Goal: Information Seeking & Learning: Learn about a topic

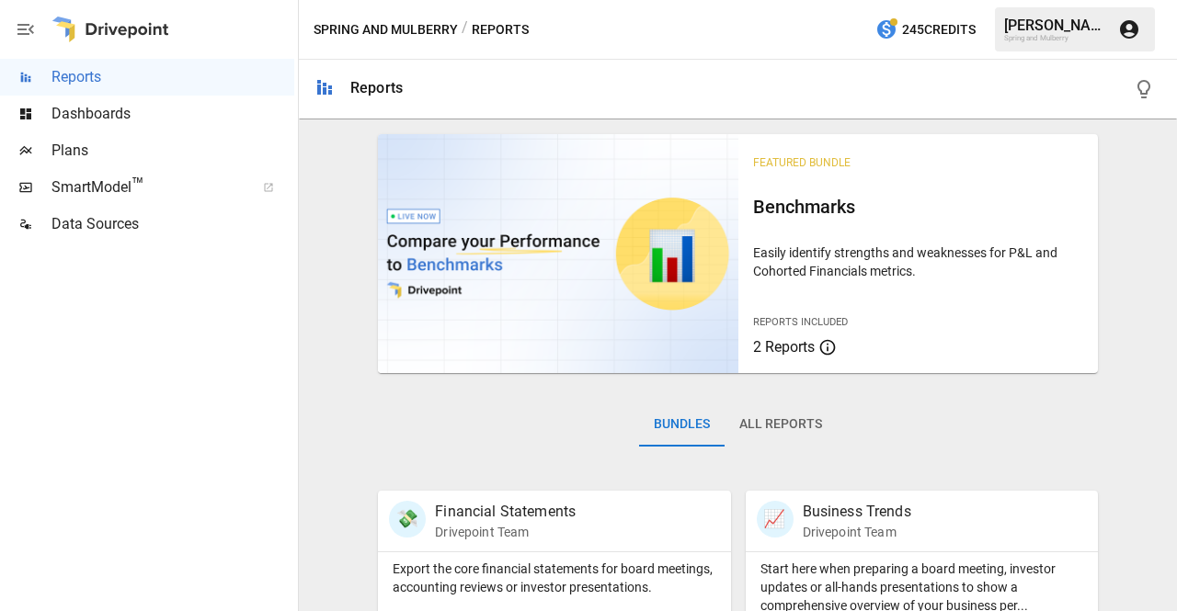
click at [430, 472] on div "Bundles All Reports" at bounding box center [738, 439] width 720 height 103
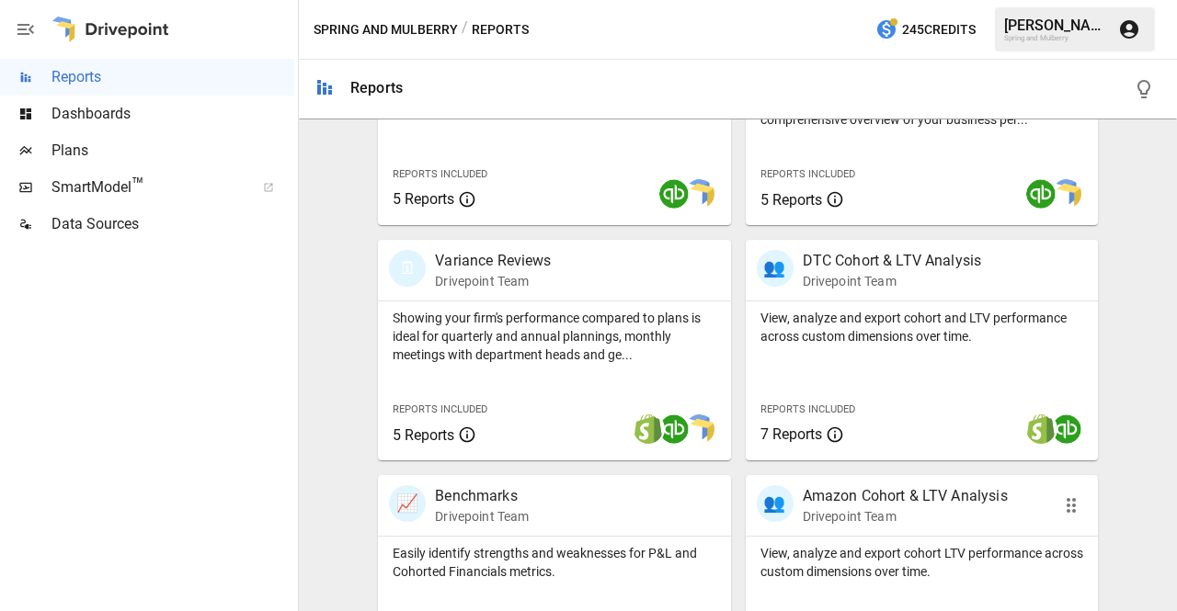
scroll to position [481, 0]
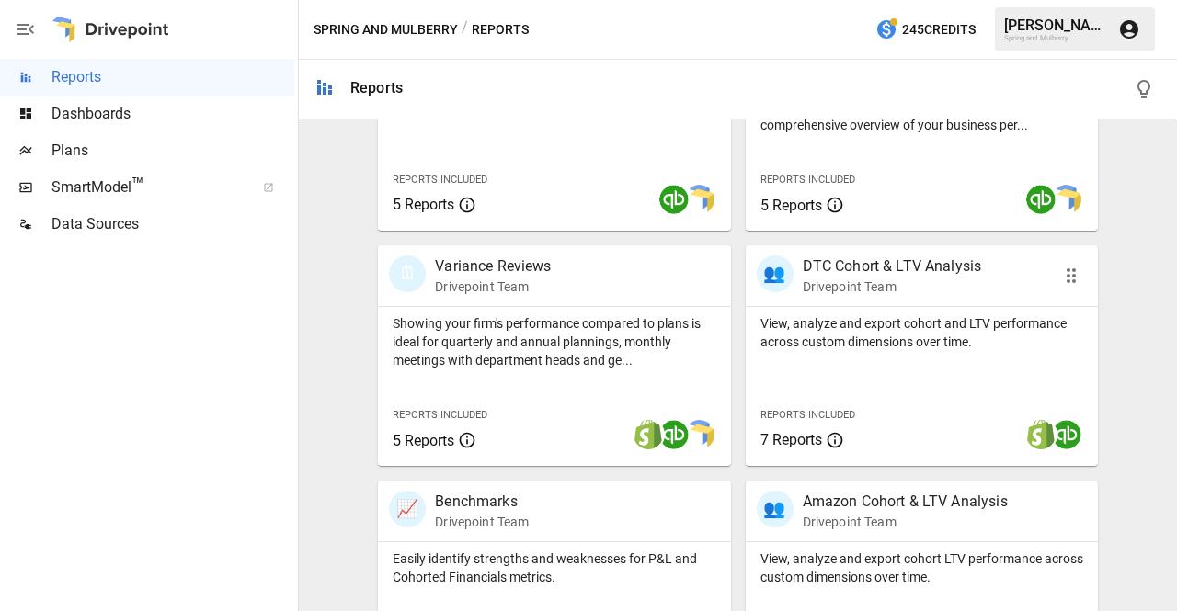
click at [867, 266] on p "DTC Cohort & LTV Analysis" at bounding box center [892, 267] width 179 height 22
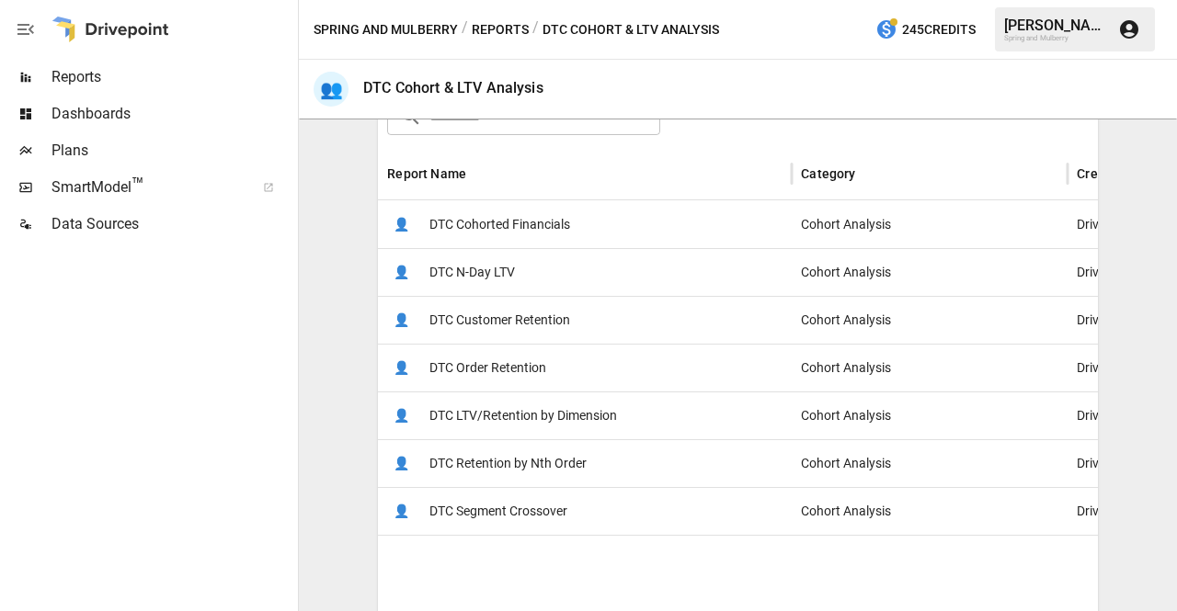
scroll to position [318, 0]
click at [531, 320] on span "DTC Customer Retention" at bounding box center [499, 319] width 141 height 47
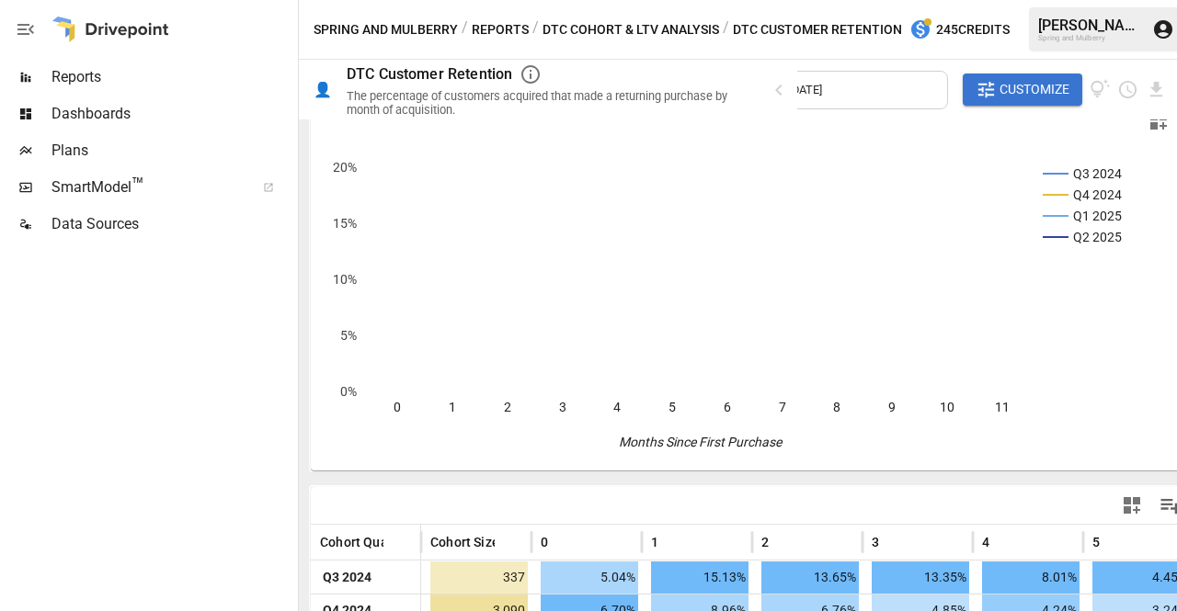
scroll to position [28, 0]
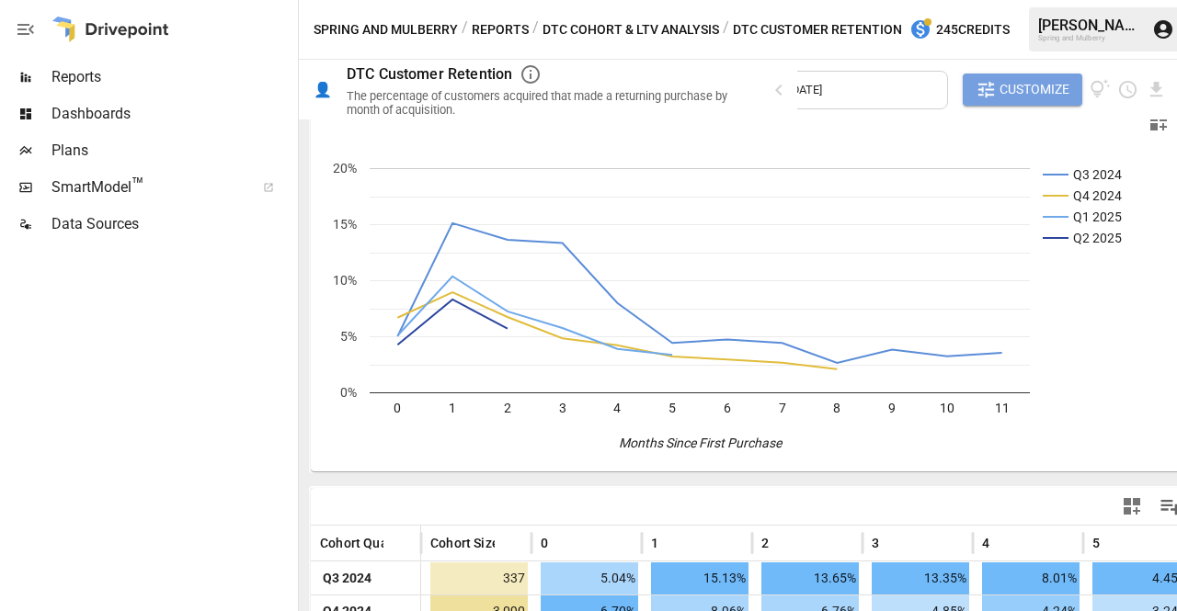
click at [999, 84] on span "Customize" at bounding box center [1034, 89] width 70 height 23
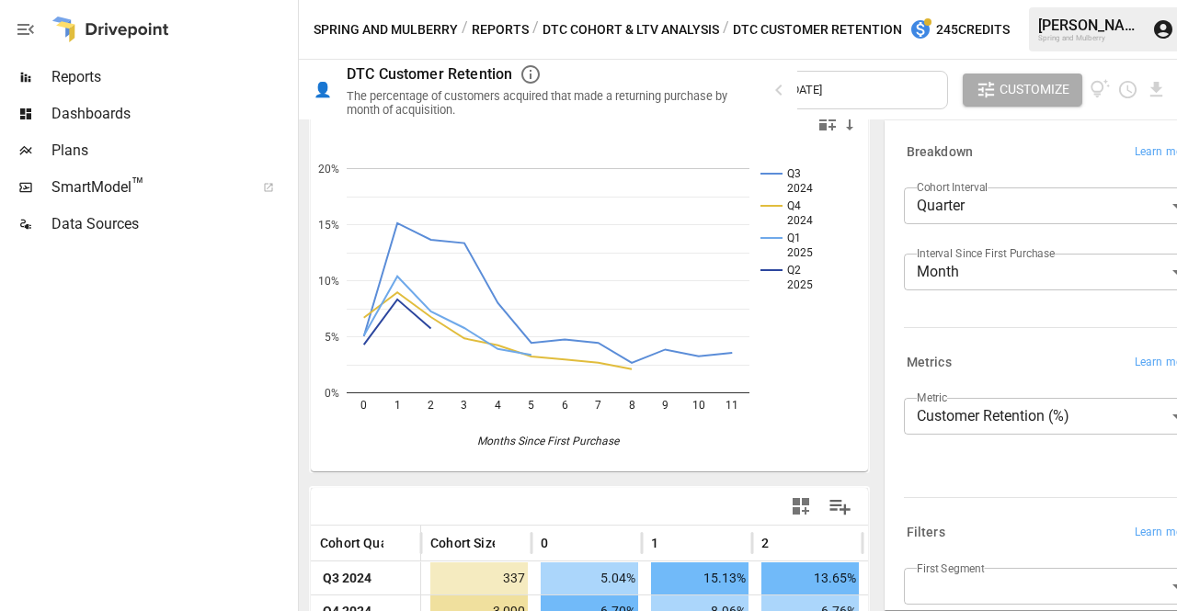
click at [969, 0] on body "**********" at bounding box center [588, 0] width 1177 height 0
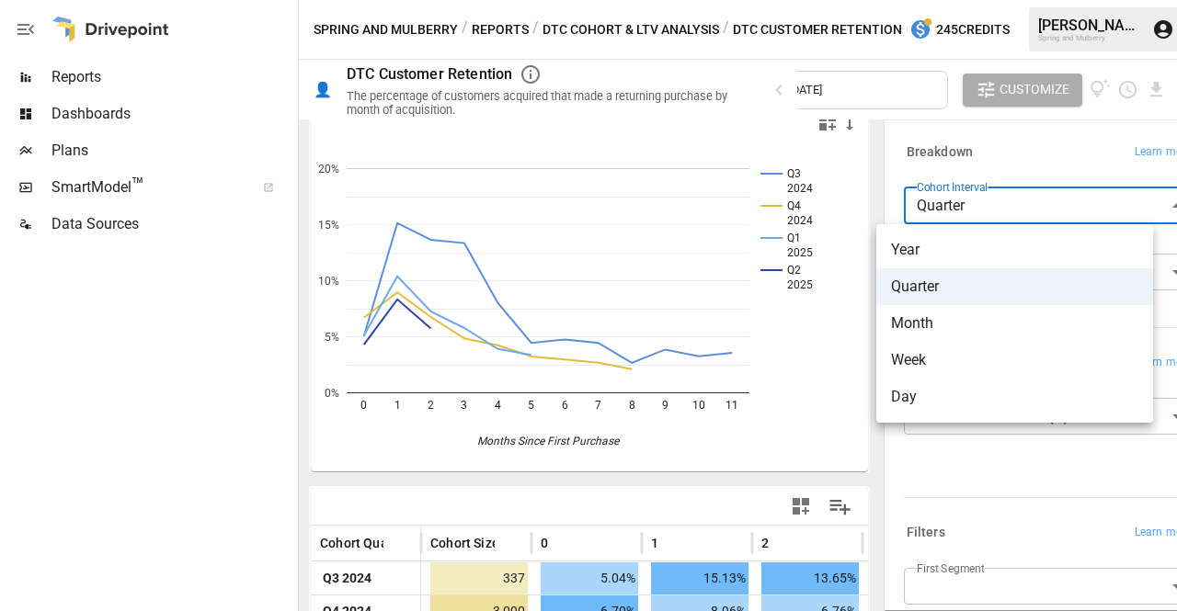
click at [941, 244] on span "Year" at bounding box center [1014, 250] width 247 height 22
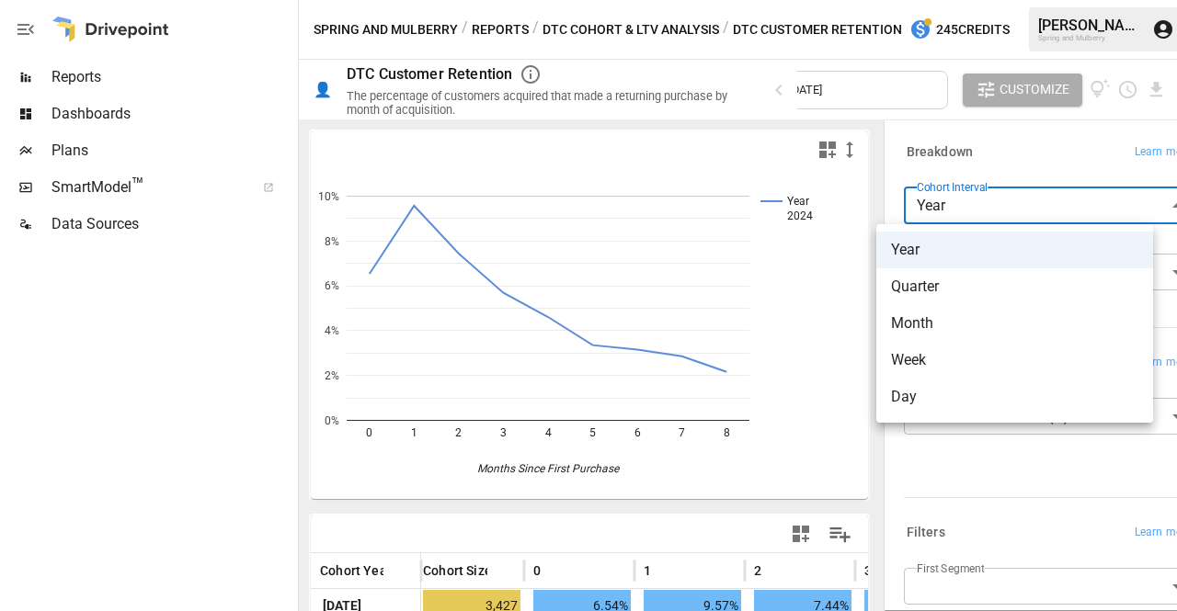
click at [977, 0] on body "**********" at bounding box center [588, 0] width 1177 height 0
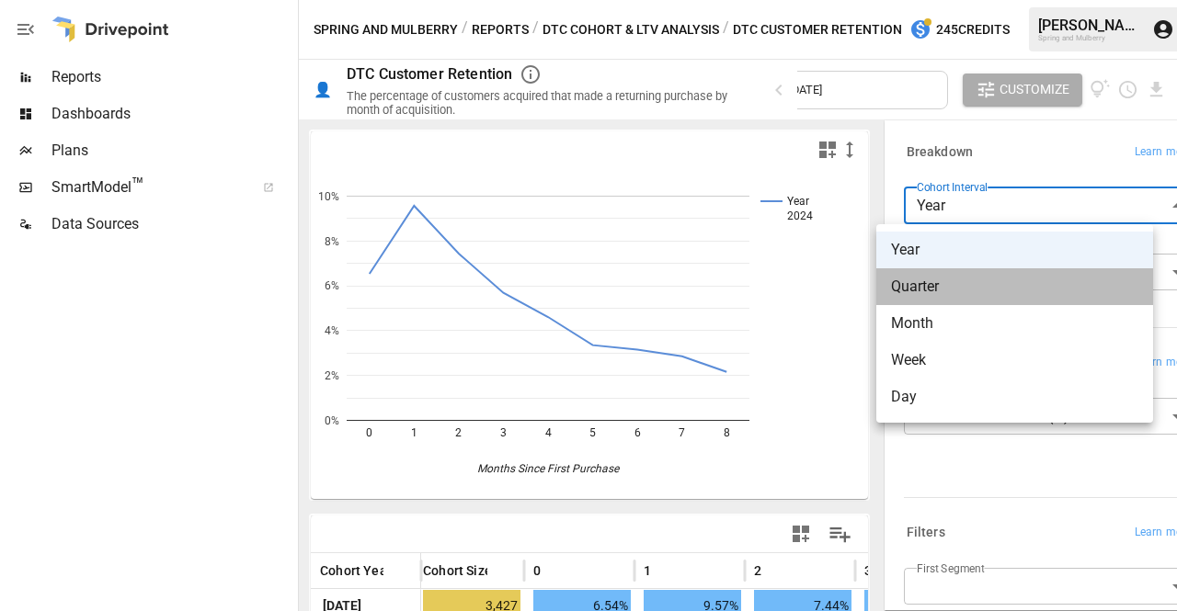
click at [964, 287] on span "Quarter" at bounding box center [1014, 287] width 247 height 22
type input "*******"
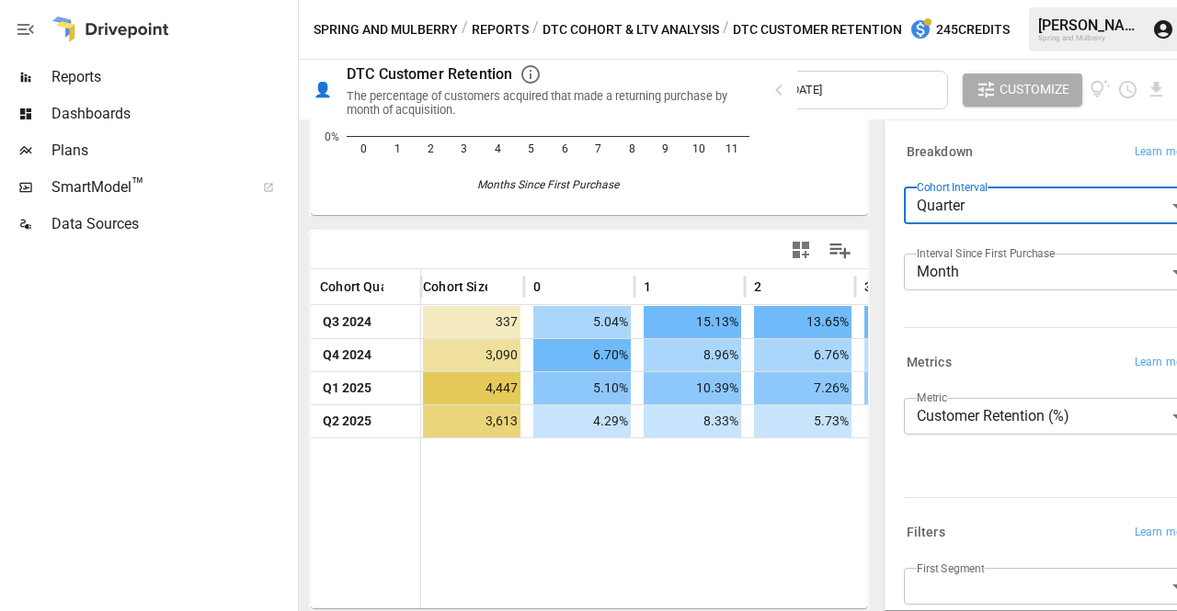
scroll to position [290, 0]
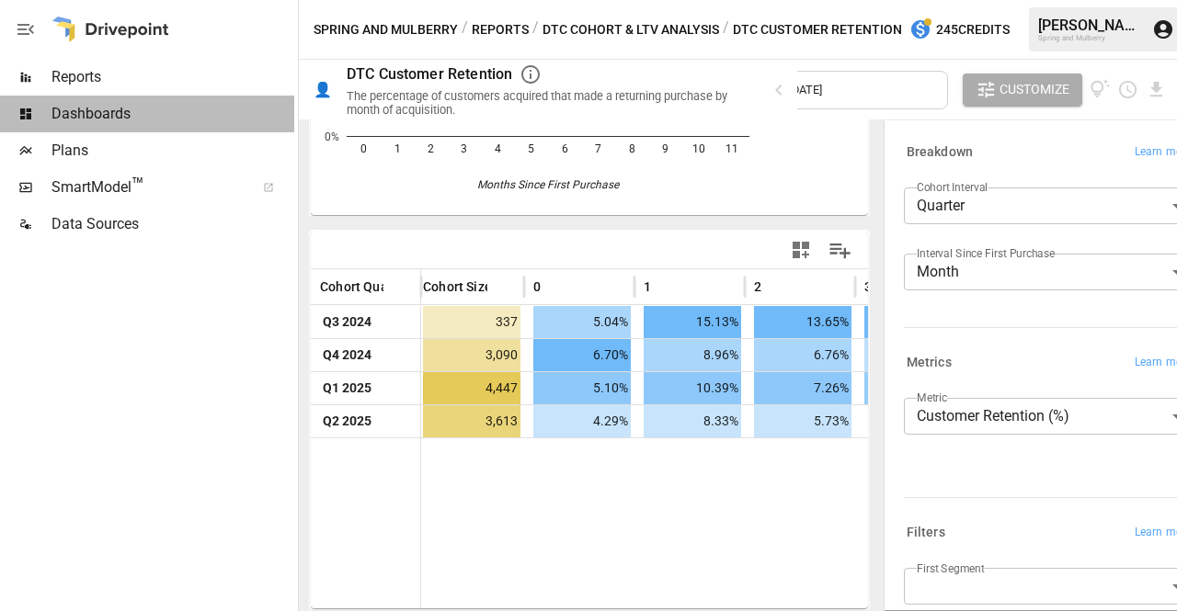
click at [133, 113] on span "Dashboards" at bounding box center [172, 114] width 243 height 22
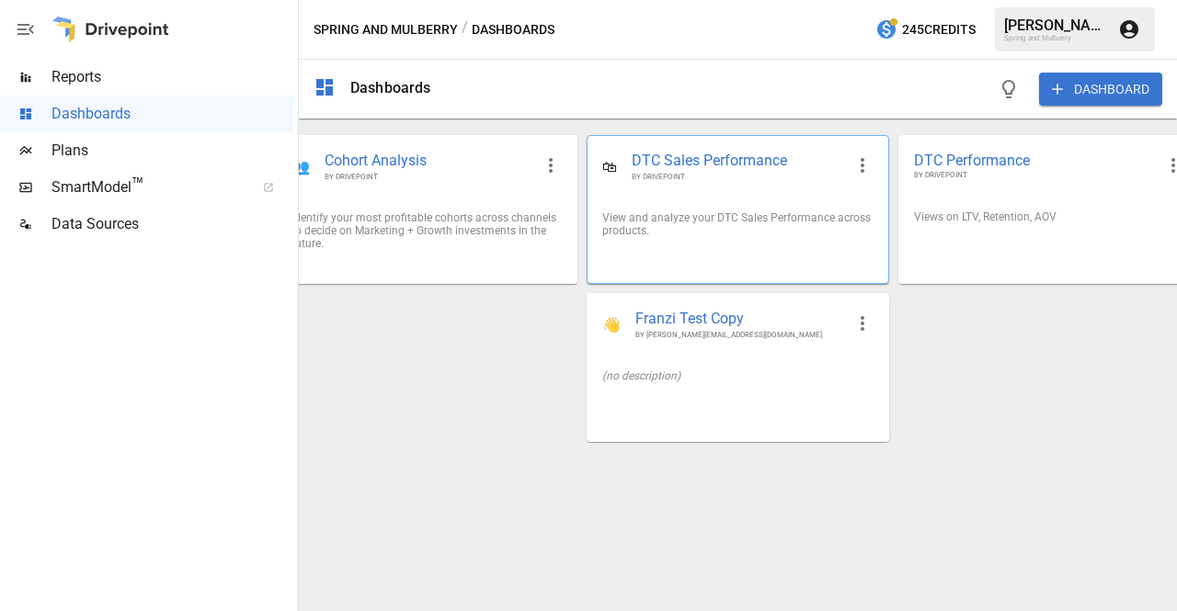
click at [696, 0] on body "Reports Dashboards Plans SmartModel ™ Data Sources Spring and Mulberry / Dashbo…" at bounding box center [588, 0] width 1177 height 0
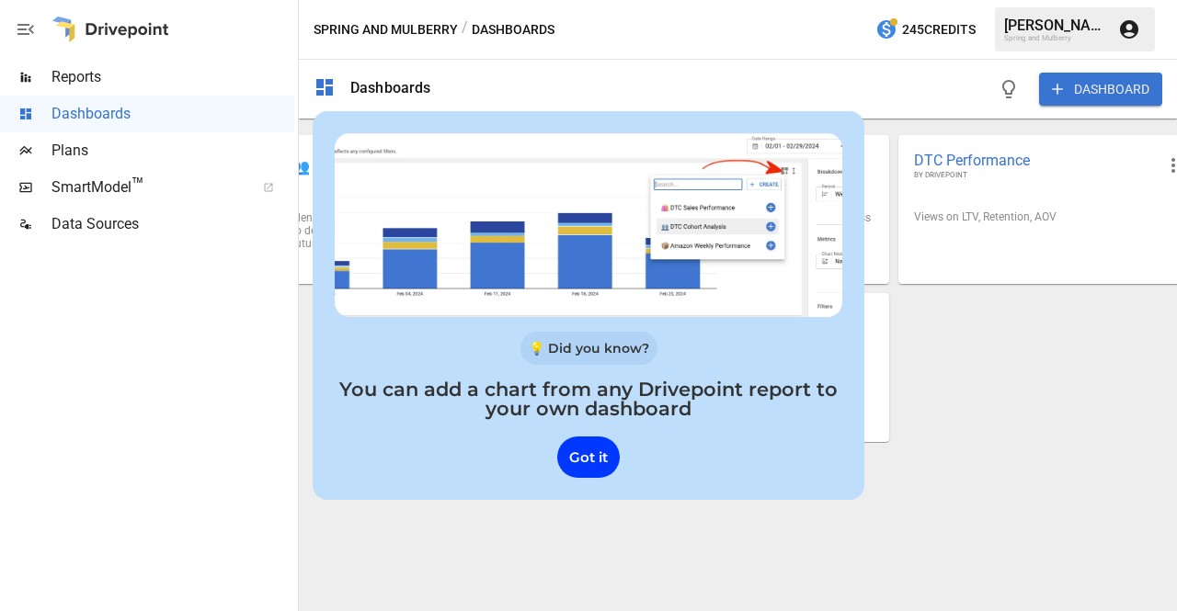
click at [92, 74] on span "Reports" at bounding box center [172, 77] width 243 height 22
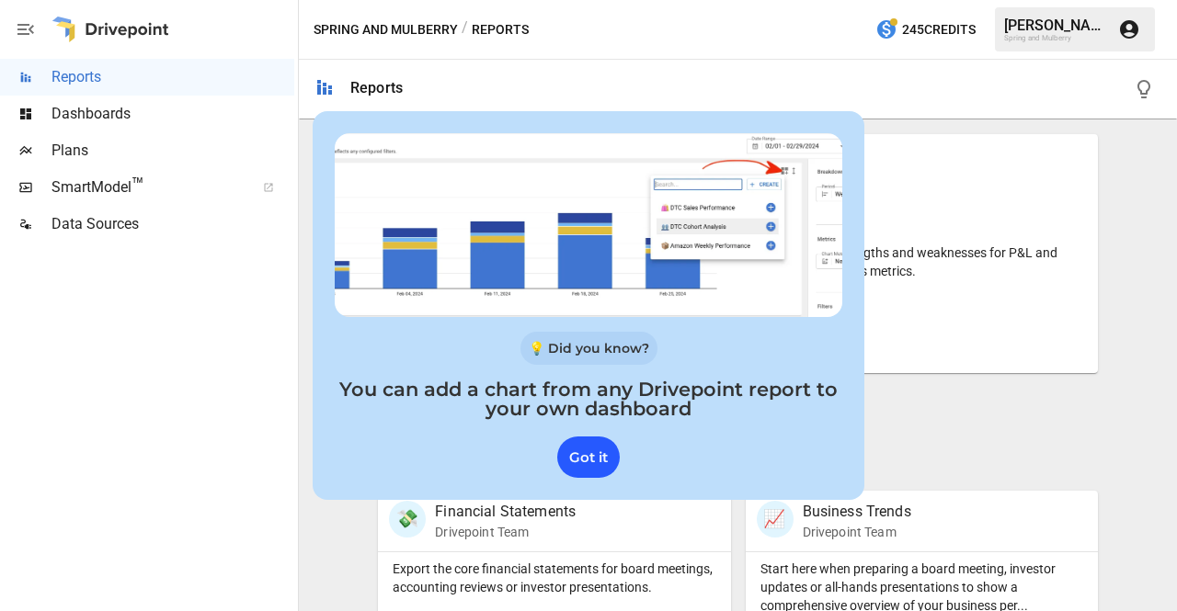
click at [592, 468] on div "Got it" at bounding box center [588, 457] width 63 height 41
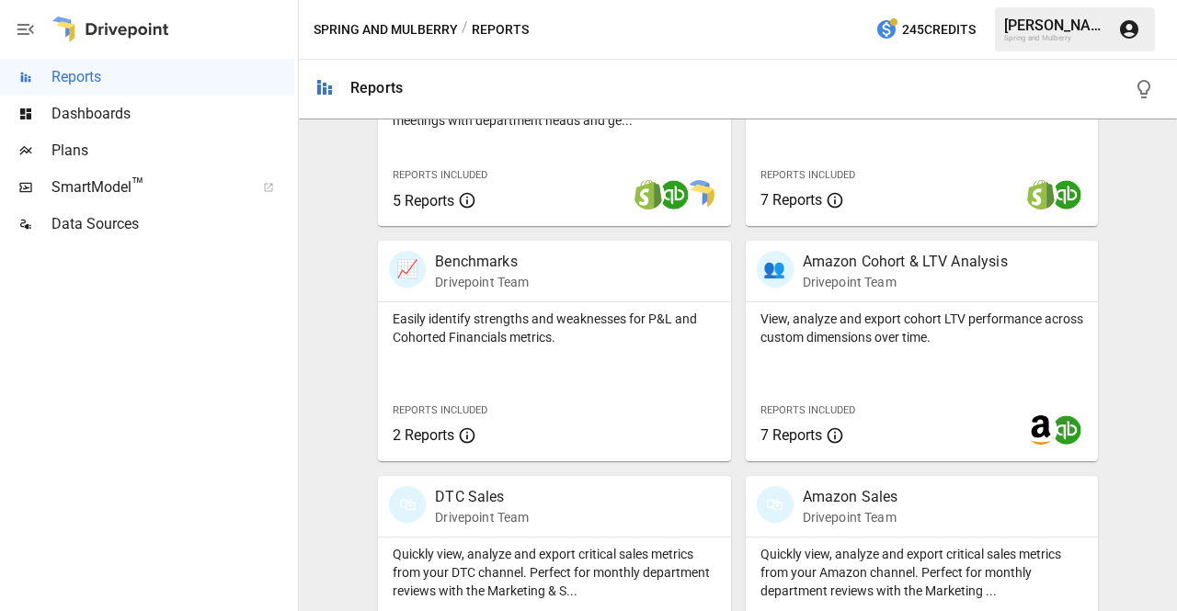
scroll to position [813, 0]
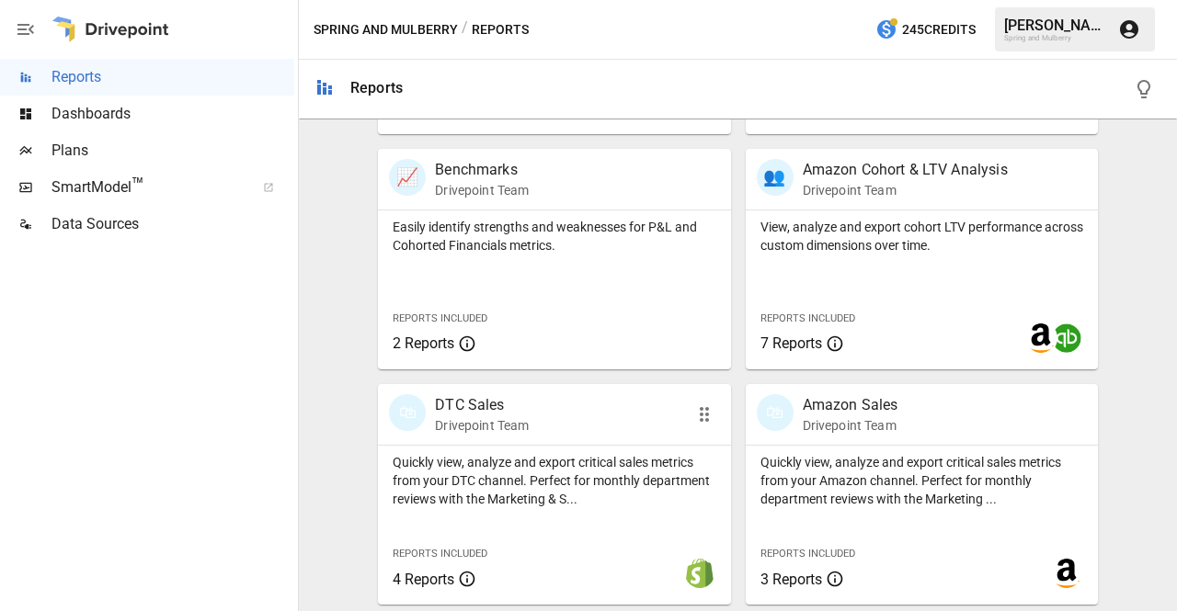
click at [476, 401] on p "DTC Sales" at bounding box center [482, 405] width 94 height 22
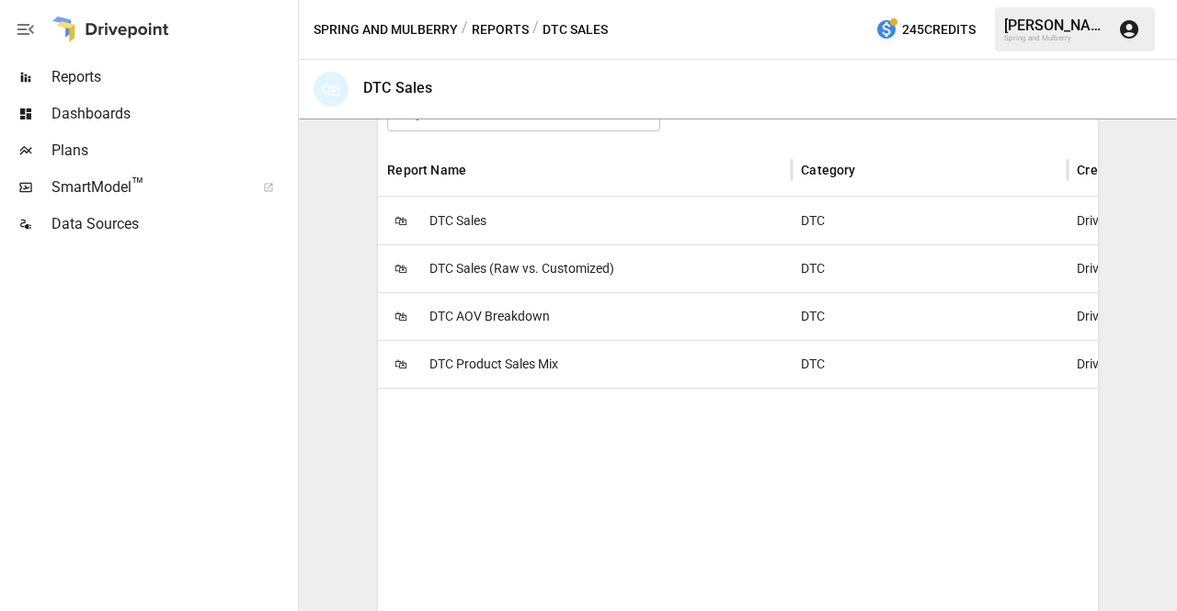
scroll to position [355, 0]
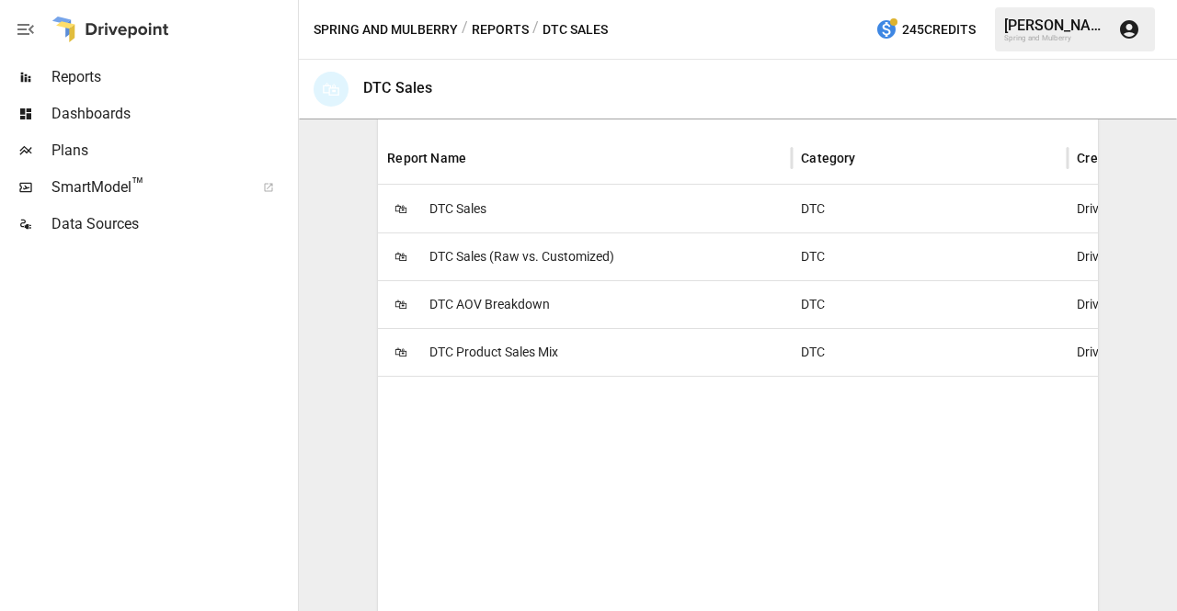
click at [452, 209] on span "DTC Sales" at bounding box center [457, 209] width 57 height 47
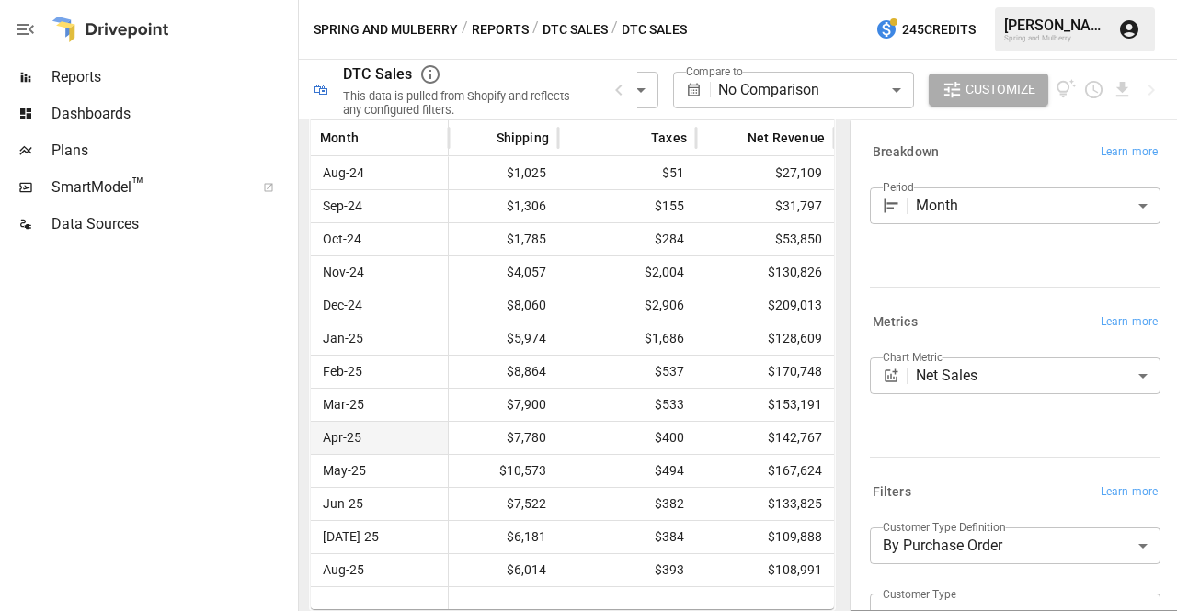
click at [971, 0] on body "**********" at bounding box center [588, 0] width 1177 height 0
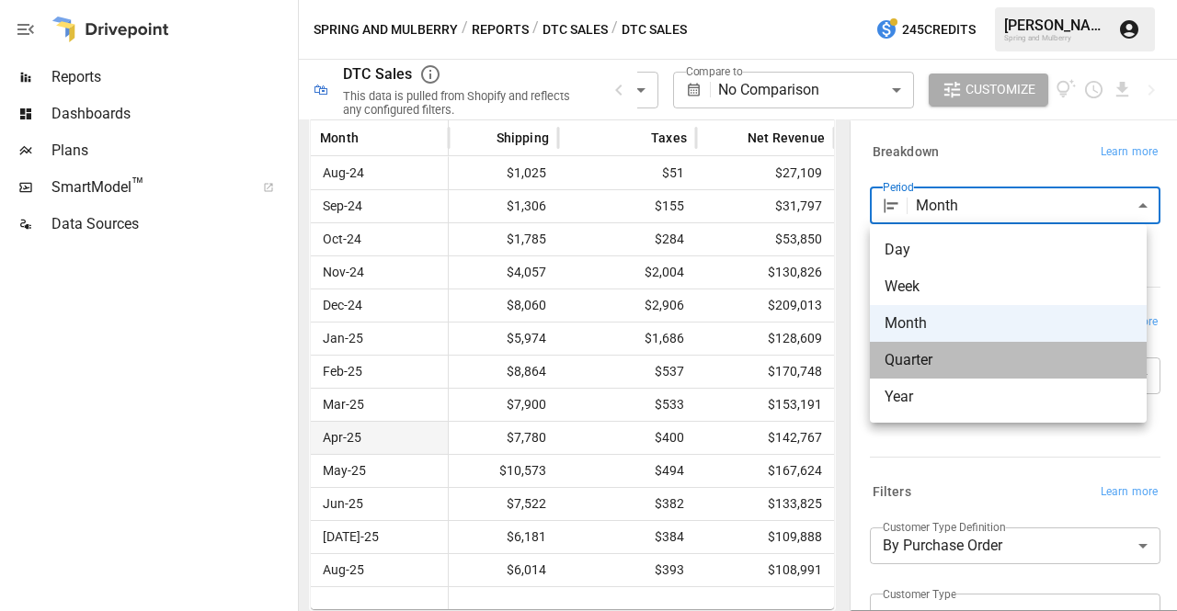
click at [950, 370] on span "Quarter" at bounding box center [1007, 360] width 247 height 22
type input "*******"
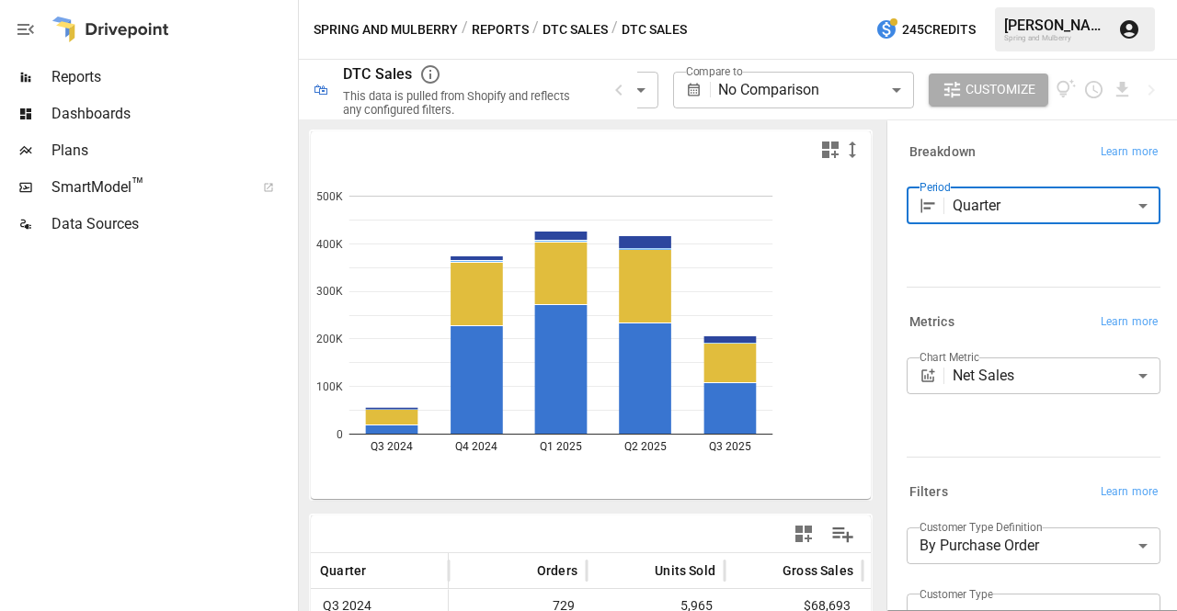
drag, startPoint x: 848, startPoint y: 315, endPoint x: 928, endPoint y: 331, distance: 81.5
click at [928, 331] on div "**********" at bounding box center [1029, 366] width 294 height 492
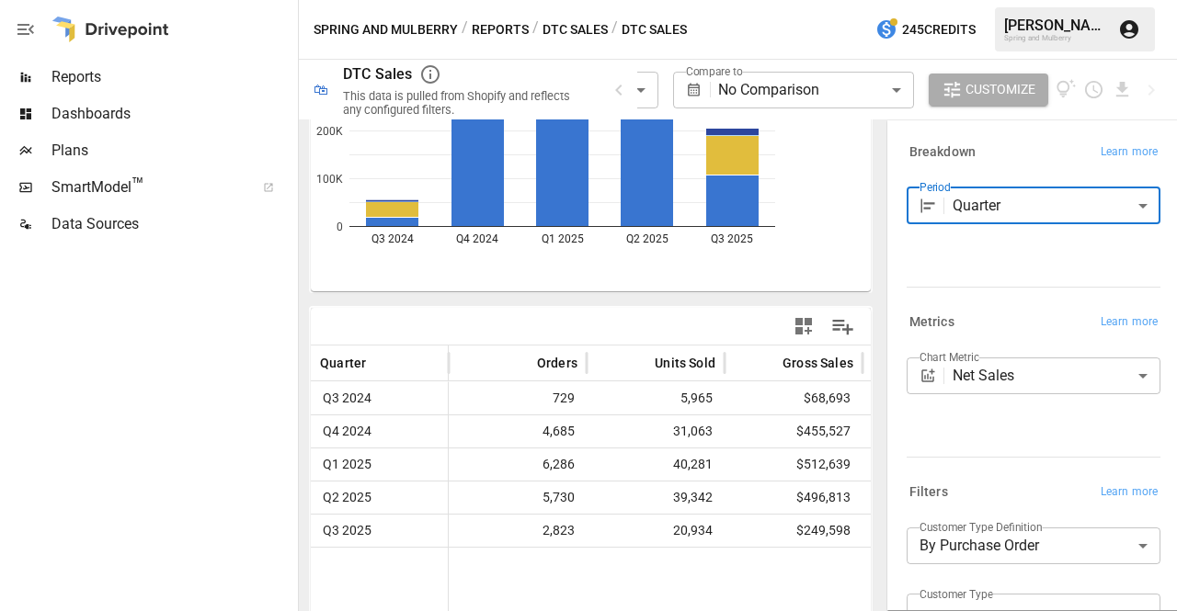
scroll to position [1, 0]
click at [557, 22] on button "DTC Sales" at bounding box center [574, 29] width 65 height 23
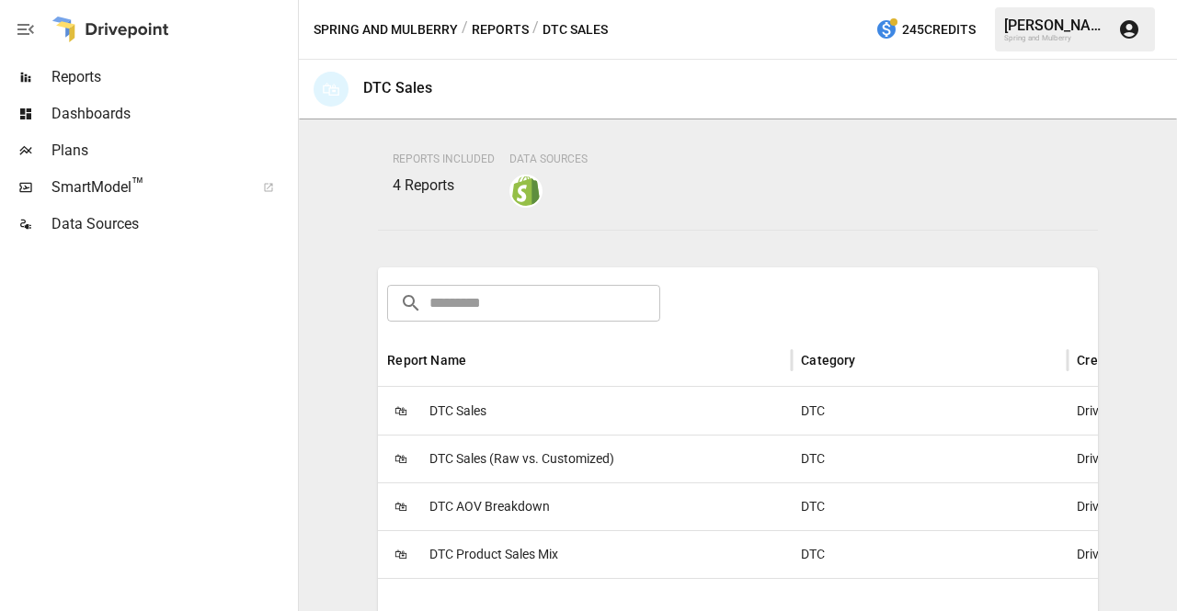
scroll to position [152, 0]
click at [505, 21] on button "Reports" at bounding box center [500, 29] width 57 height 23
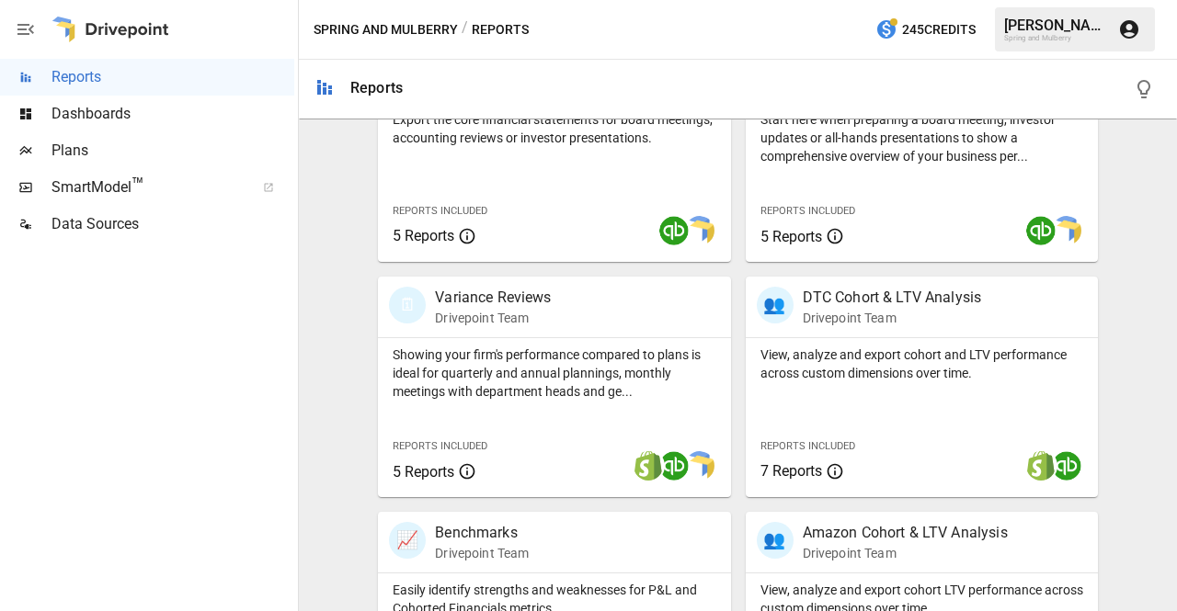
scroll to position [450, 0]
click at [867, 302] on p "DTC Cohort & LTV Analysis" at bounding box center [892, 297] width 179 height 22
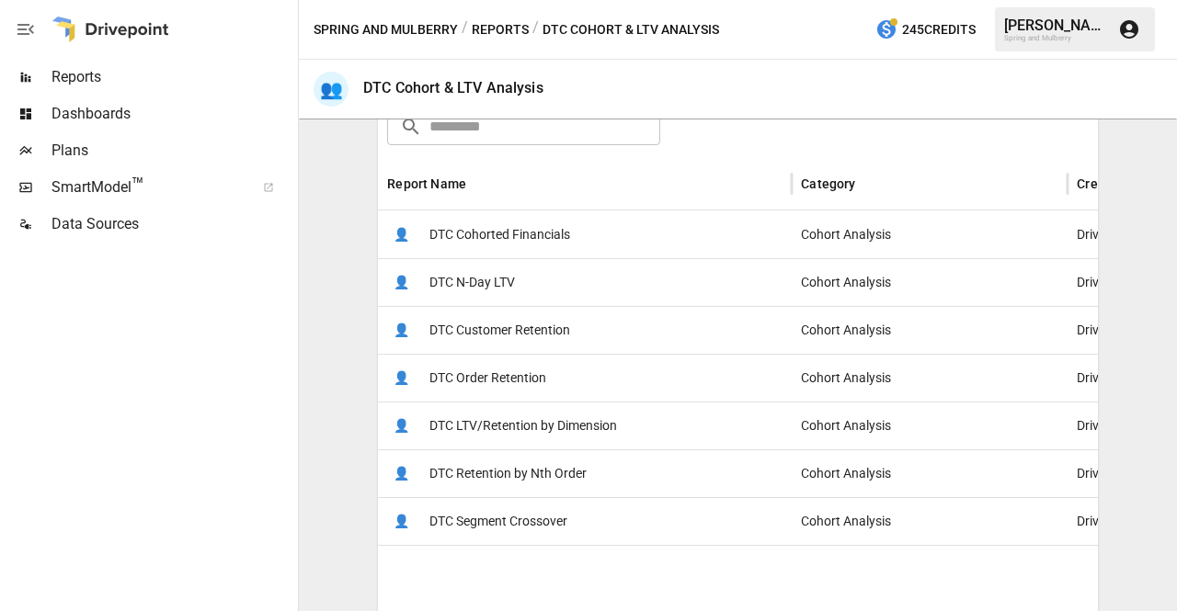
scroll to position [303, 0]
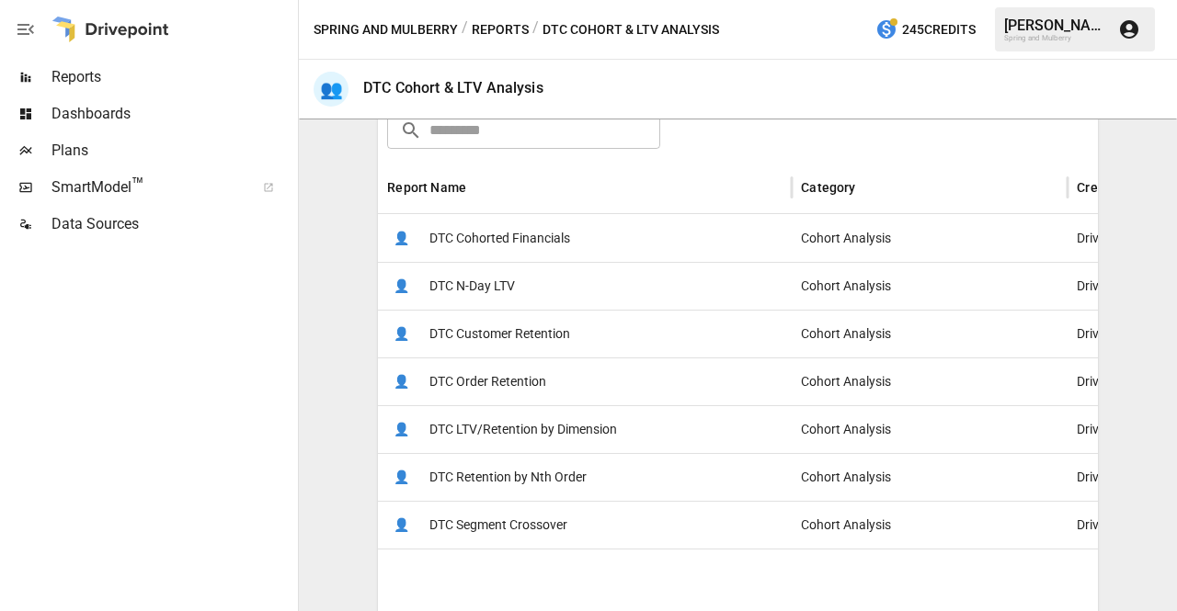
click at [571, 427] on span "DTC LTV/Retention by Dimension" at bounding box center [523, 429] width 188 height 47
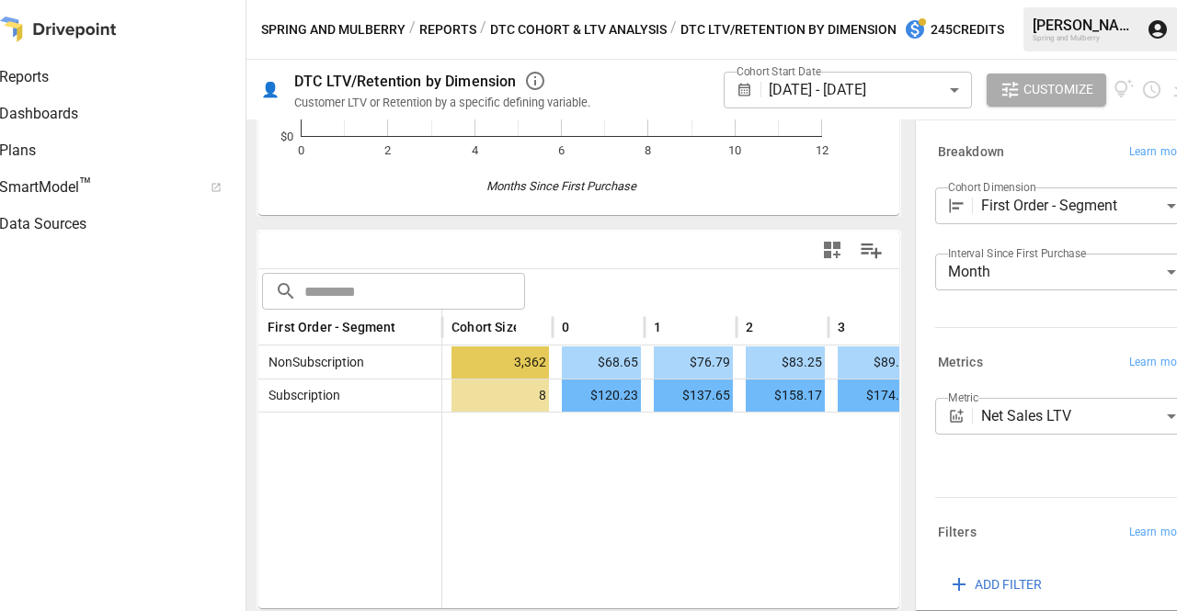
scroll to position [0, 51]
click at [1050, 0] on body "**********" at bounding box center [588, 0] width 1177 height 0
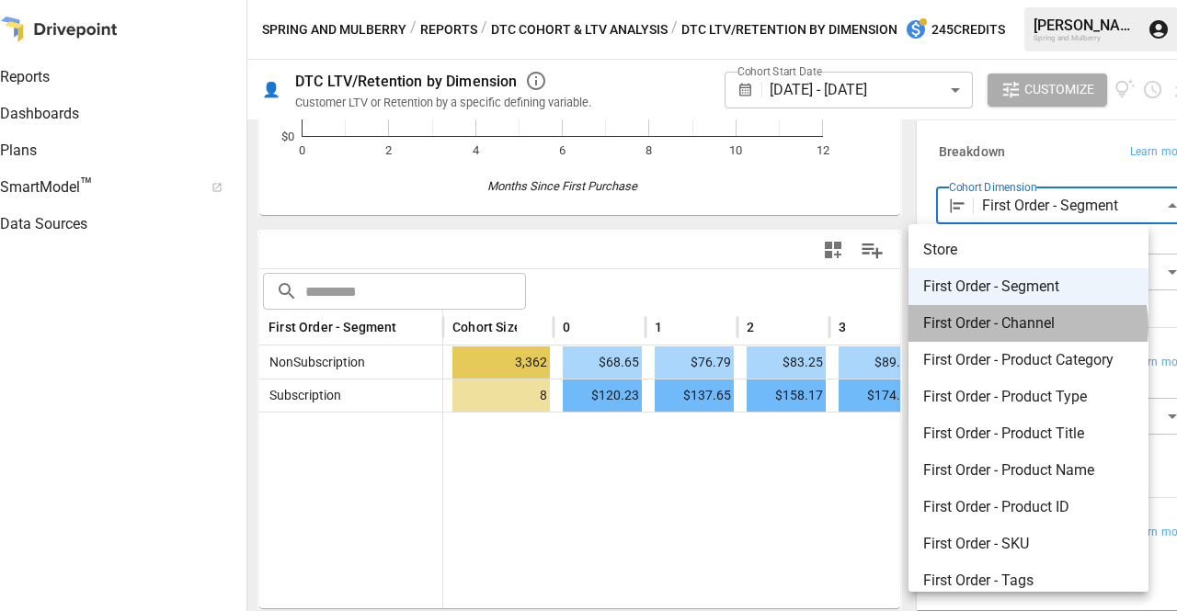
click at [1027, 326] on span "First Order - Channel" at bounding box center [1028, 324] width 211 height 22
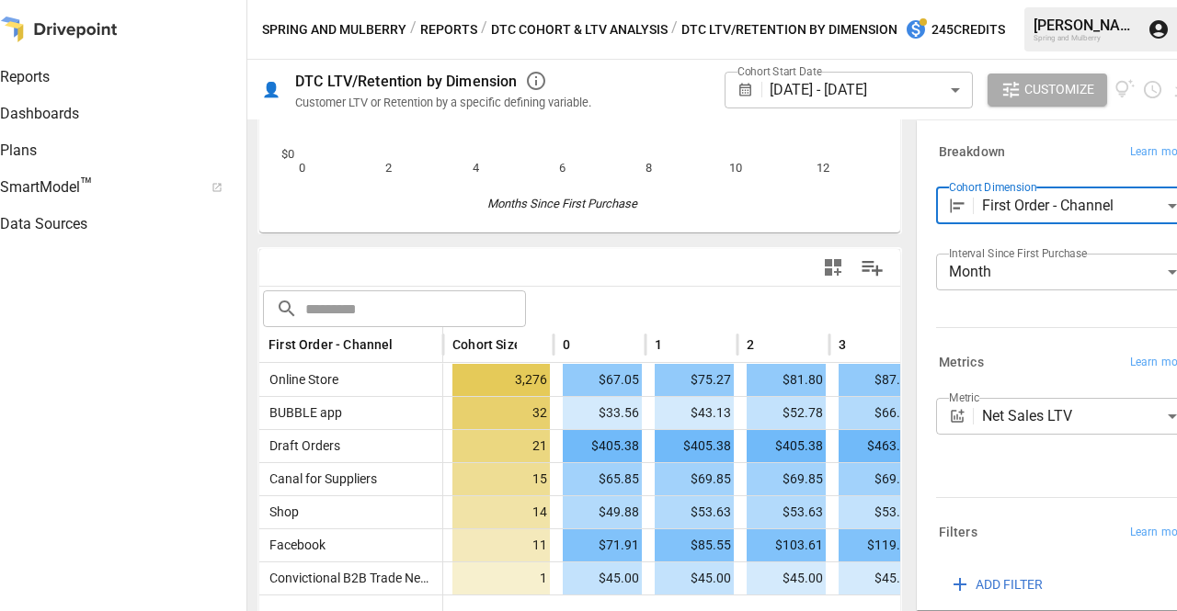
scroll to position [297, 0]
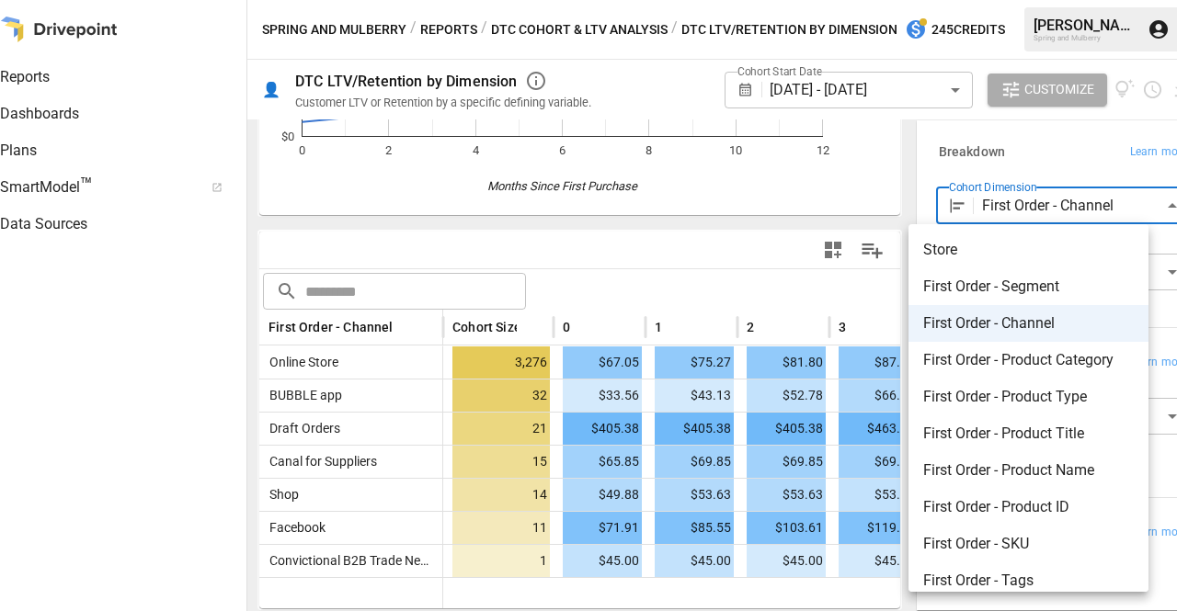
click at [1036, 0] on body "Reports Dashboards Plans SmartModel ™ Data Sources Spring and Mulberry / Report…" at bounding box center [588, 0] width 1177 height 0
click at [1036, 218] on div at bounding box center [588, 305] width 1177 height 611
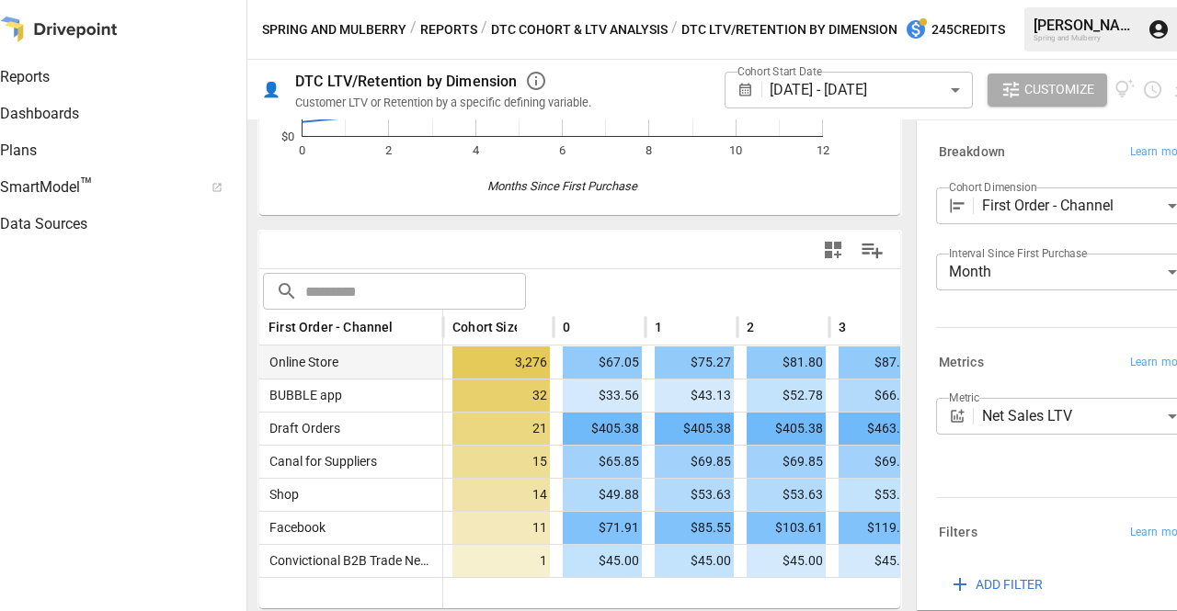
click at [311, 355] on span "Online Store" at bounding box center [300, 362] width 76 height 15
click at [399, 346] on div "Online Store" at bounding box center [351, 362] width 184 height 33
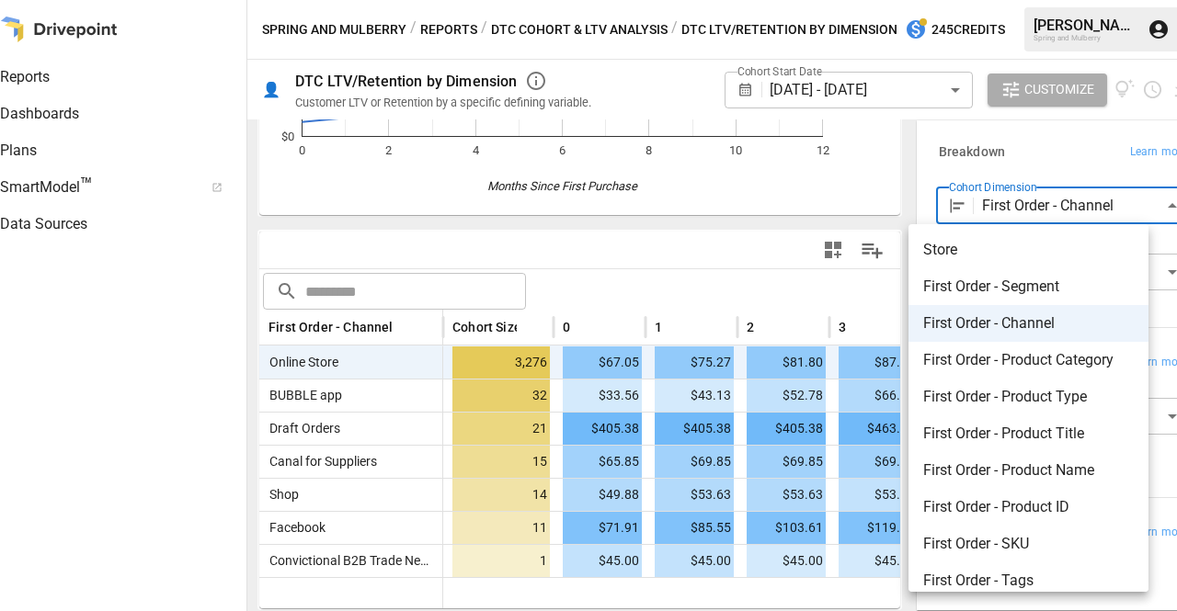
click at [1043, 0] on body "Reports Dashboards Plans SmartModel ™ Data Sources Spring and Mulberry / Report…" at bounding box center [588, 0] width 1177 height 0
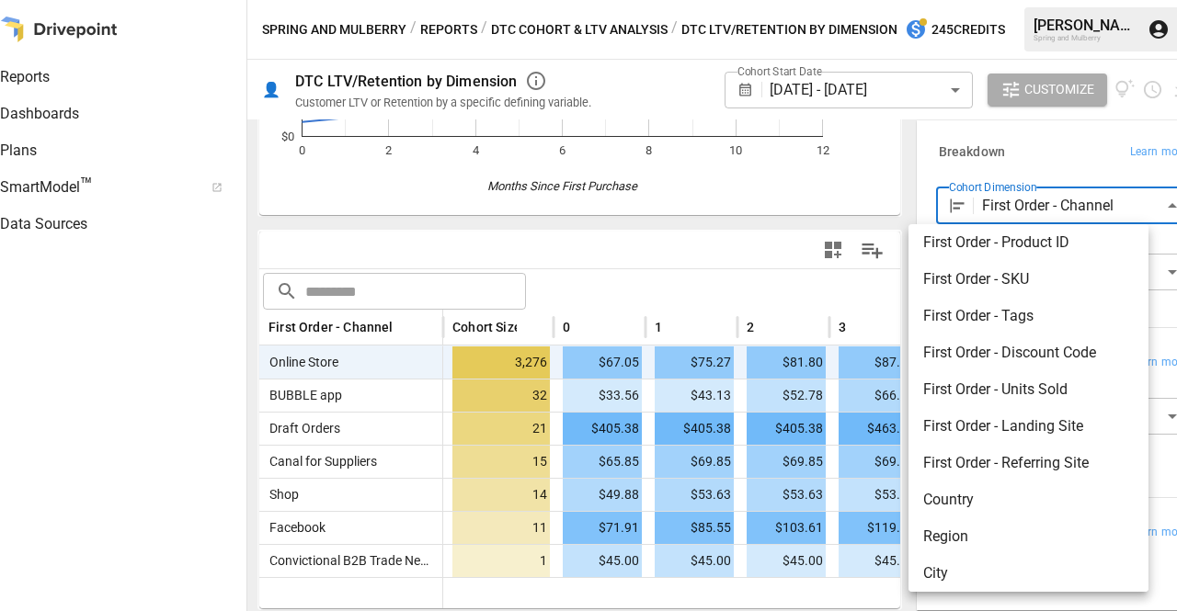
scroll to position [267, 0]
click at [1008, 456] on span "First Order - Referring Site" at bounding box center [1028, 461] width 211 height 22
type input "**********"
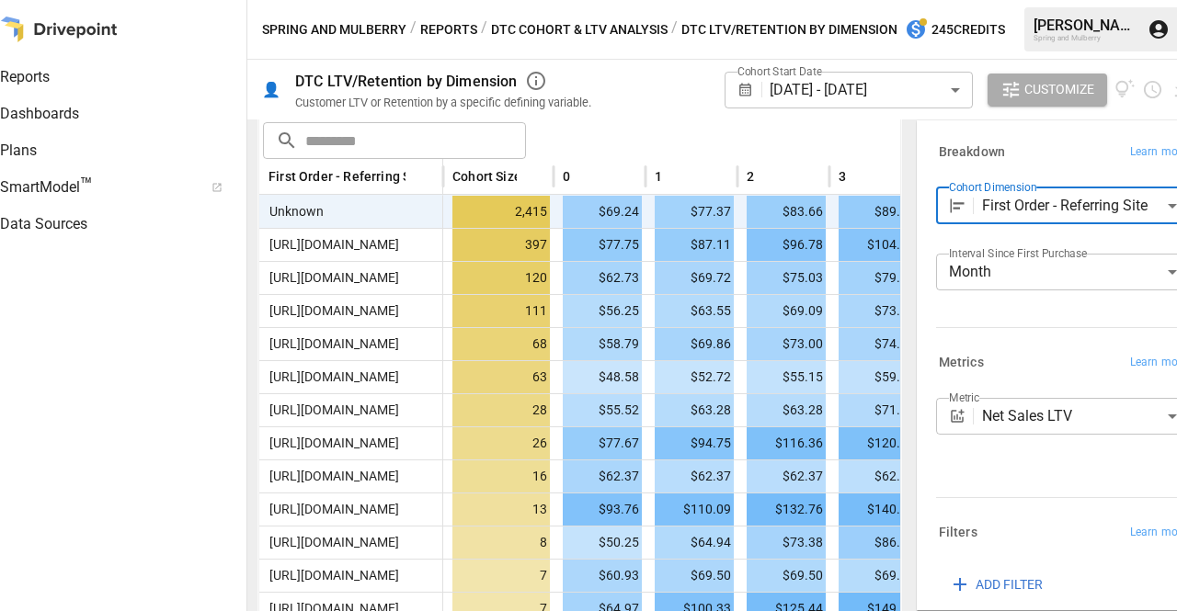
scroll to position [436, 0]
click at [1008, 0] on body "Reports Dashboards Plans SmartModel ™ Data Sources Spring and Mulberry / Report…" at bounding box center [588, 0] width 1177 height 0
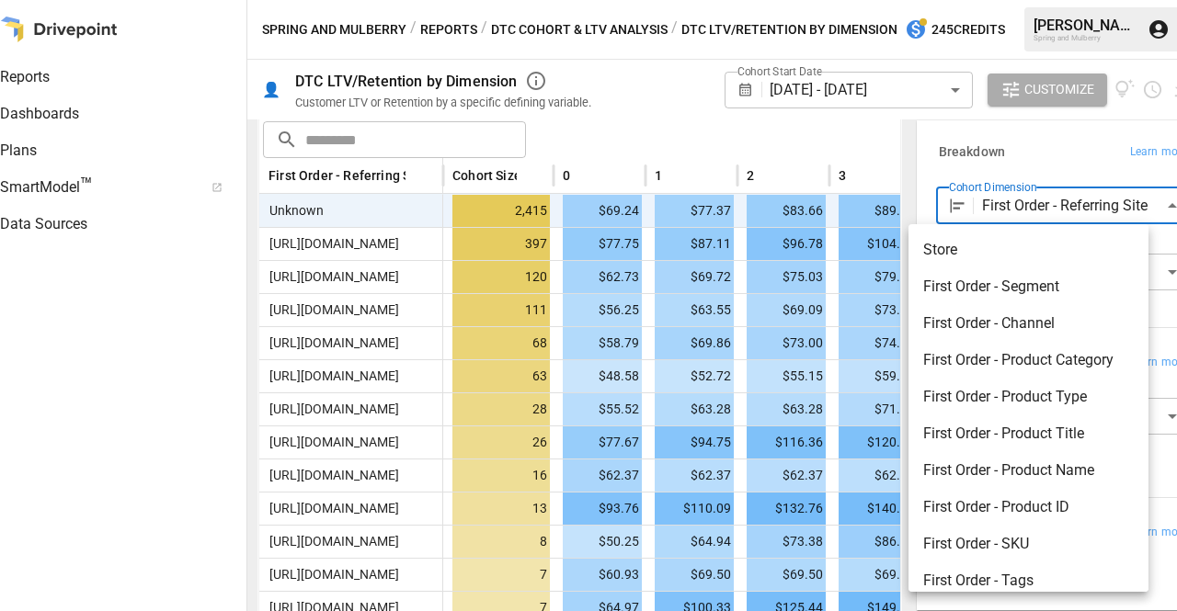
scroll to position [272, 0]
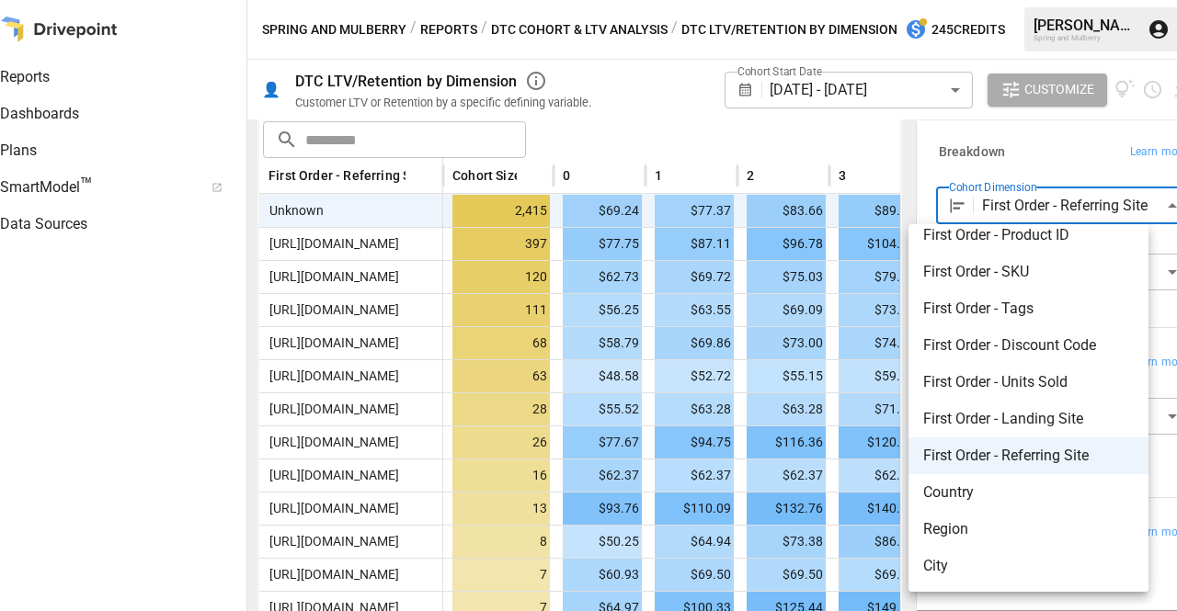
click at [914, 133] on div at bounding box center [588, 305] width 1177 height 611
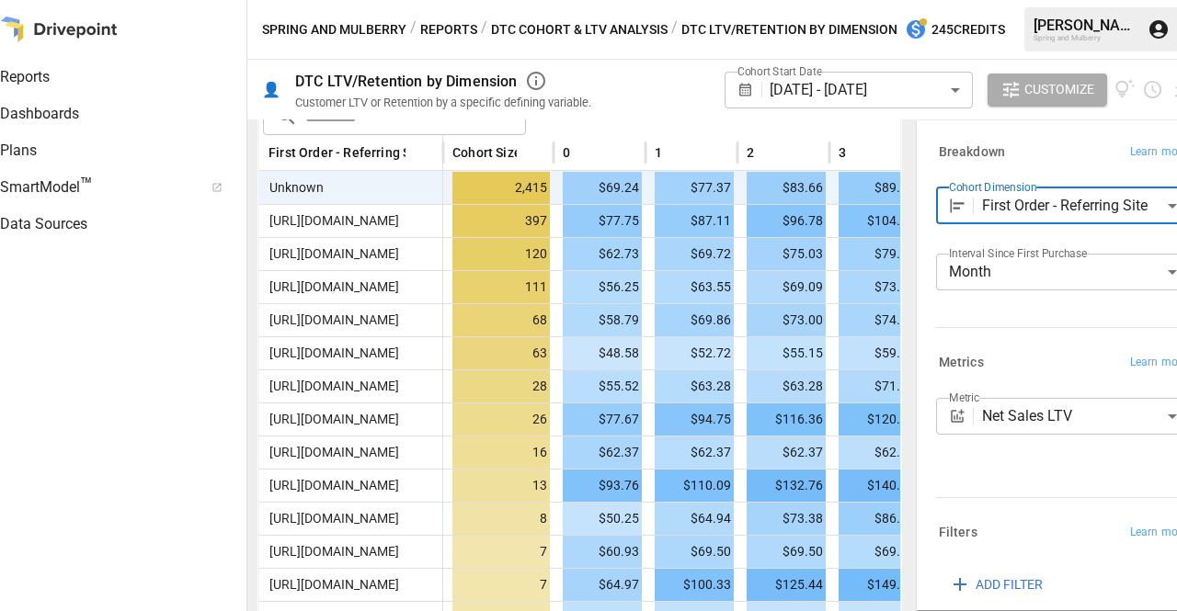
scroll to position [460, 0]
click at [769, 0] on body "Reports Dashboards Plans SmartModel ™ Data Sources Spring and Mulberry / Report…" at bounding box center [588, 0] width 1177 height 0
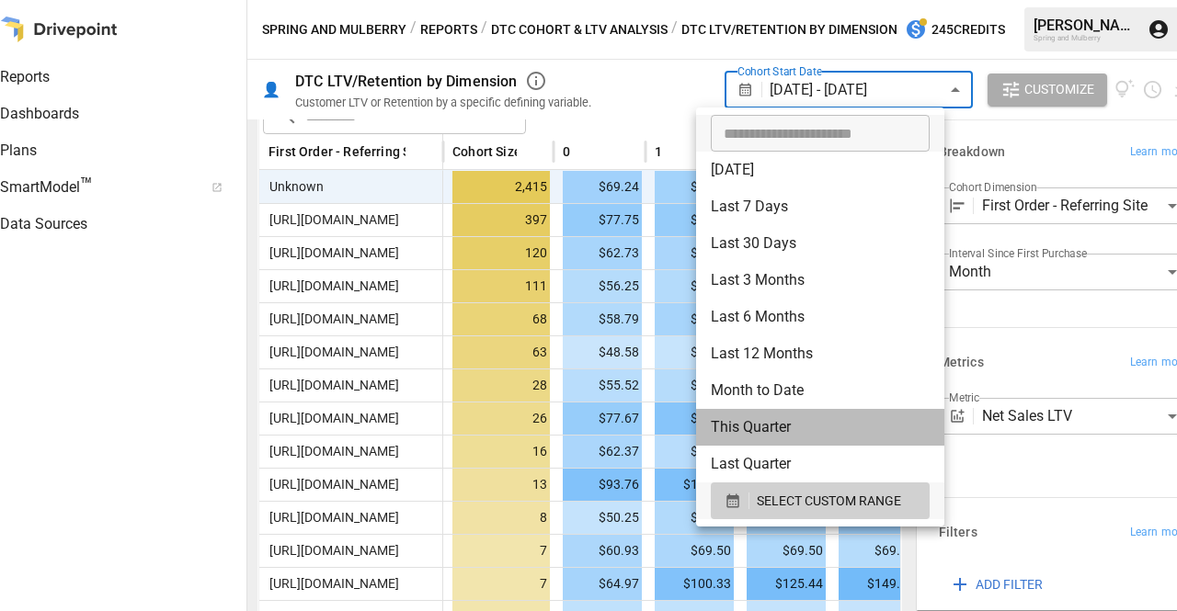
click at [825, 433] on li "This Quarter" at bounding box center [820, 427] width 248 height 37
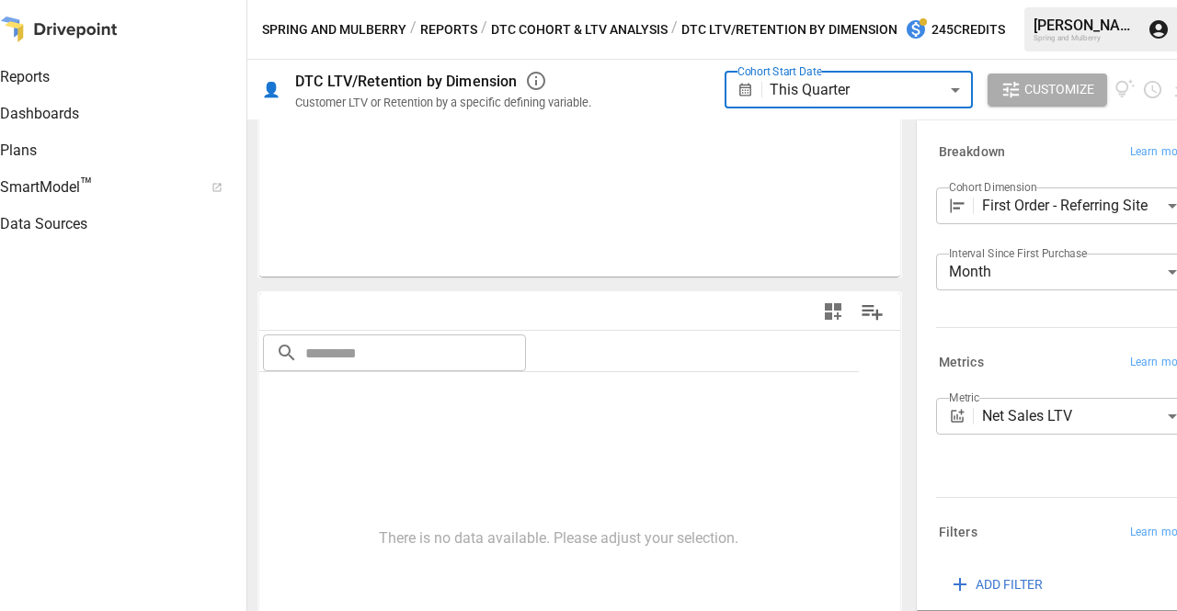
scroll to position [297, 0]
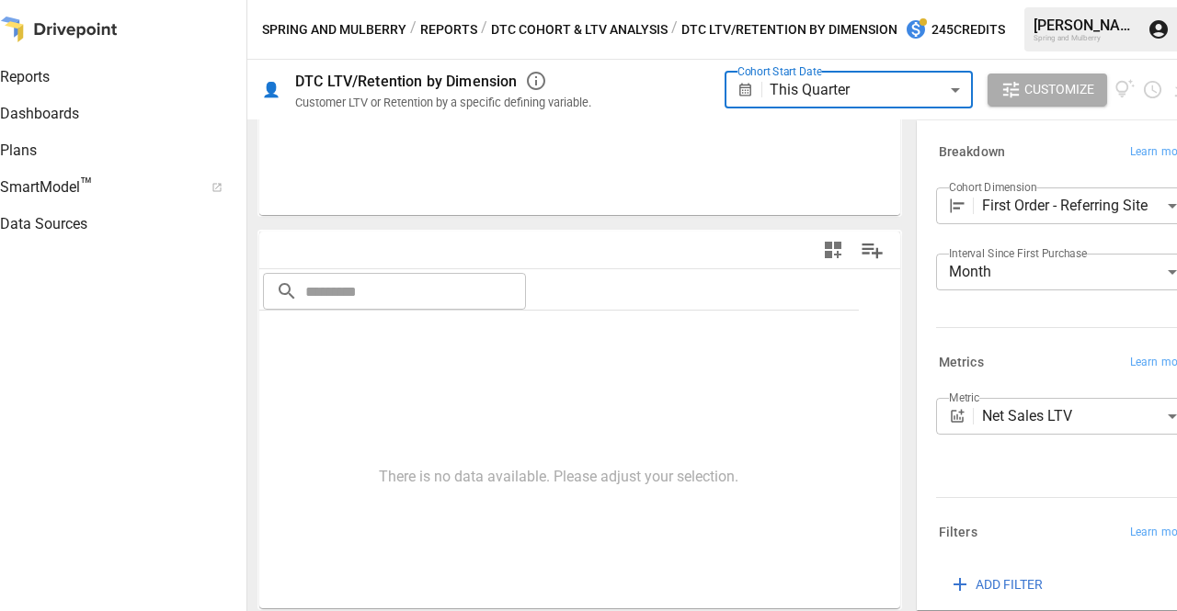
click at [851, 0] on body "**********" at bounding box center [588, 0] width 1177 height 0
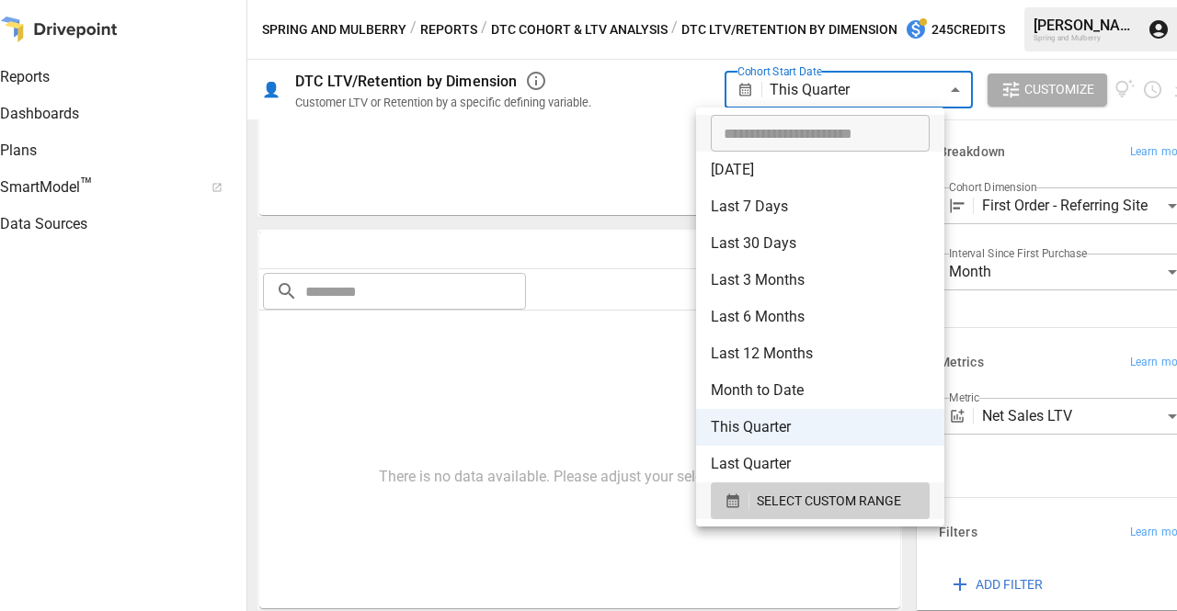
click at [846, 389] on li "Month to Date" at bounding box center [820, 390] width 248 height 37
type input "**********"
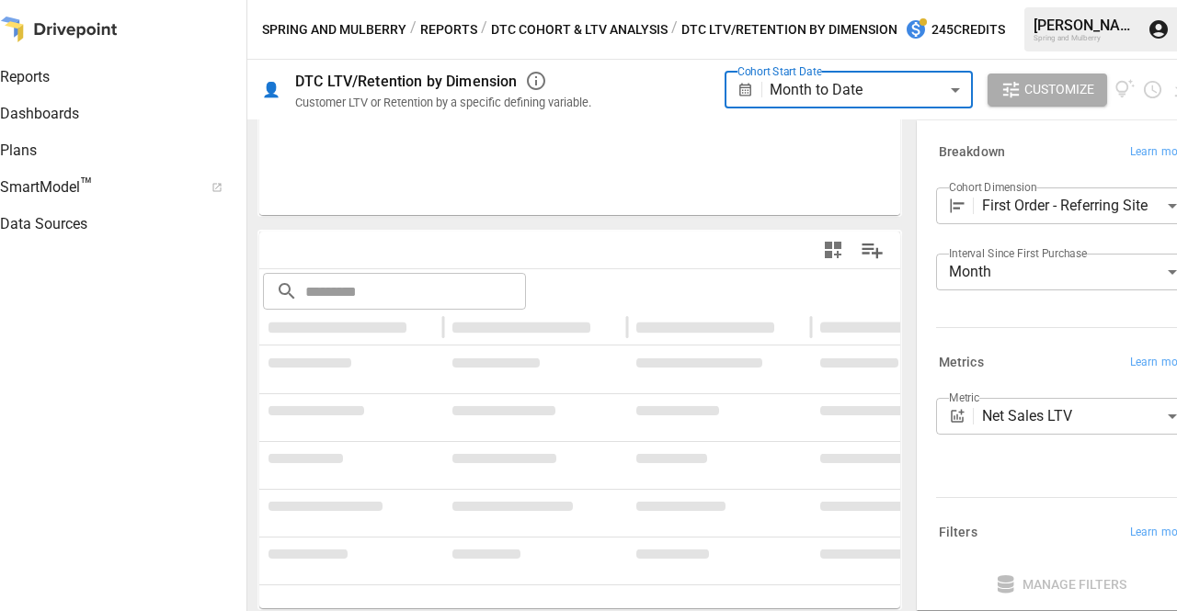
scroll to position [297, 0]
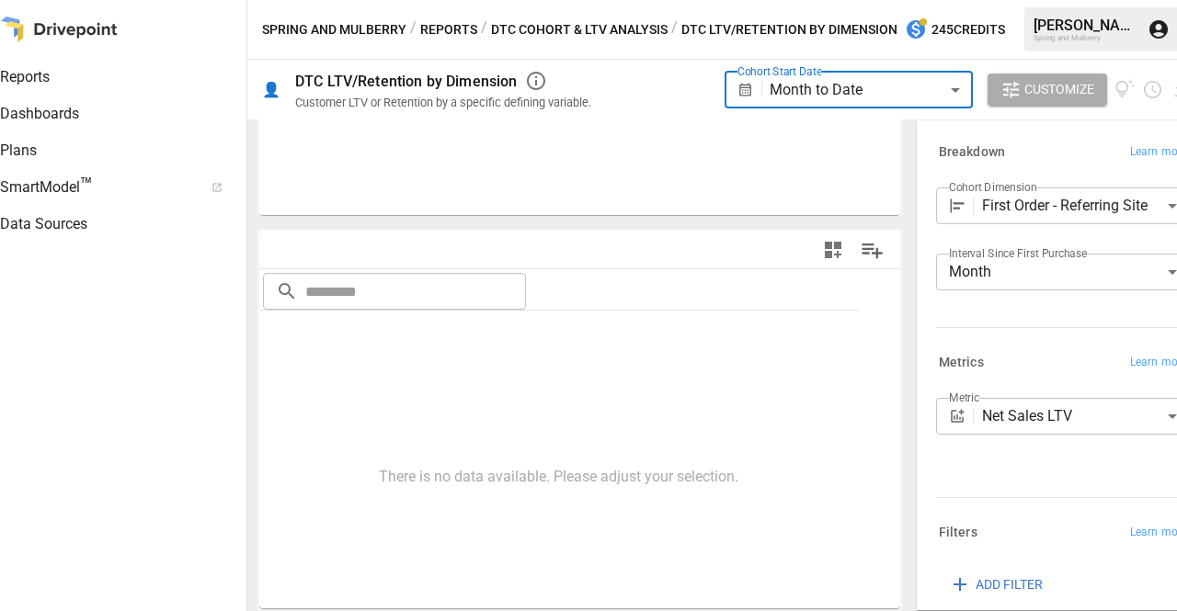
click at [1081, 0] on body "**********" at bounding box center [588, 0] width 1177 height 0
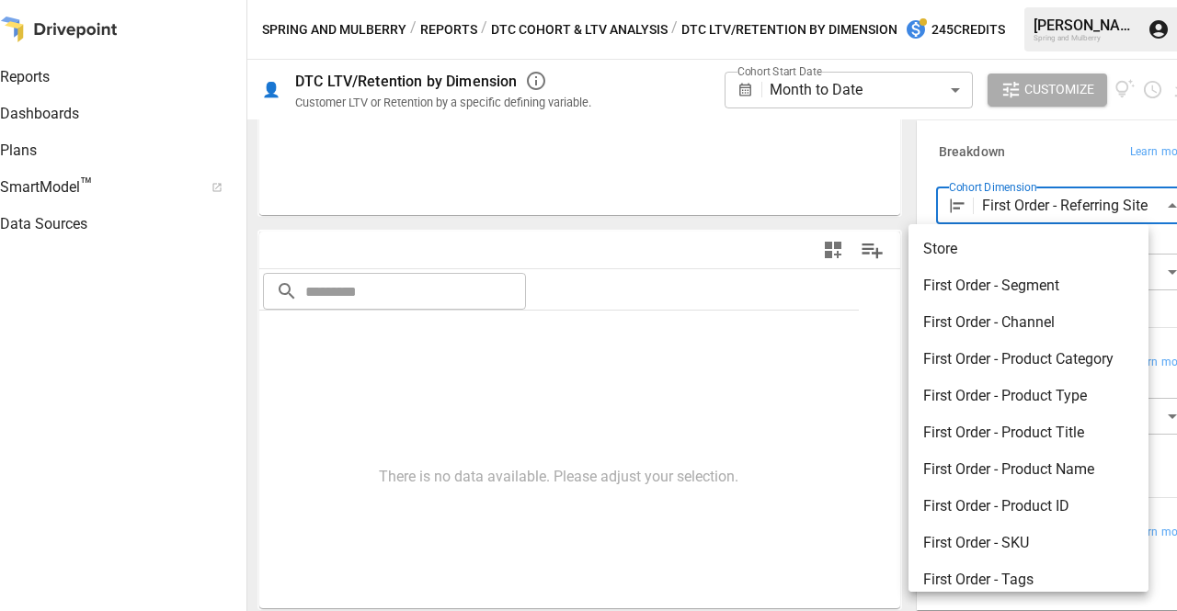
scroll to position [0, 0]
click at [1096, 85] on div at bounding box center [588, 305] width 1177 height 611
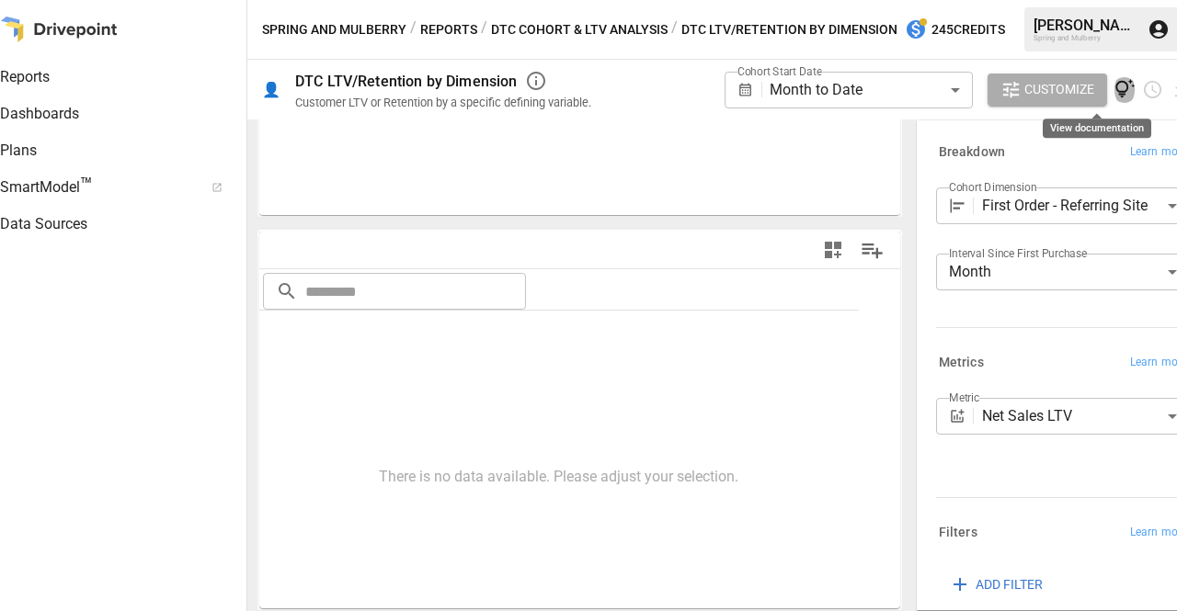
click at [1115, 91] on icon "View documentation" at bounding box center [1124, 88] width 19 height 19
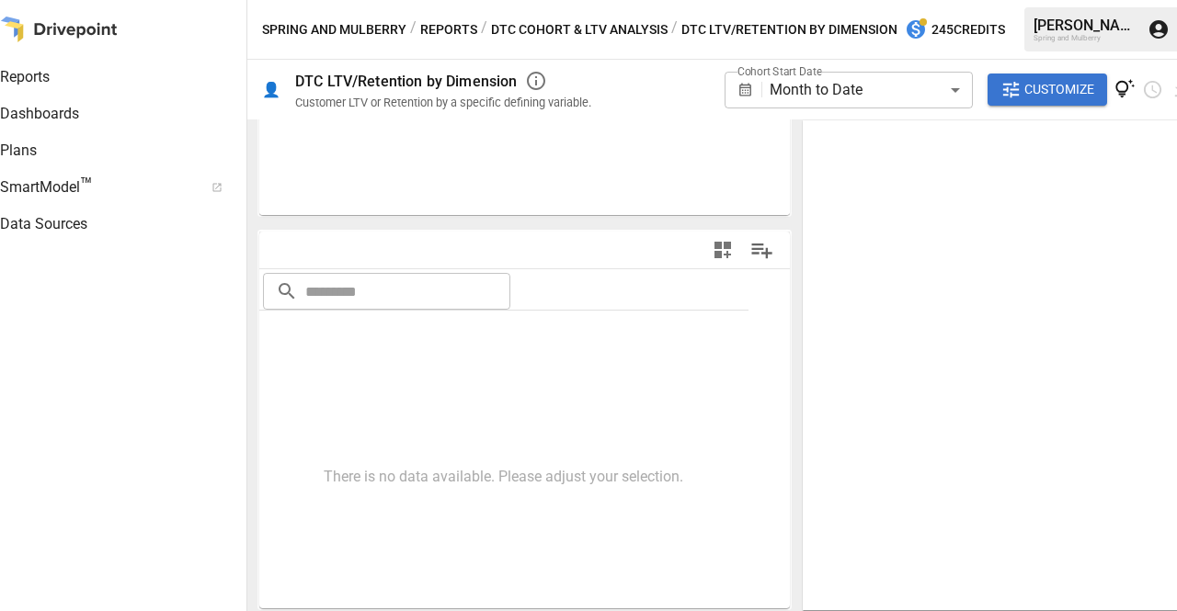
click at [716, 142] on div "There is no data available. Please adjust your selection." at bounding box center [524, 49] width 530 height 331
click at [603, 133] on div "There is no data available. Please adjust your selection." at bounding box center [524, 49] width 530 height 331
click at [688, 149] on div "There is no data available. Please adjust your selection." at bounding box center [524, 49] width 530 height 331
click at [1115, 94] on icon "View documentation" at bounding box center [1124, 88] width 19 height 19
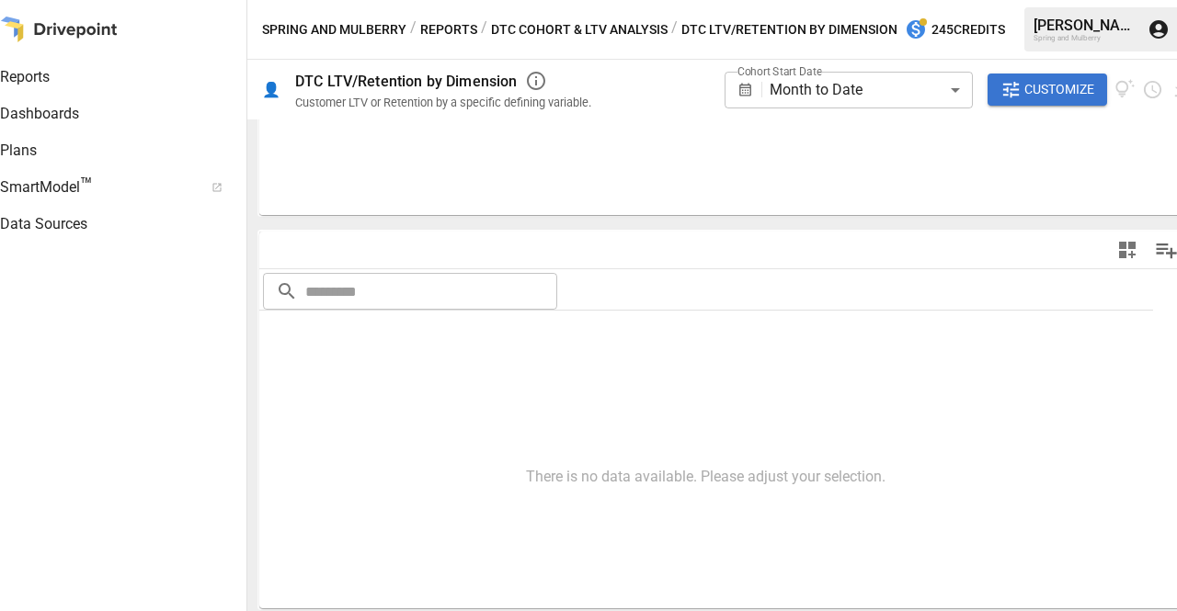
click at [542, 80] on icon "button" at bounding box center [536, 81] width 22 height 22
click at [550, 142] on div "There is no data available. Please adjust your selection." at bounding box center [726, 49] width 935 height 331
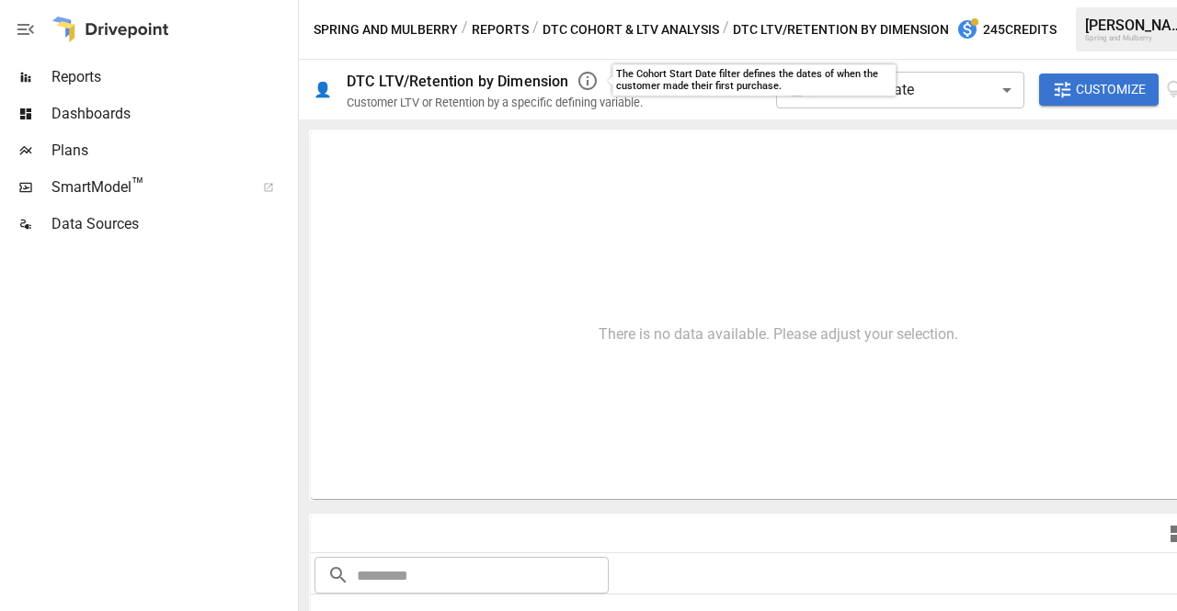
click at [74, 111] on span "Dashboards" at bounding box center [172, 114] width 243 height 22
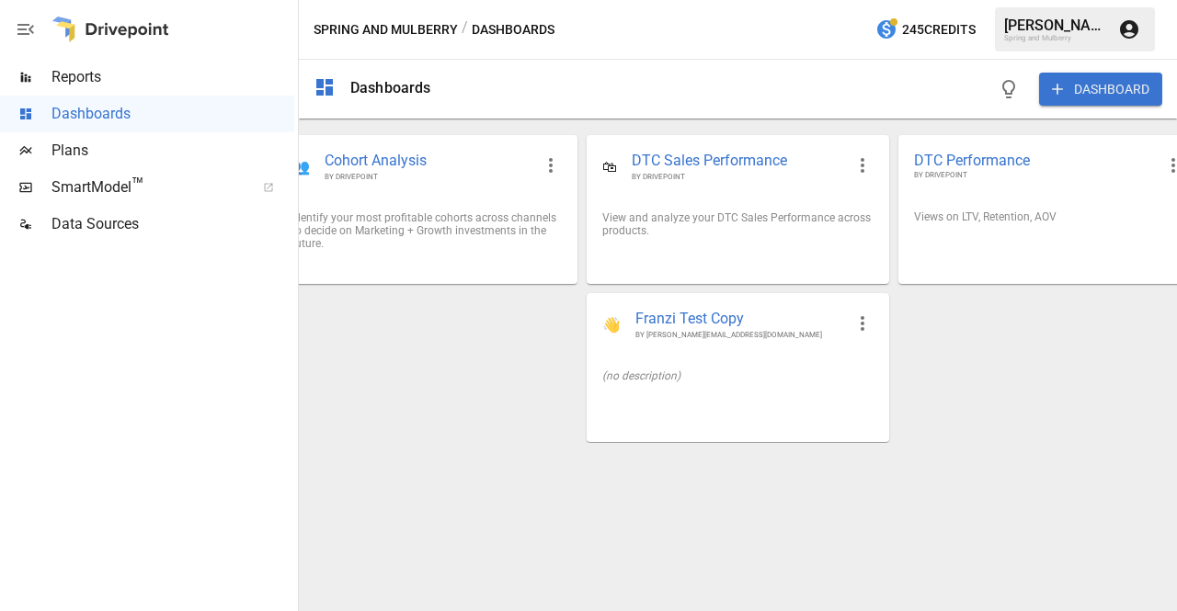
click at [92, 77] on span "Reports" at bounding box center [172, 77] width 243 height 22
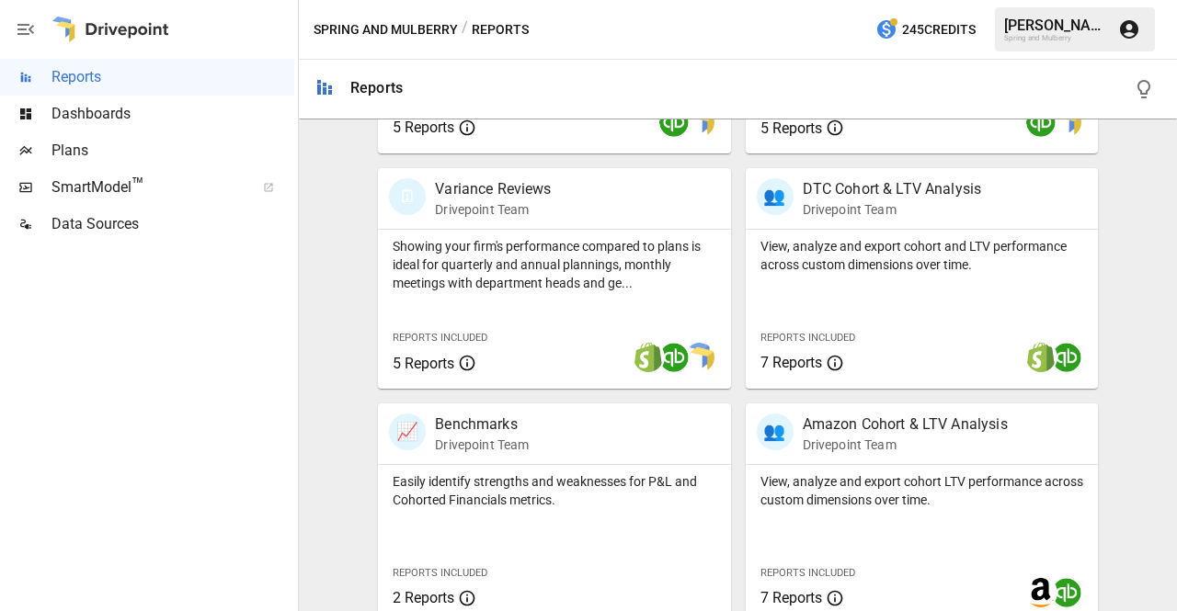
scroll to position [559, 0]
click at [851, 219] on div "👥 DTC Cohort & LTV Analysis Drivepoint Team" at bounding box center [922, 197] width 352 height 61
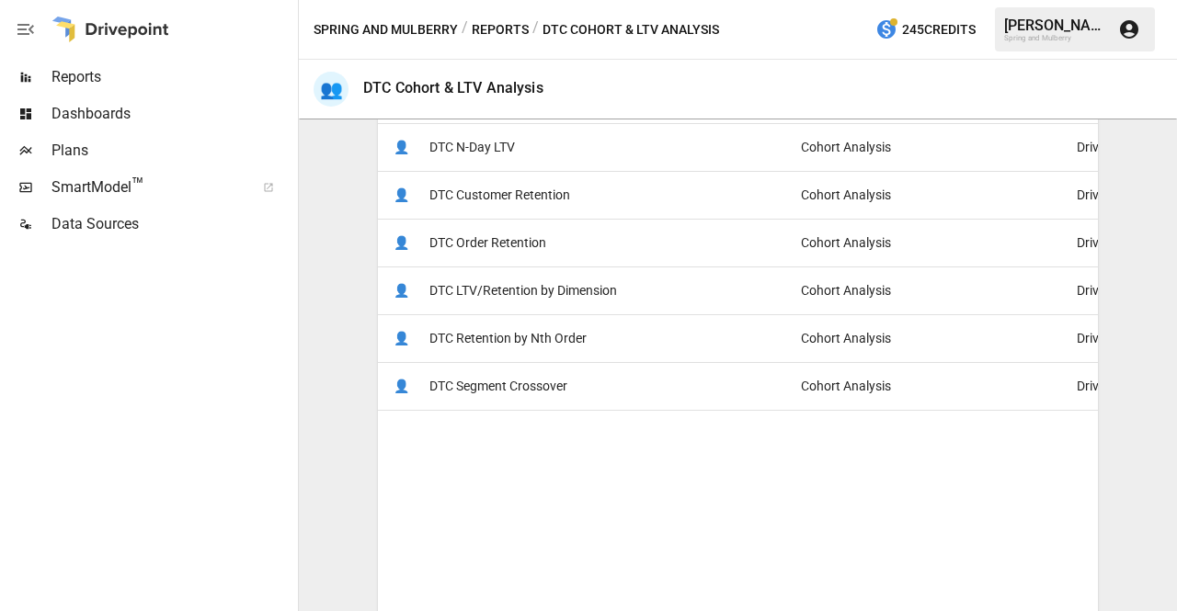
scroll to position [444, 0]
click at [518, 334] on span "DTC Retention by Nth Order" at bounding box center [507, 336] width 157 height 47
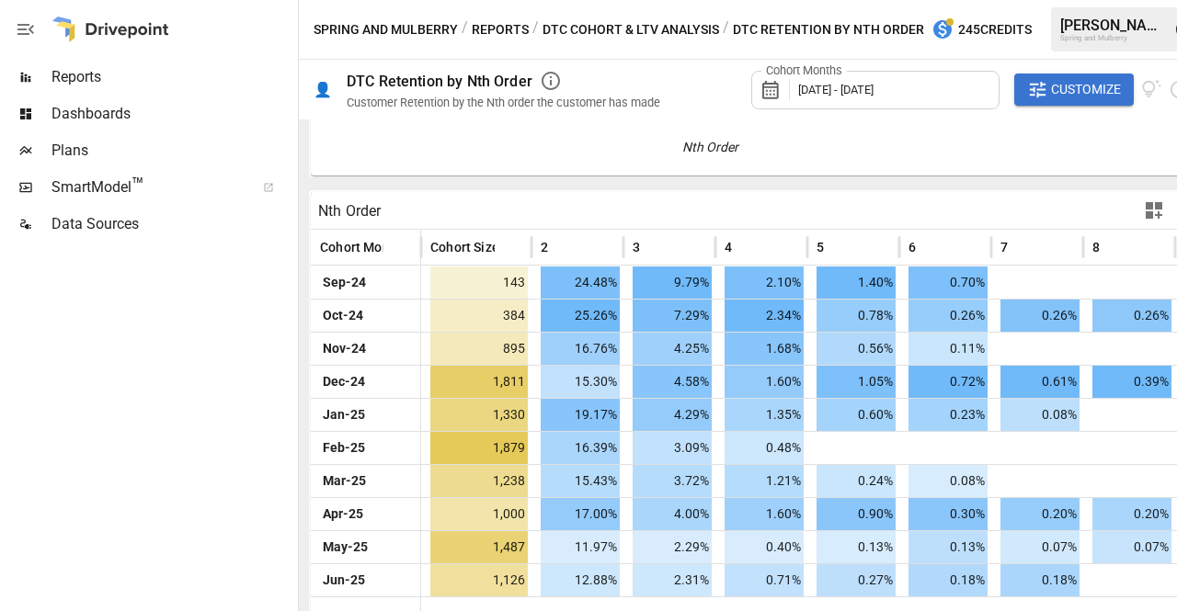
scroll to position [318, 0]
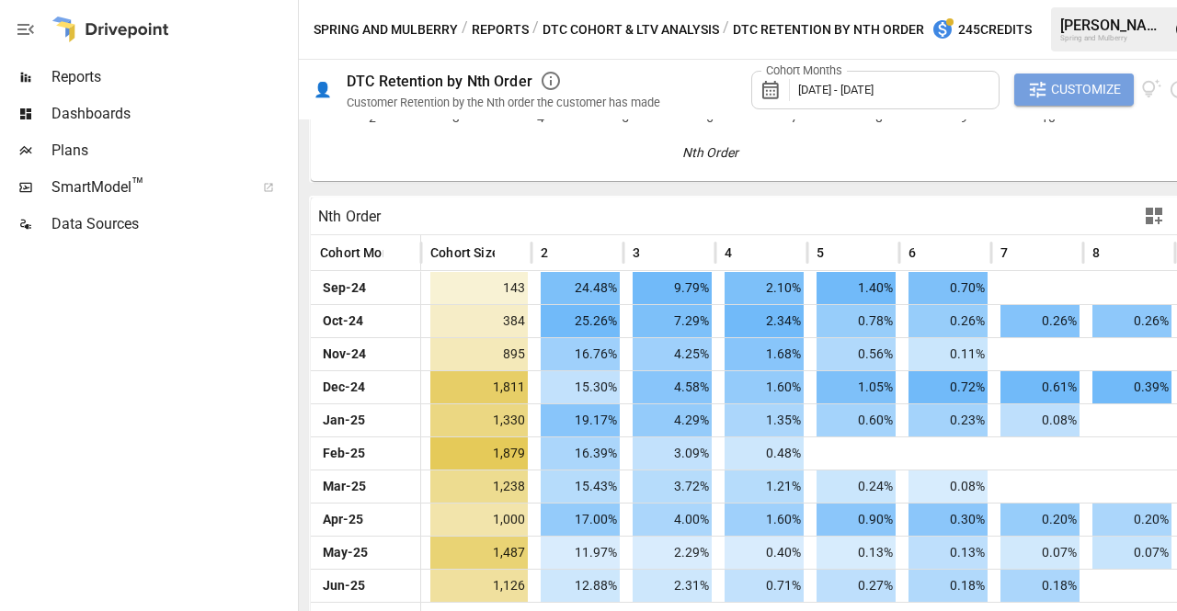
click at [1027, 85] on icon "button" at bounding box center [1037, 89] width 21 height 21
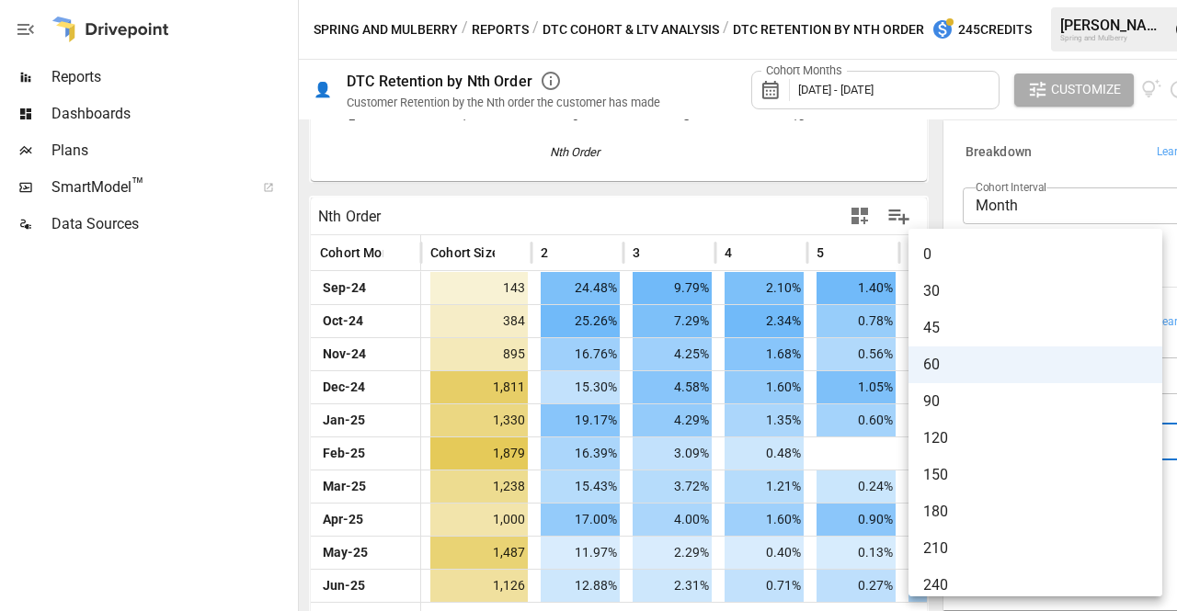
click at [991, 0] on body "Reports Dashboards Plans SmartModel ™ Data Sources Spring and Mulberry / Report…" at bounding box center [588, 0] width 1177 height 0
click at [1036, 169] on div at bounding box center [588, 305] width 1177 height 611
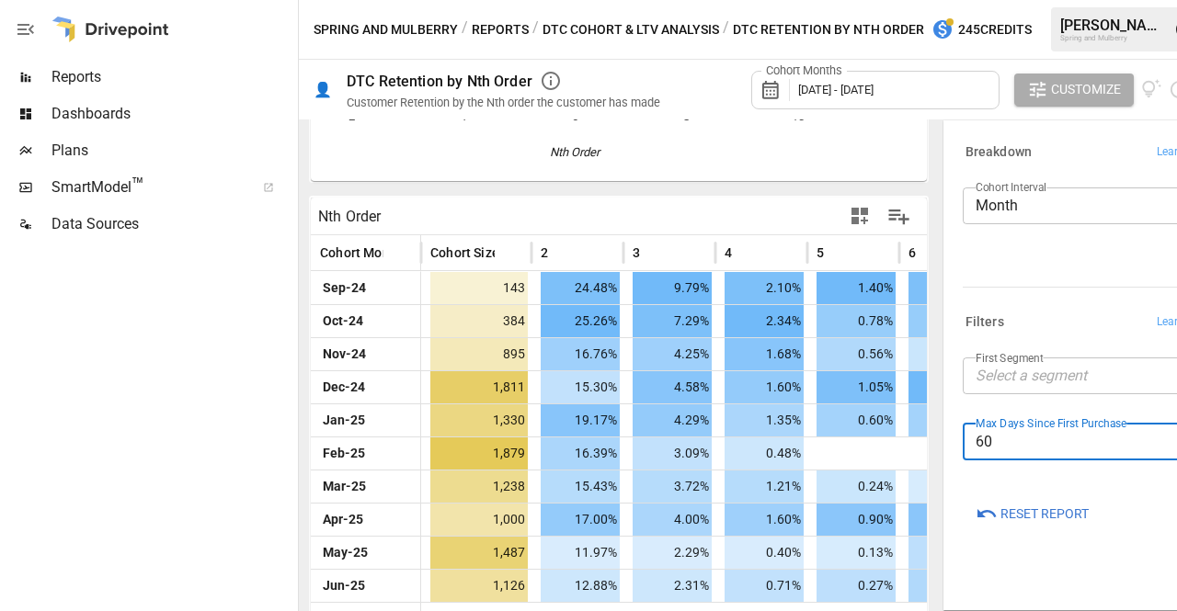
click at [1099, 0] on body "Reports Dashboards Plans SmartModel ™ Data Sources Spring and Mulberry / Report…" at bounding box center [588, 0] width 1177 height 0
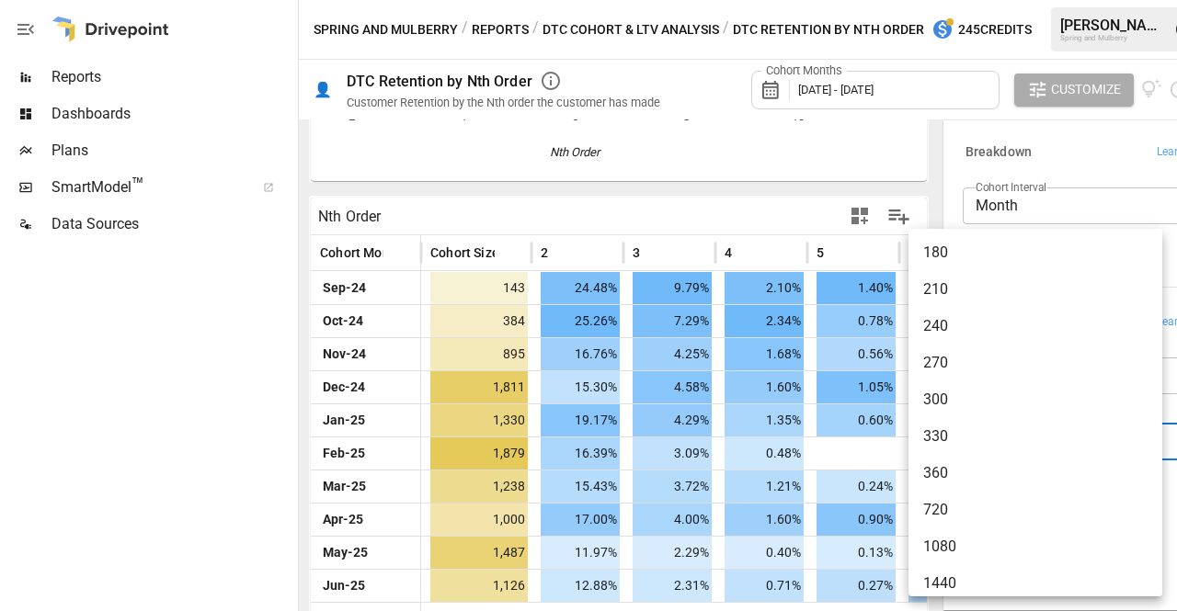
scroll to position [260, 0]
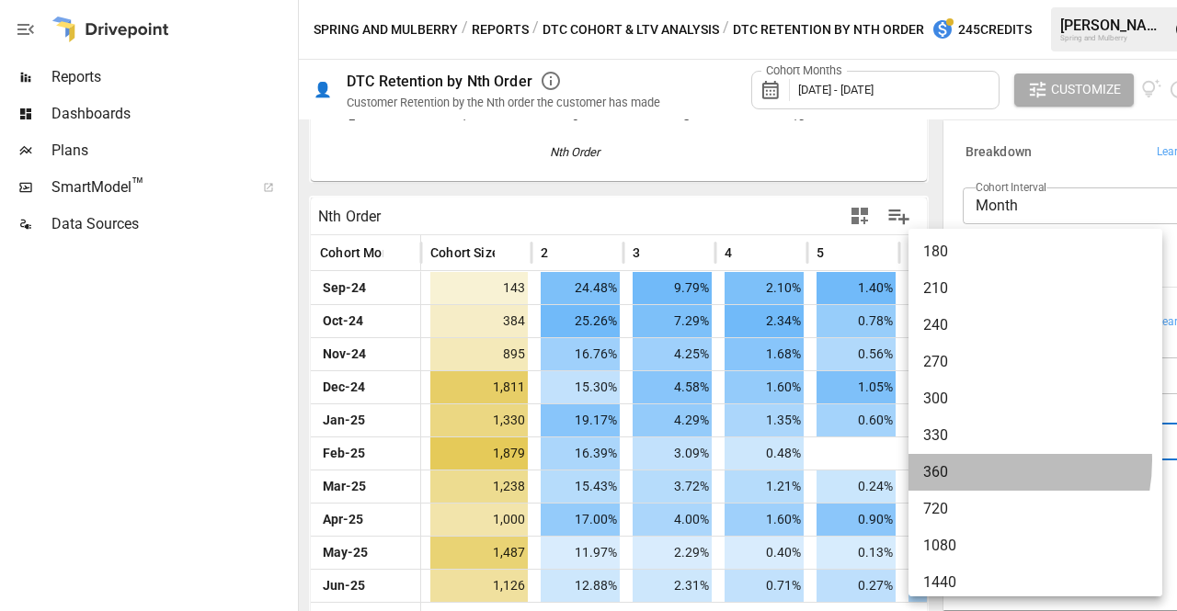
click at [968, 461] on span "360" at bounding box center [1035, 472] width 224 height 22
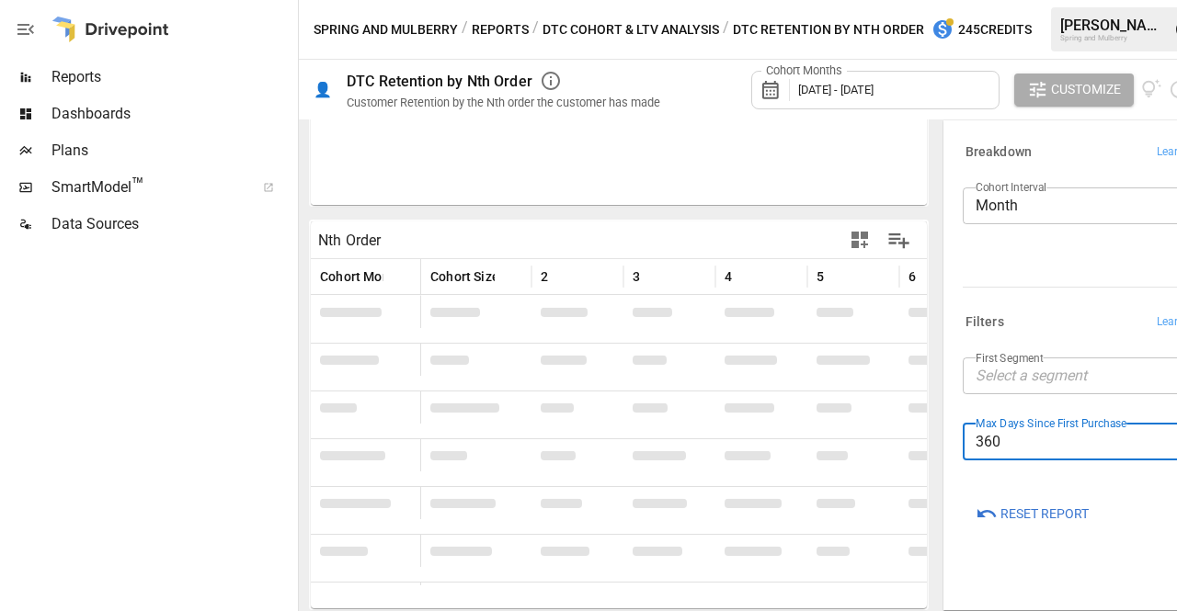
scroll to position [297, 0]
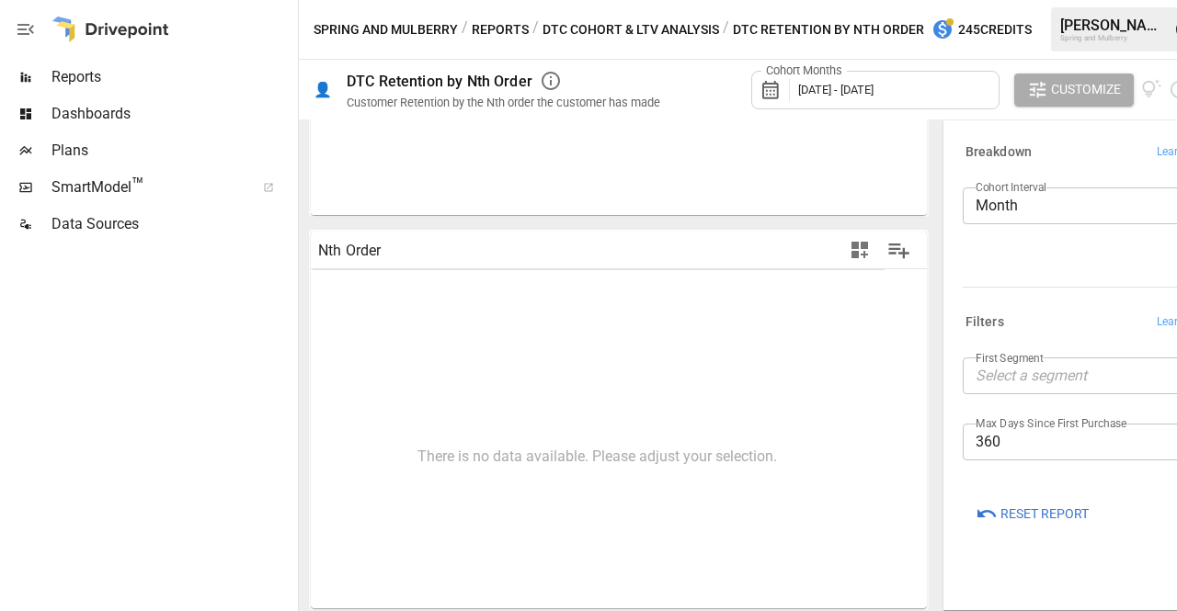
click at [831, 80] on div "Cohort Months [DATE] - [DATE]" at bounding box center [875, 90] width 248 height 39
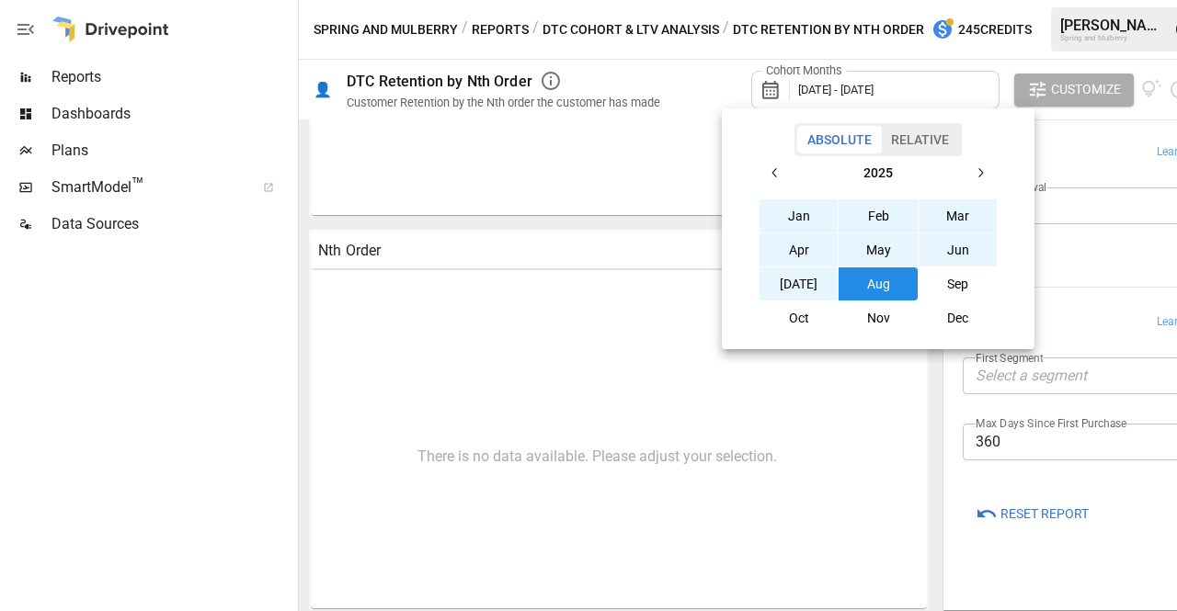
click at [1076, 256] on div at bounding box center [588, 305] width 1177 height 611
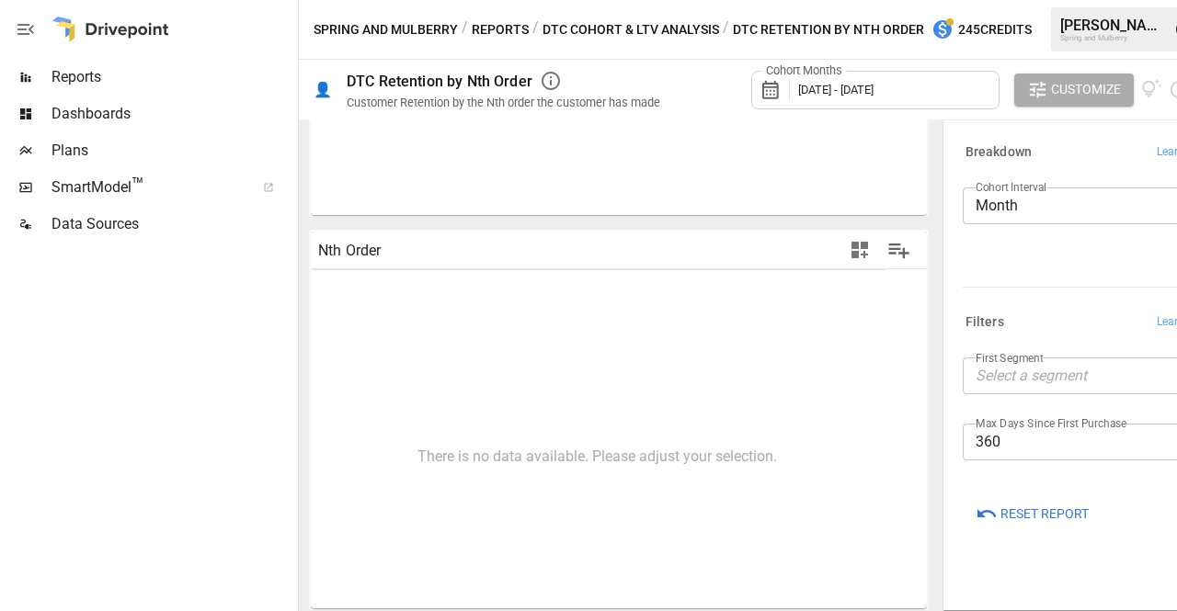
click at [1004, 0] on body "Reports Dashboards Plans SmartModel ™ Data Sources Spring and Mulberry / Report…" at bounding box center [588, 0] width 1177 height 0
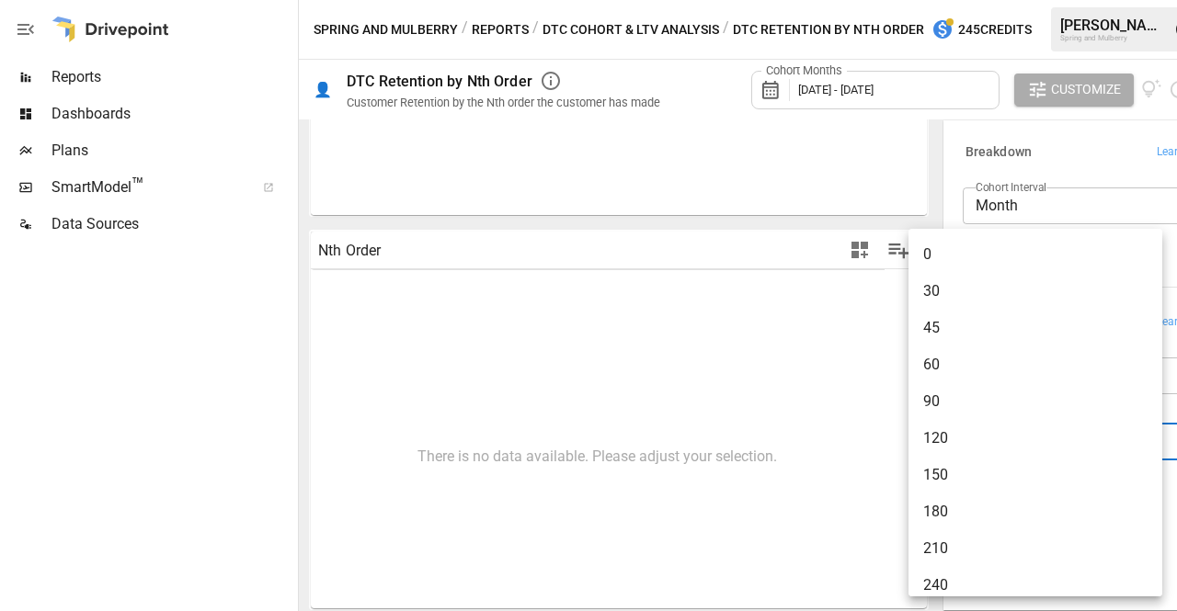
scroll to position [309, 0]
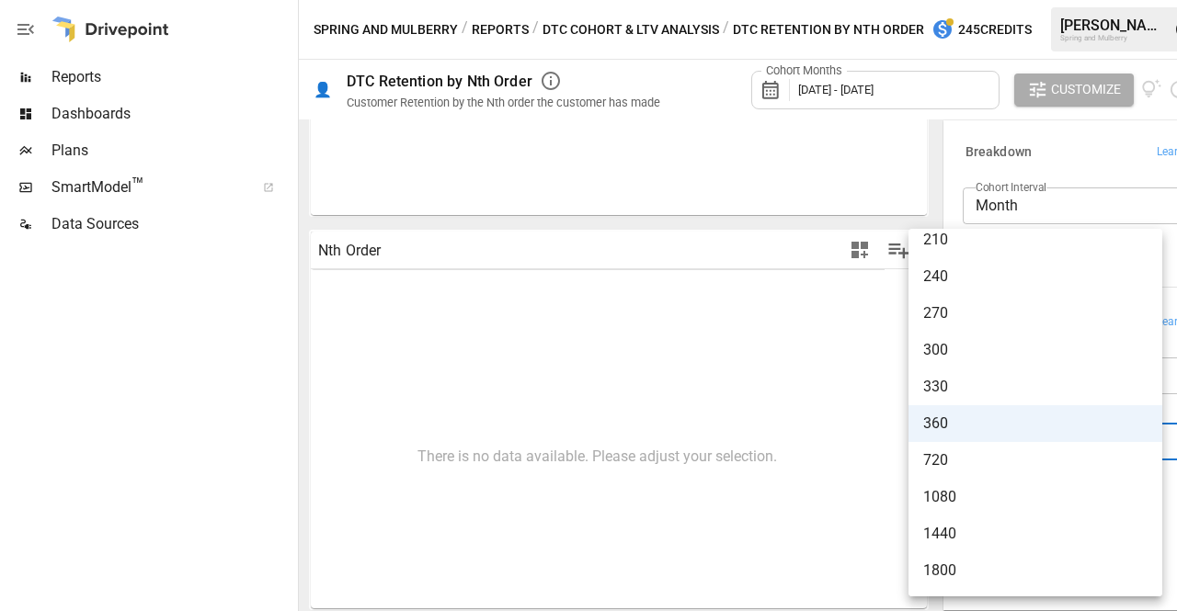
click at [1004, 376] on span "330" at bounding box center [1035, 387] width 224 height 22
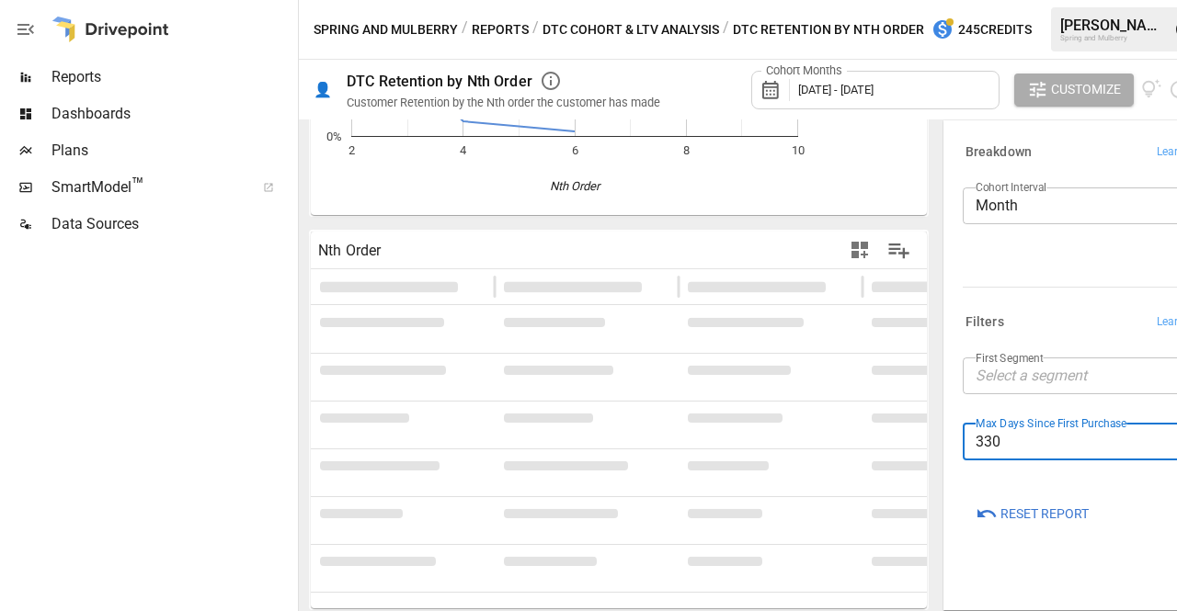
scroll to position [297, 0]
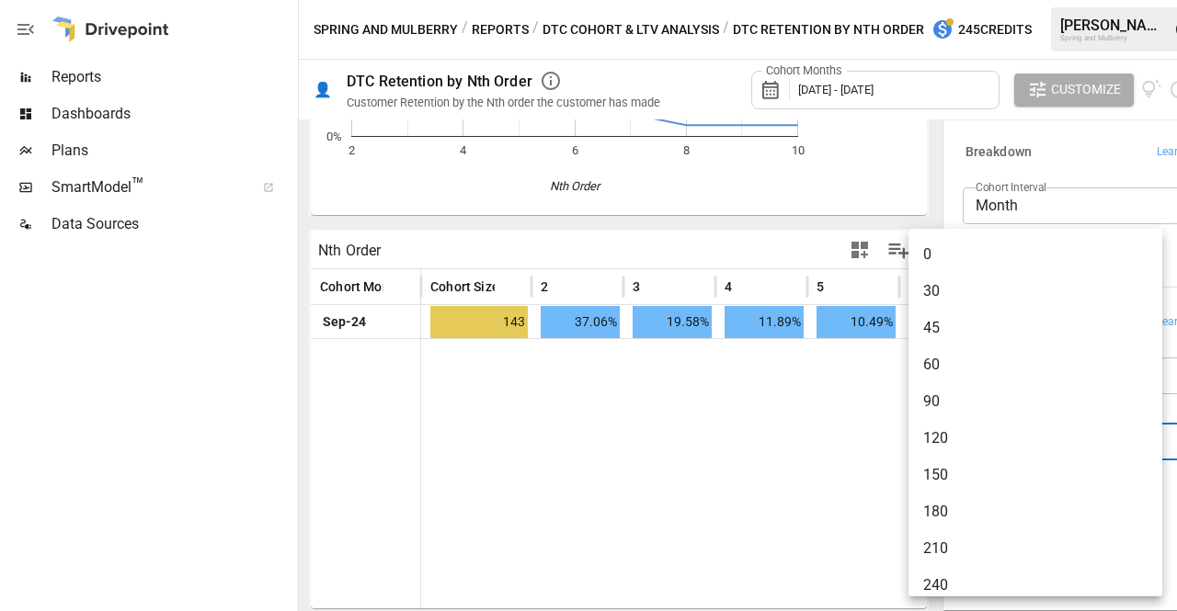
click at [1037, 0] on body "Reports Dashboards Plans SmartModel ™ Data Sources Spring and Mulberry / Report…" at bounding box center [588, 0] width 1177 height 0
click at [1001, 438] on span "180" at bounding box center [1035, 445] width 224 height 22
type input "***"
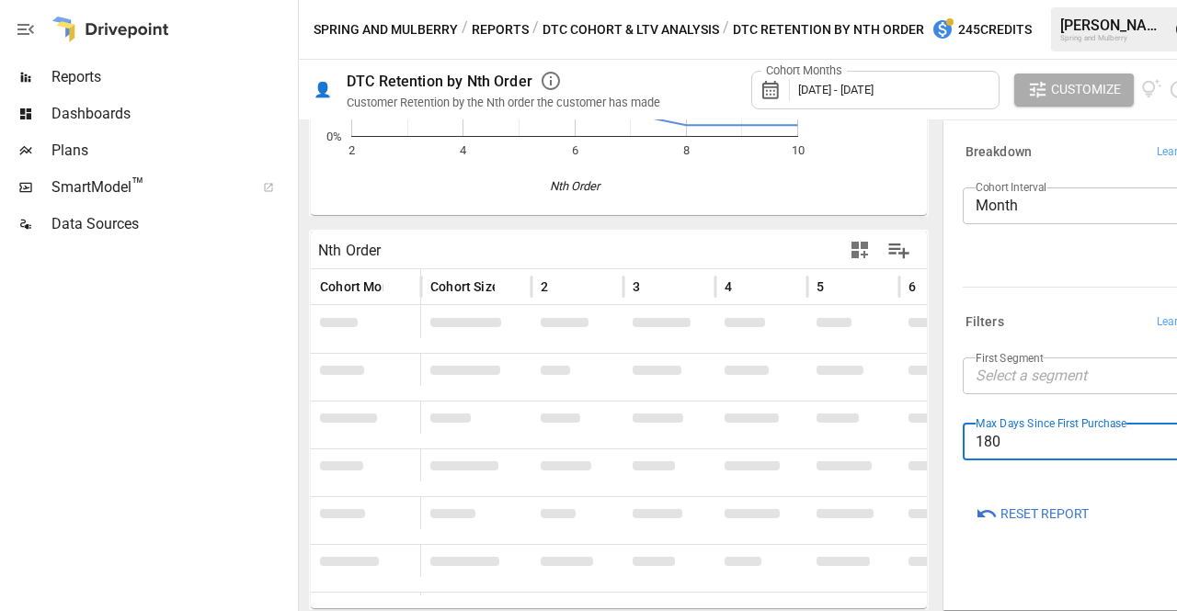
scroll to position [297, 0]
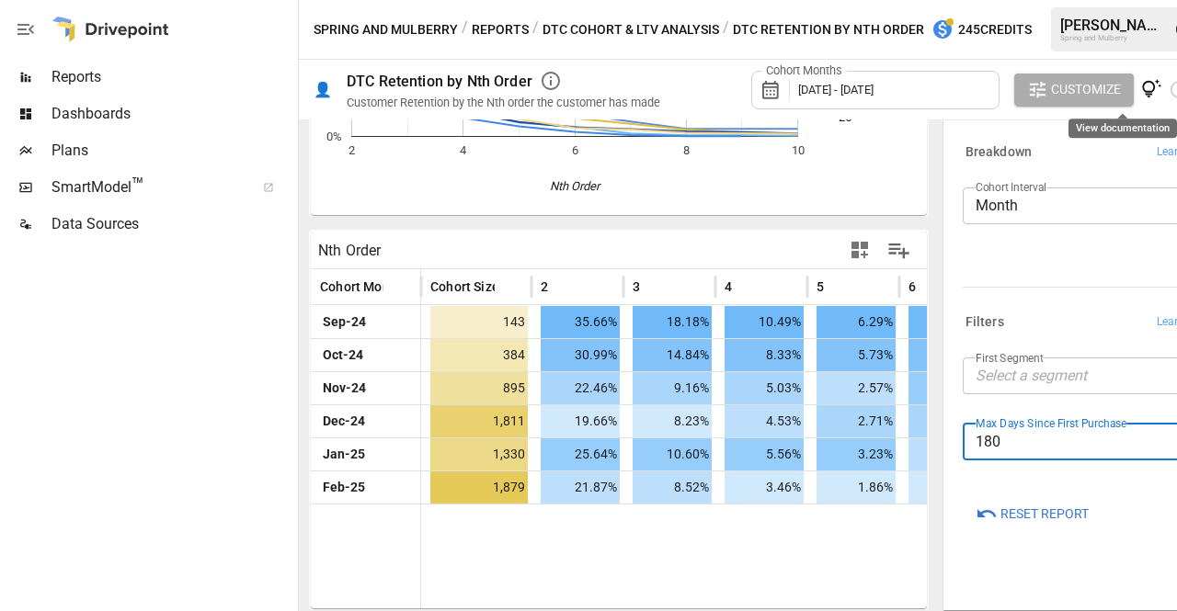
click at [1141, 98] on icon "View documentation" at bounding box center [1151, 89] width 21 height 21
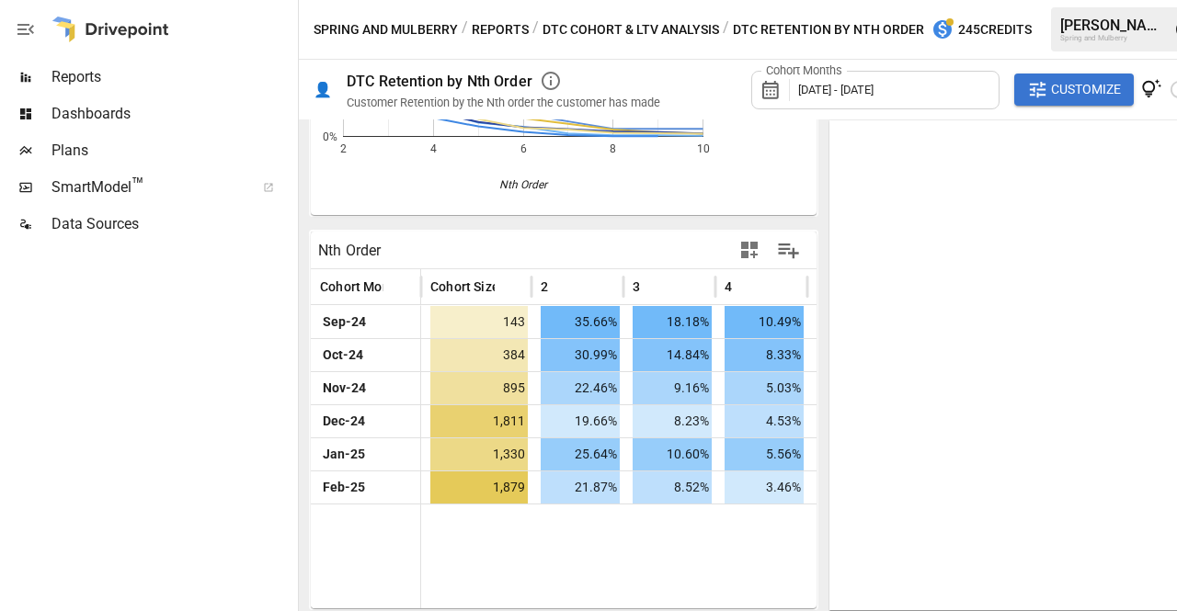
click at [723, 190] on icon "For visual display, only the first 10 orders are outputted. [DATE] Oct [DATE] D…" at bounding box center [542, 49] width 462 height 331
click at [1141, 93] on icon "View documentation" at bounding box center [1151, 89] width 21 height 21
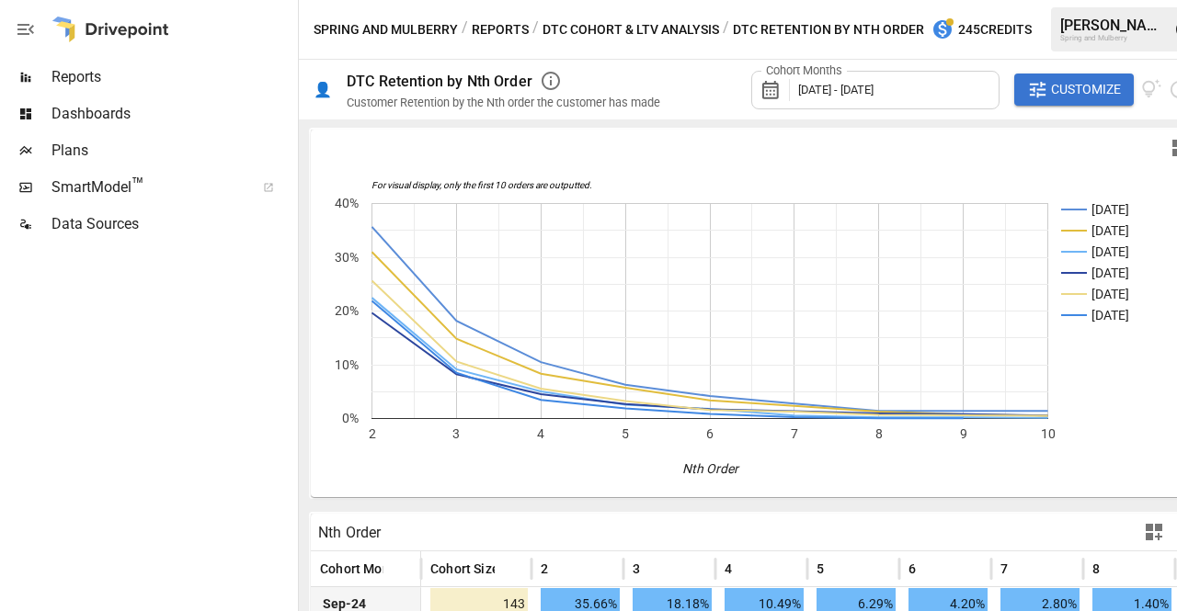
scroll to position [0, 0]
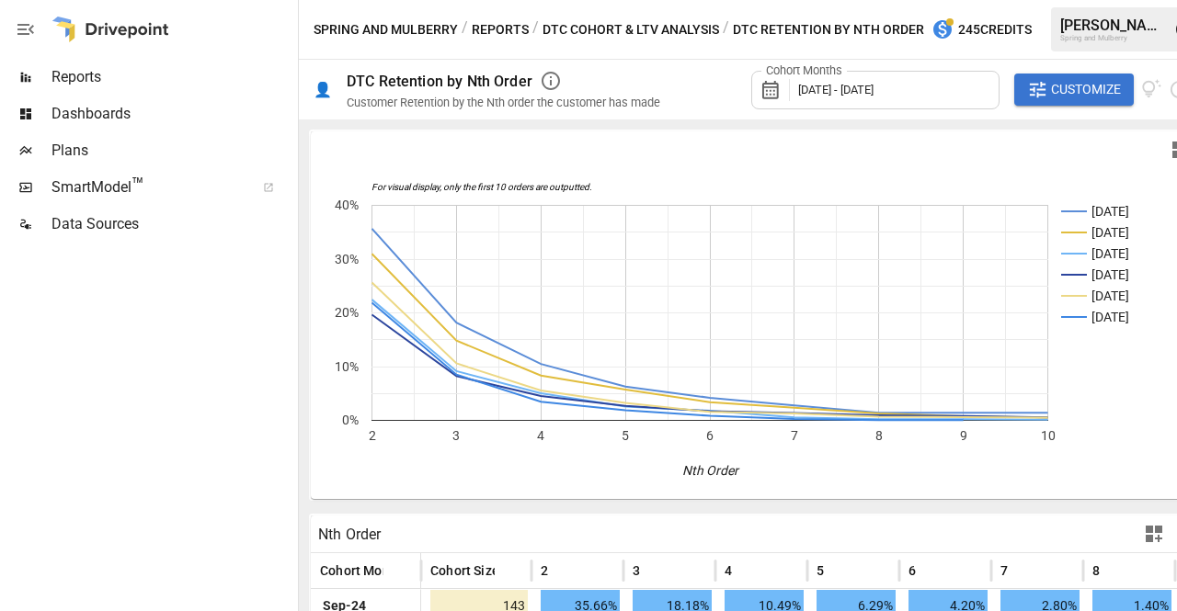
click at [1061, 87] on span "Customize" at bounding box center [1086, 89] width 70 height 23
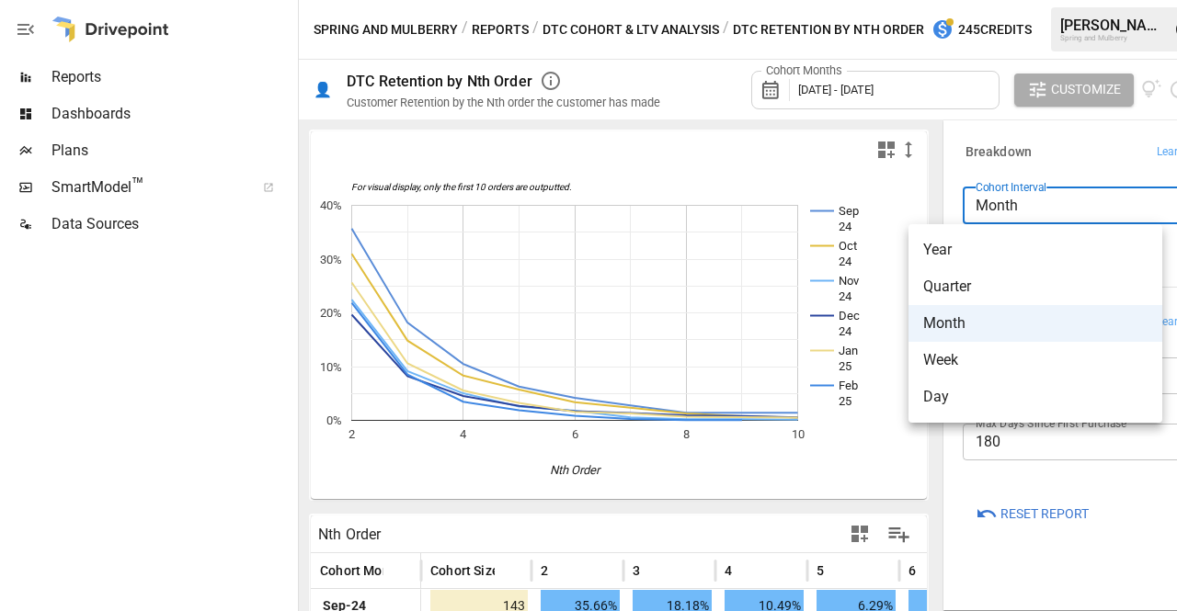
drag, startPoint x: 1046, startPoint y: 221, endPoint x: 1034, endPoint y: 242, distance: 24.3
click at [1034, 0] on body "Reports Dashboards Plans SmartModel ™ Data Sources Spring and Mulberry / Report…" at bounding box center [588, 0] width 1177 height 0
click at [941, 251] on span "Year" at bounding box center [1035, 250] width 224 height 22
type input "****"
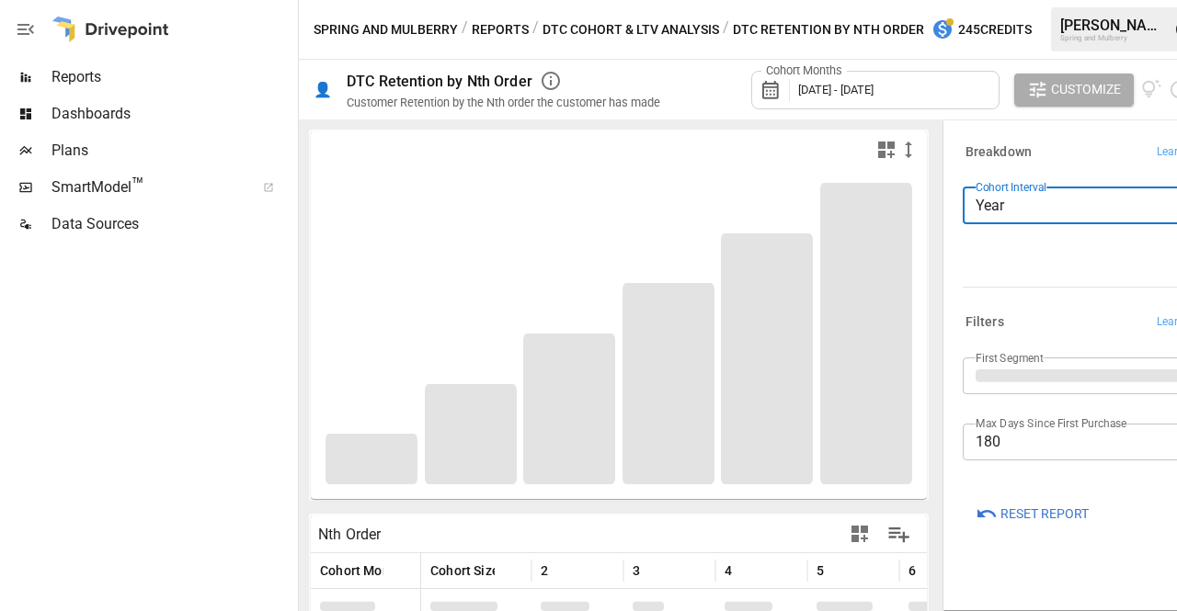
click at [859, 97] on div "Cohort Months [DATE] - [DATE]" at bounding box center [875, 90] width 248 height 39
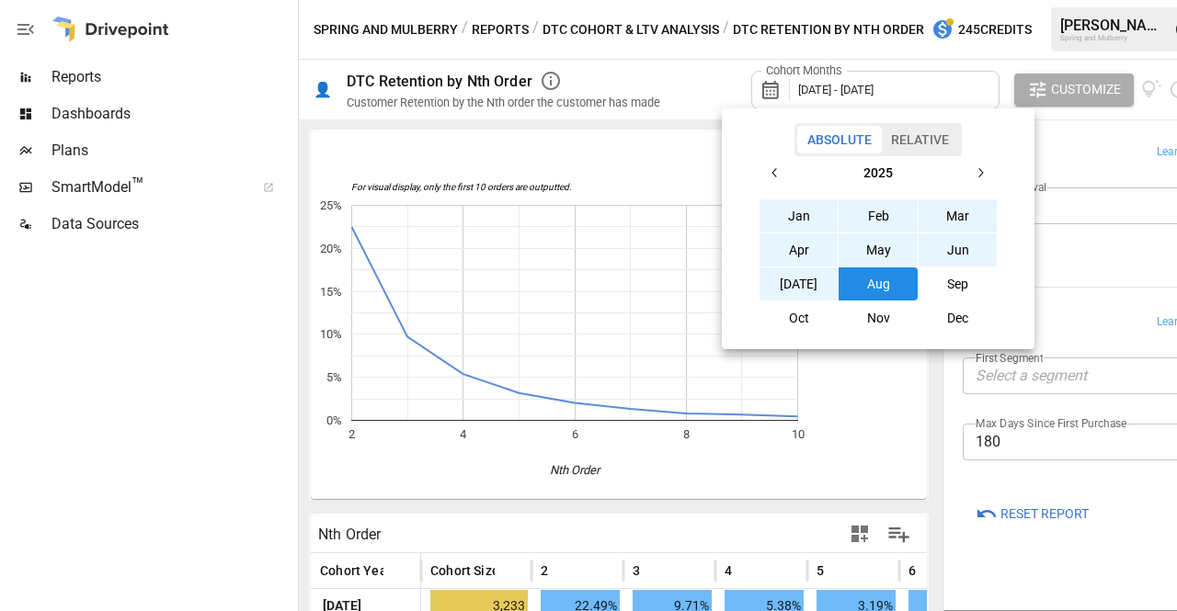
click at [803, 226] on button "Jan" at bounding box center [798, 215] width 79 height 33
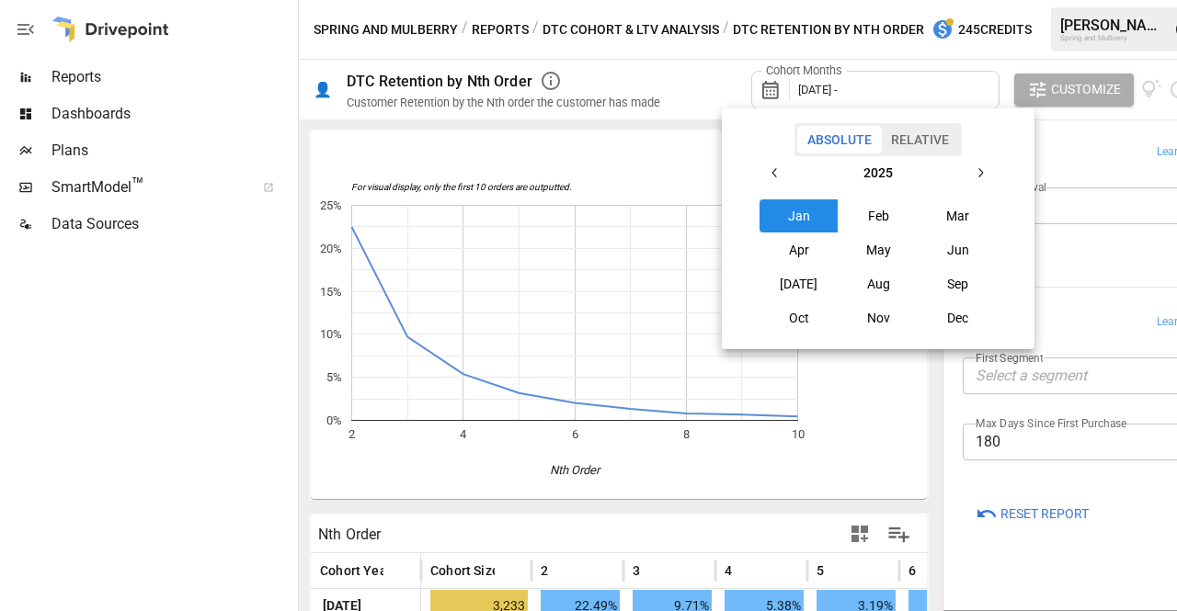
click at [1067, 157] on div at bounding box center [588, 305] width 1177 height 611
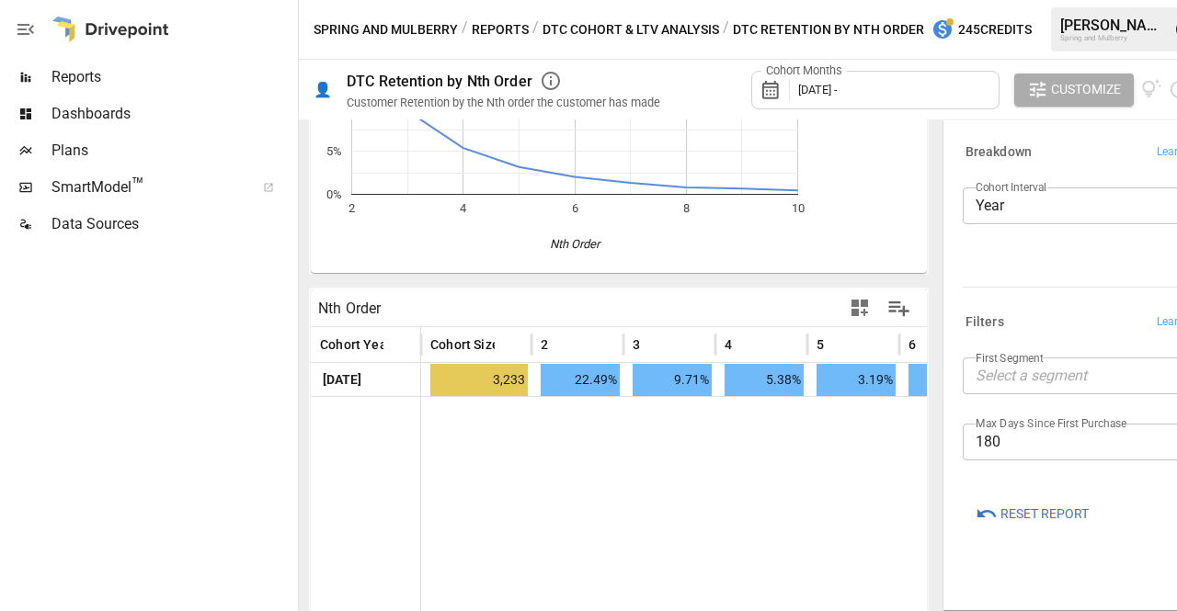
scroll to position [225, 0]
click at [860, 94] on div "Cohort Months [DATE] -" at bounding box center [875, 90] width 248 height 39
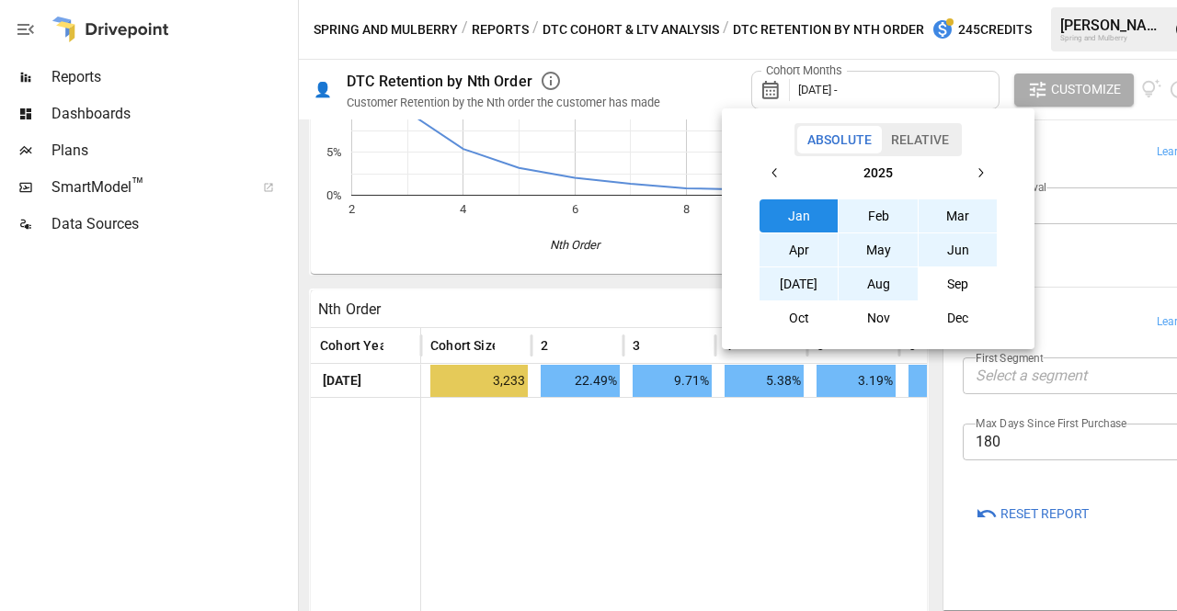
click at [884, 285] on button "Aug" at bounding box center [877, 284] width 79 height 33
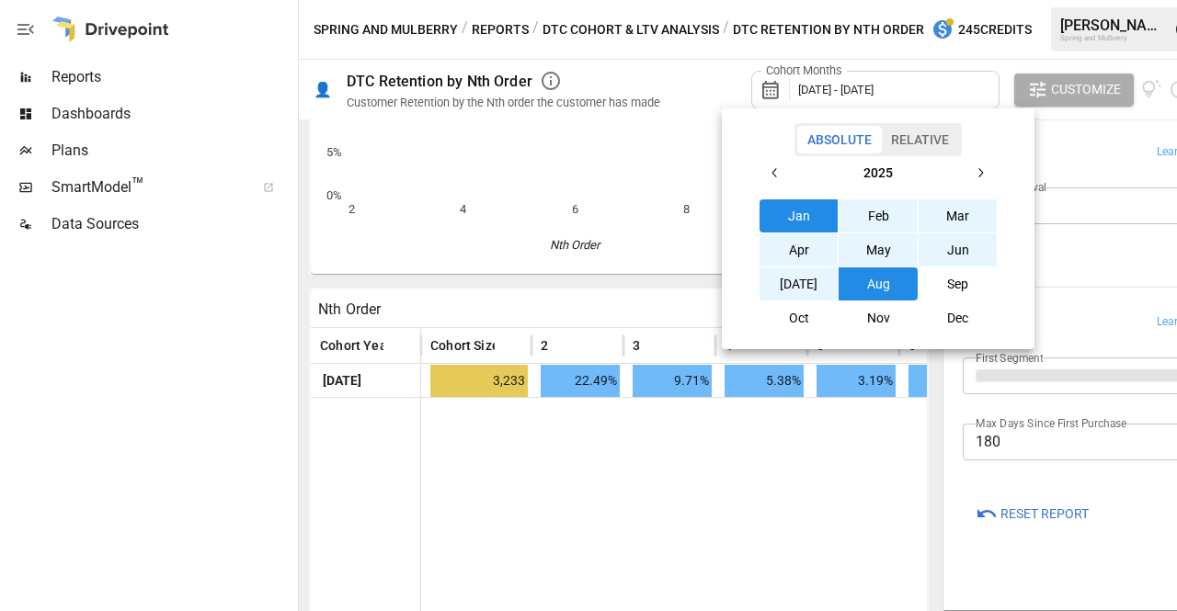
scroll to position [307, 0]
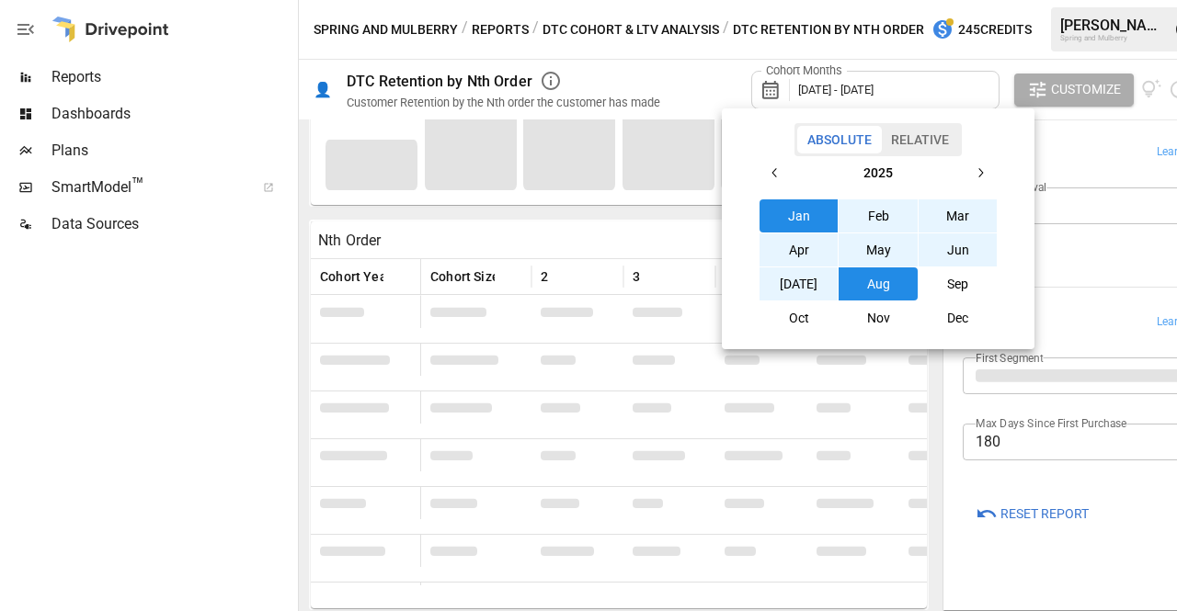
click at [949, 565] on div at bounding box center [588, 305] width 1177 height 611
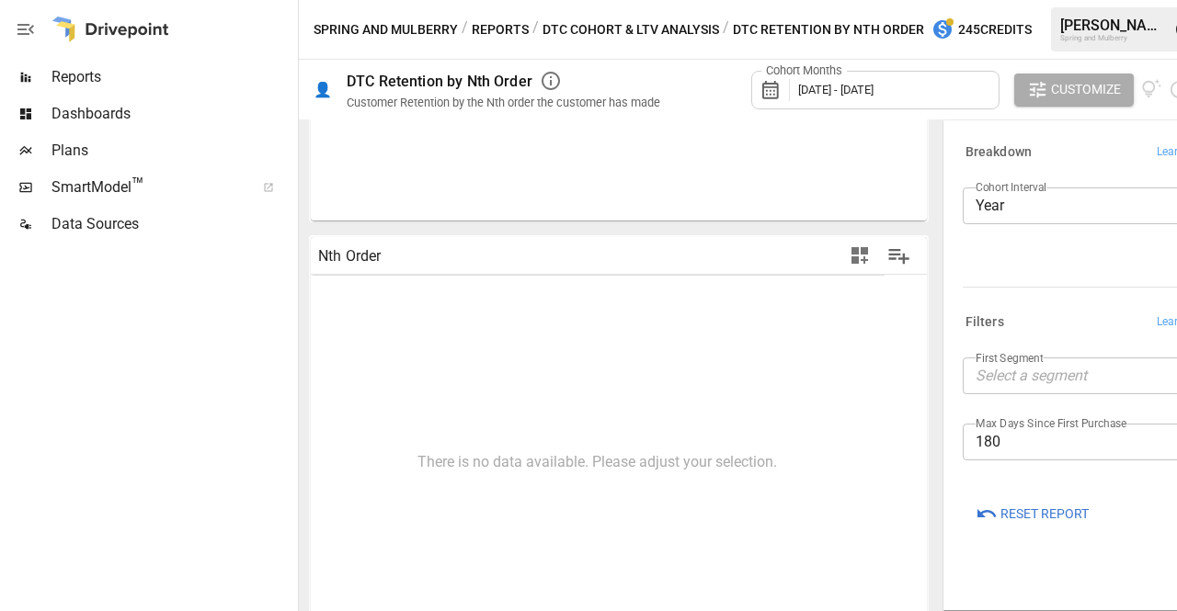
scroll to position [297, 0]
click at [1040, 0] on body "Reports Dashboards Plans SmartModel ™ Data Sources Spring and Mulberry / Report…" at bounding box center [588, 0] width 1177 height 0
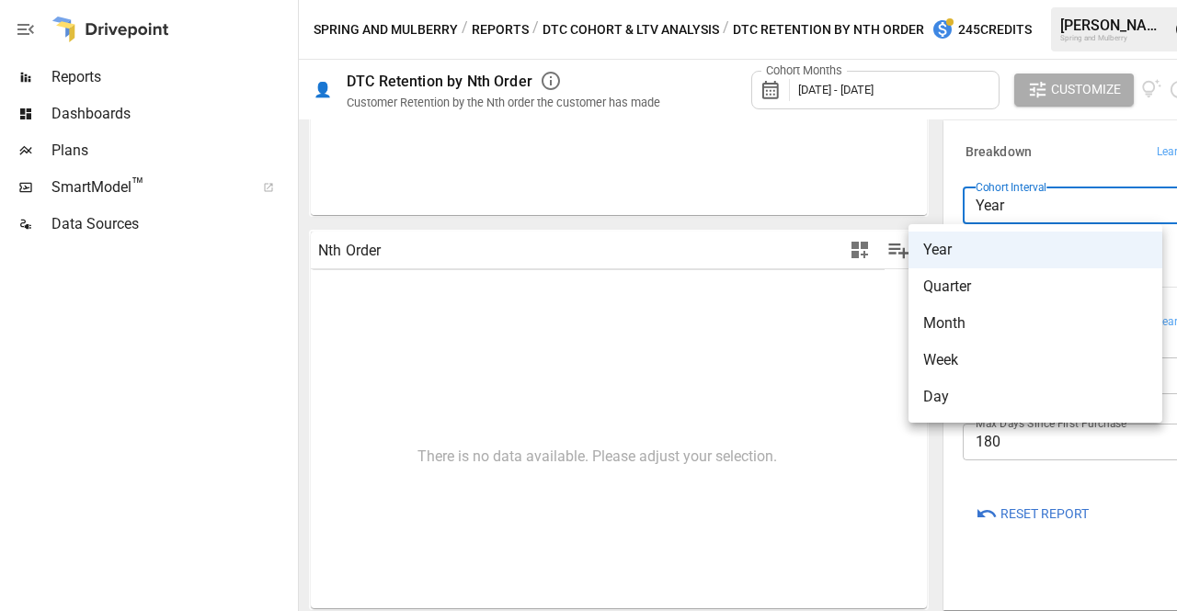
click at [1040, 207] on div at bounding box center [588, 305] width 1177 height 611
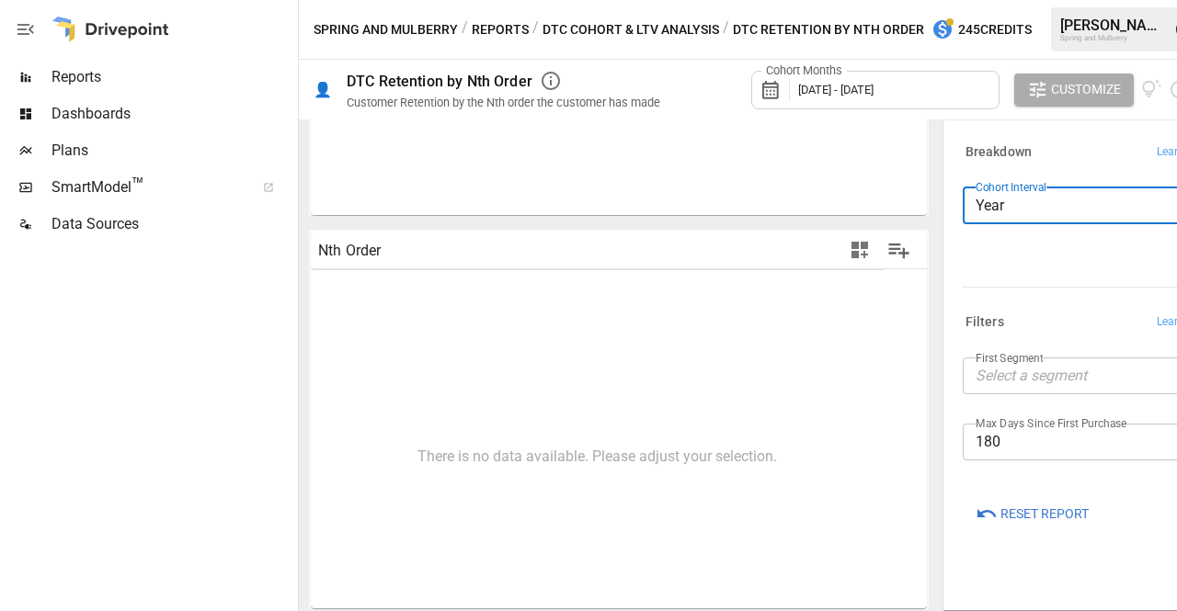
click at [1047, 0] on body "Reports Dashboards Plans SmartModel ™ Data Sources Spring and Mulberry / Report…" at bounding box center [588, 0] width 1177 height 0
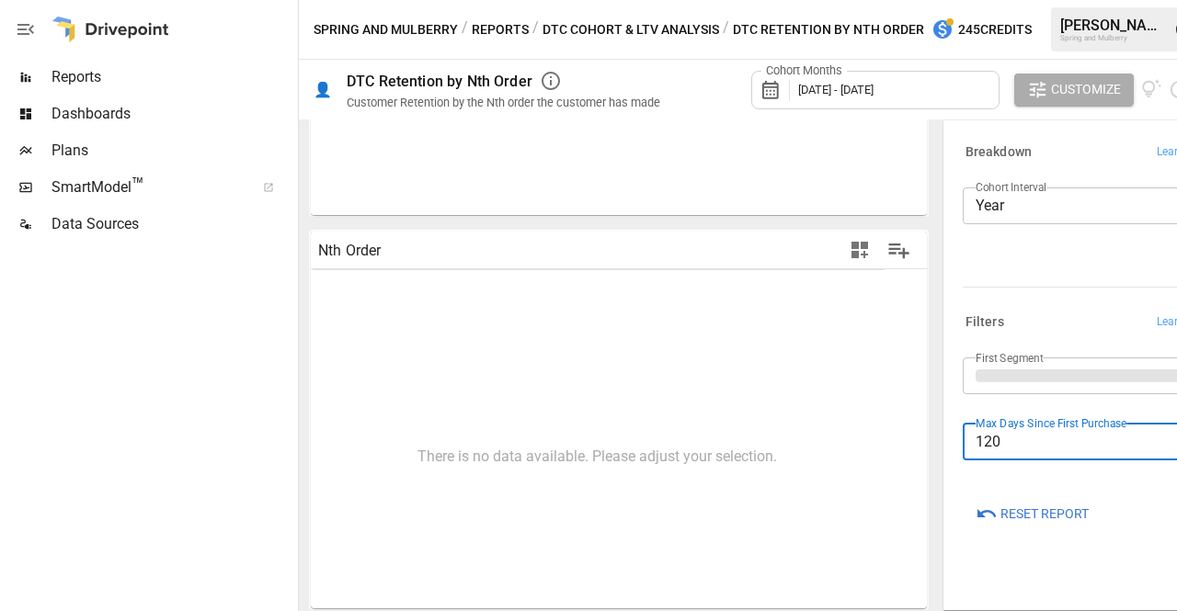
scroll to position [307, 0]
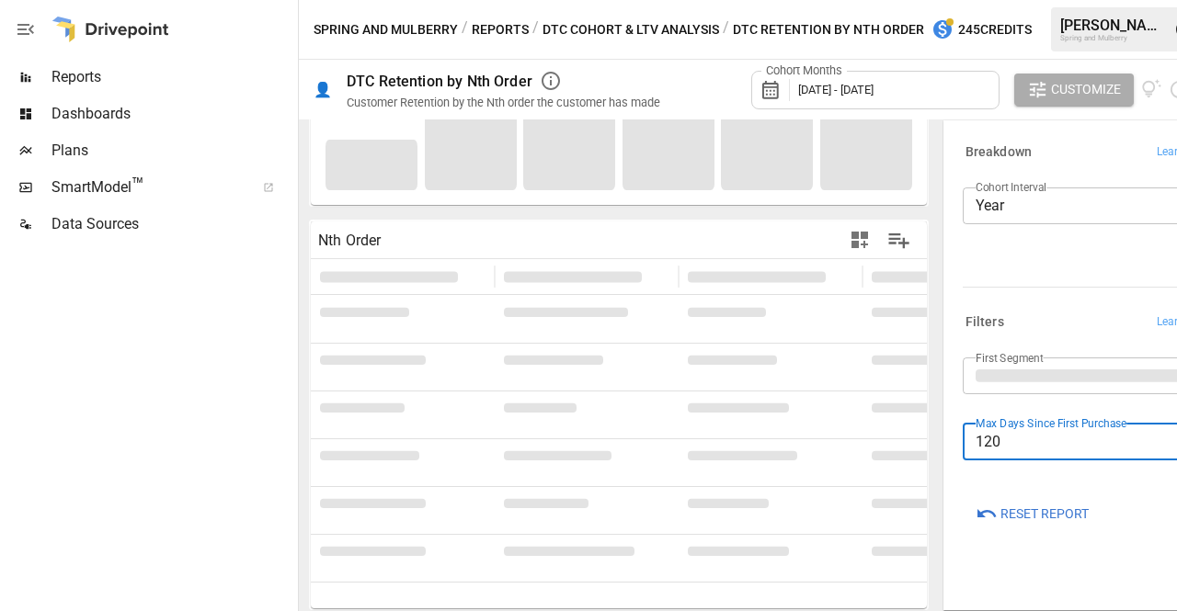
click at [1047, 0] on body "Reports Dashboards Plans SmartModel ™ Data Sources Spring and Mulberry / Report…" at bounding box center [588, 0] width 1177 height 0
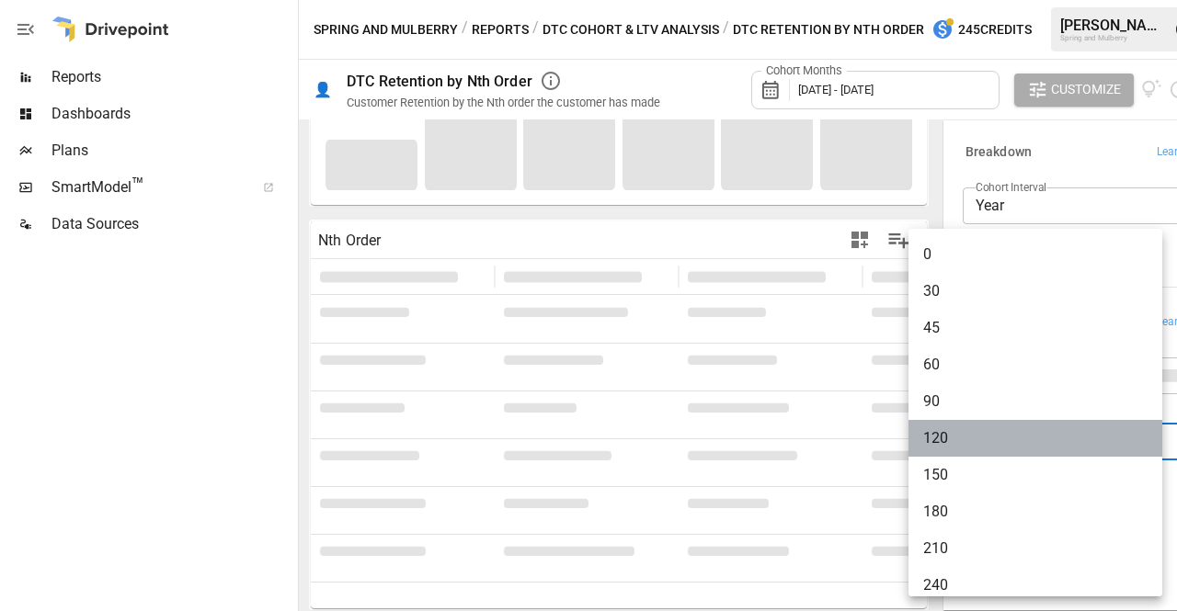
click at [1047, 438] on span "120" at bounding box center [1035, 438] width 224 height 22
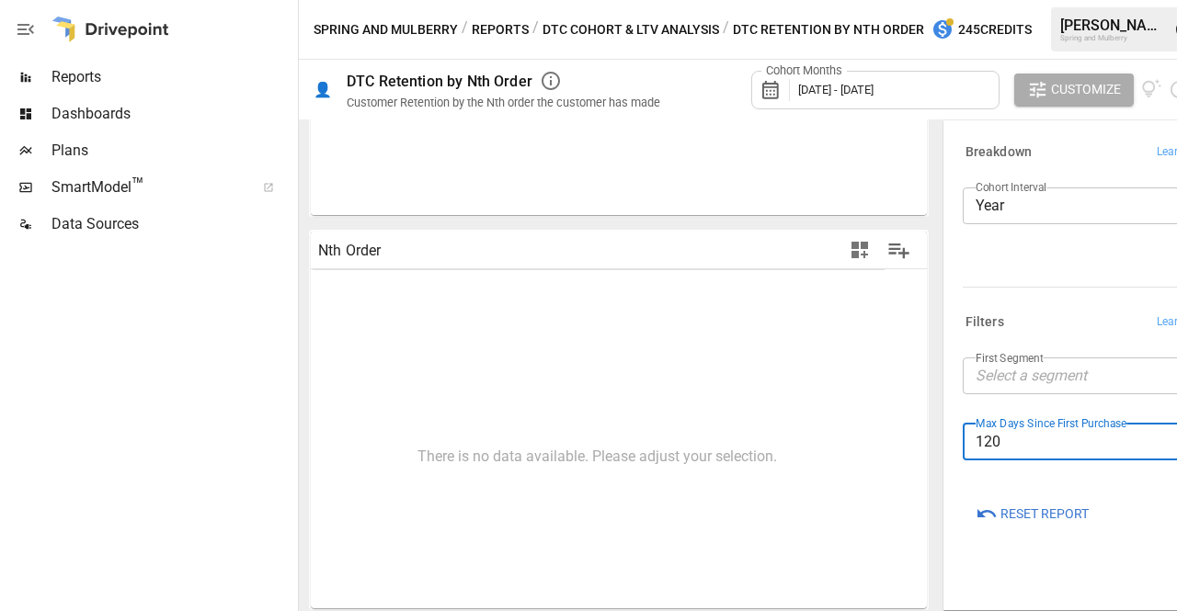
scroll to position [297, 0]
click at [1047, 0] on body "Reports Dashboards Plans SmartModel ™ Data Sources Spring and Mulberry / Report…" at bounding box center [588, 0] width 1177 height 0
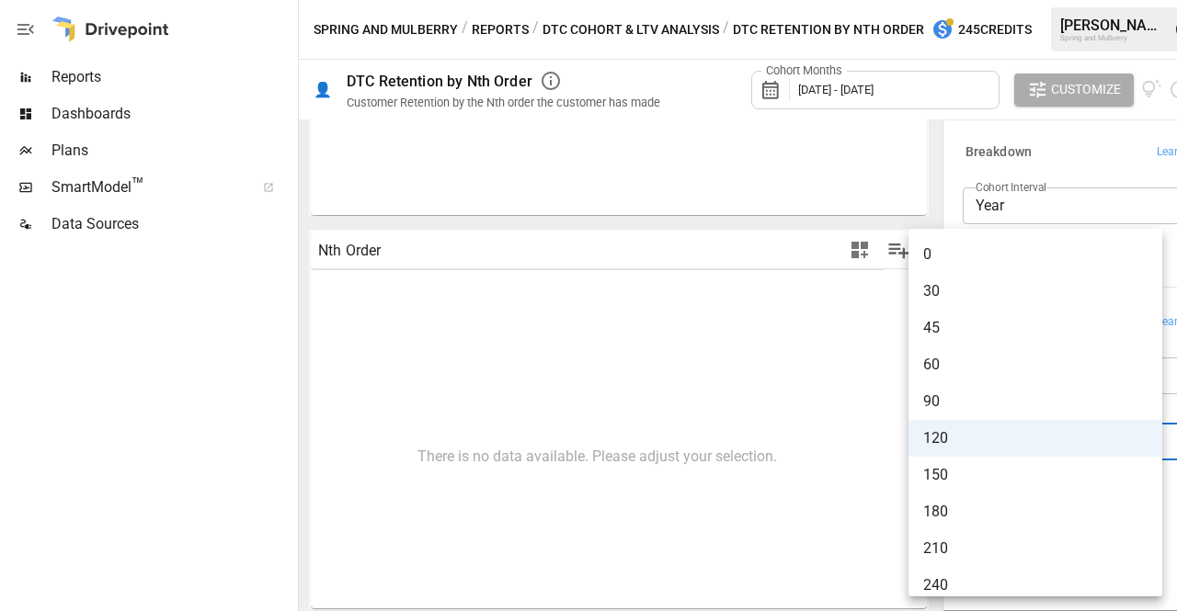
click at [1051, 358] on span "60" at bounding box center [1035, 365] width 224 height 22
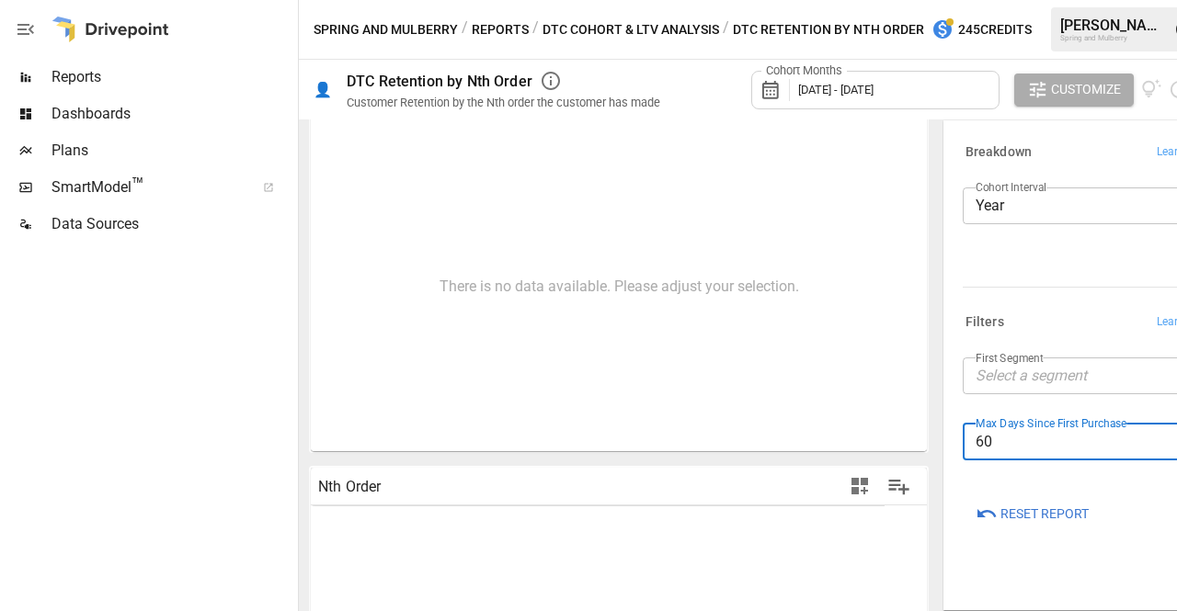
scroll to position [297, 0]
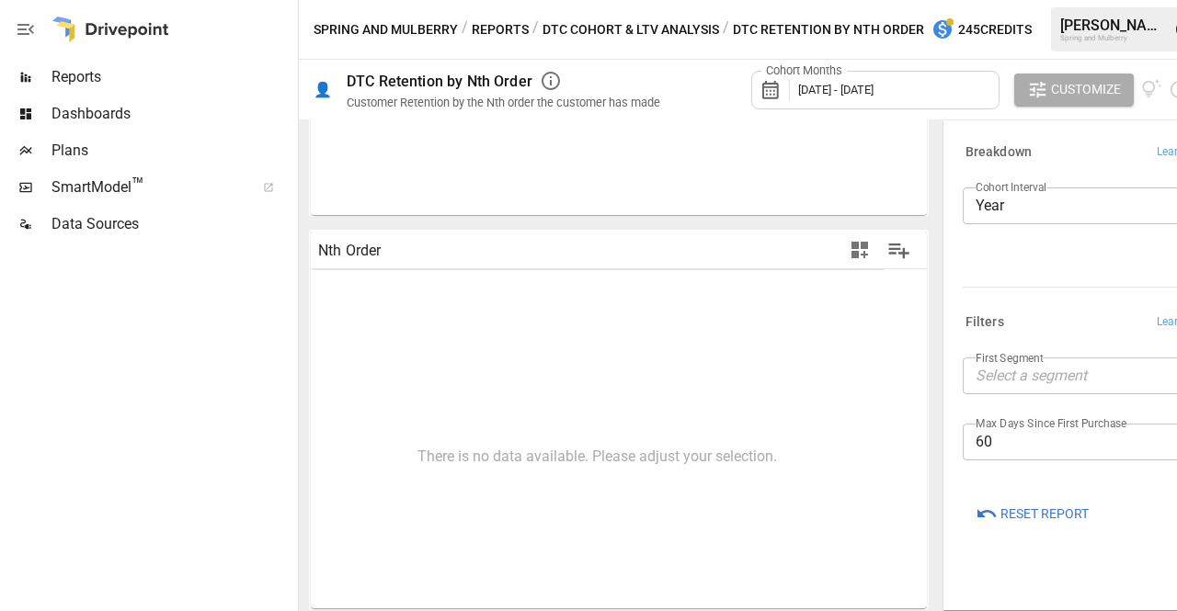
click at [871, 83] on span "[DATE] - [DATE]" at bounding box center [835, 90] width 75 height 14
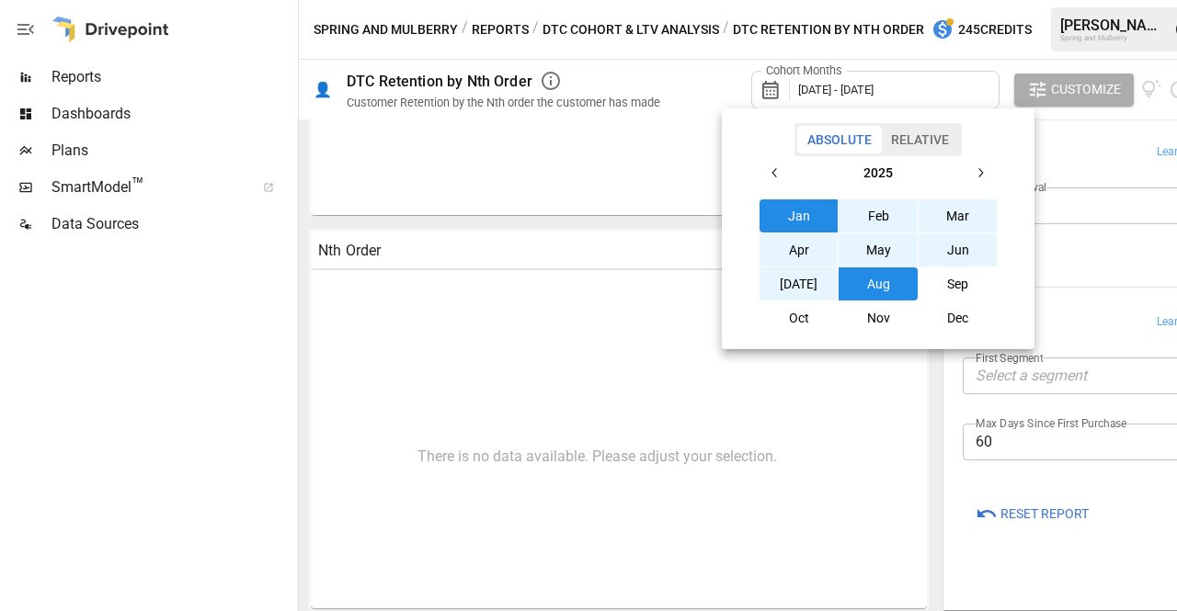
click at [970, 222] on button "Mar" at bounding box center [957, 215] width 79 height 33
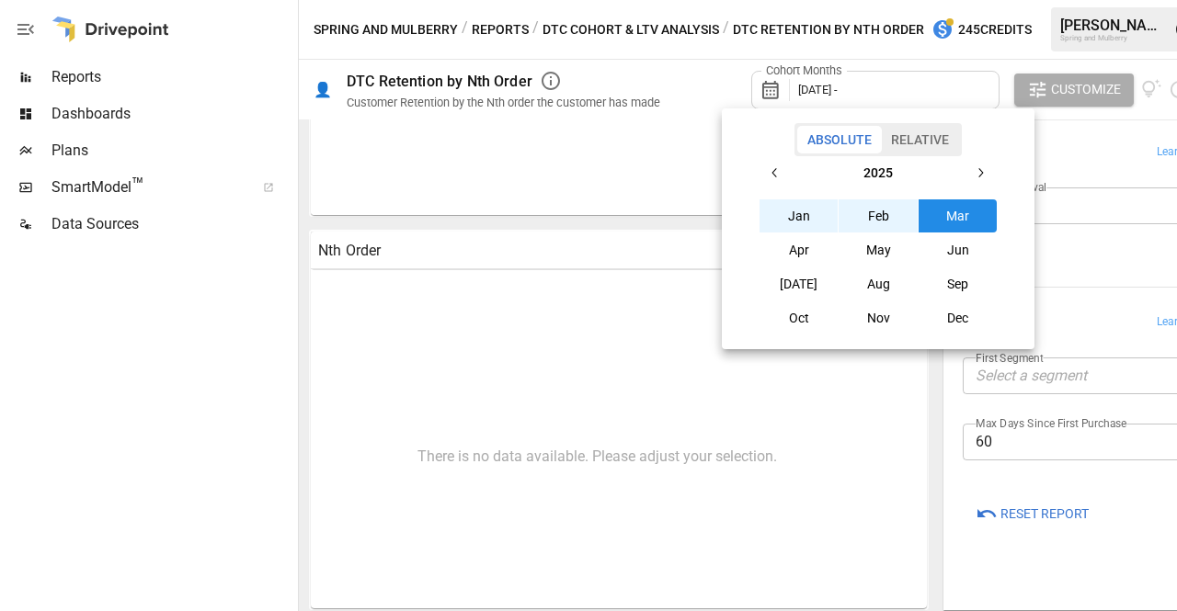
click at [779, 213] on button "Jan" at bounding box center [798, 215] width 79 height 33
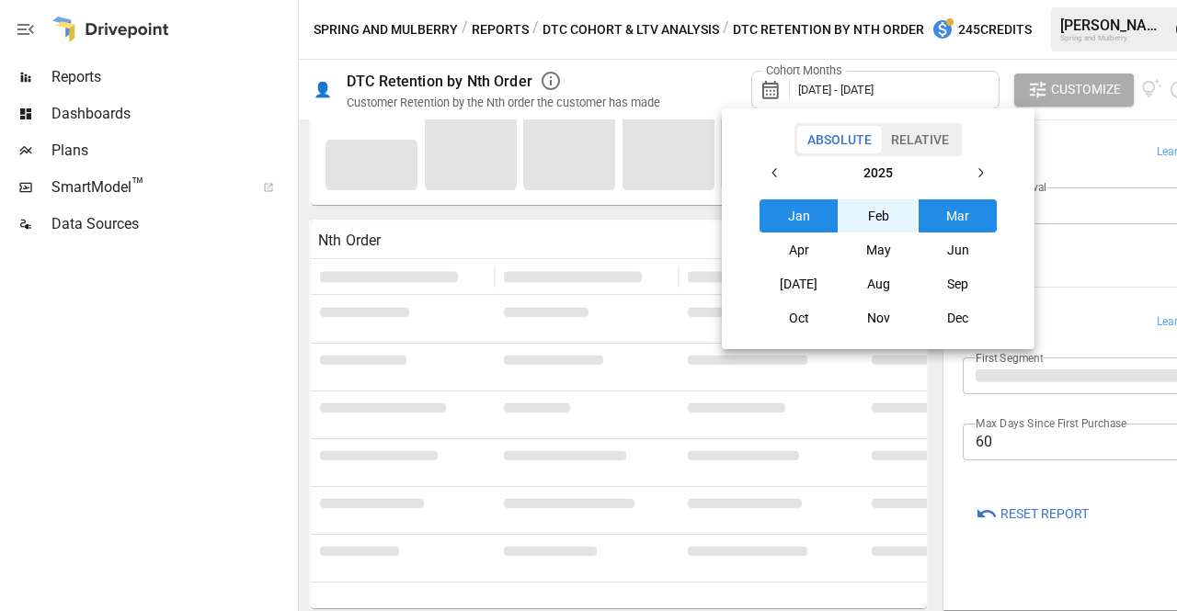
click at [1091, 571] on div at bounding box center [588, 305] width 1177 height 611
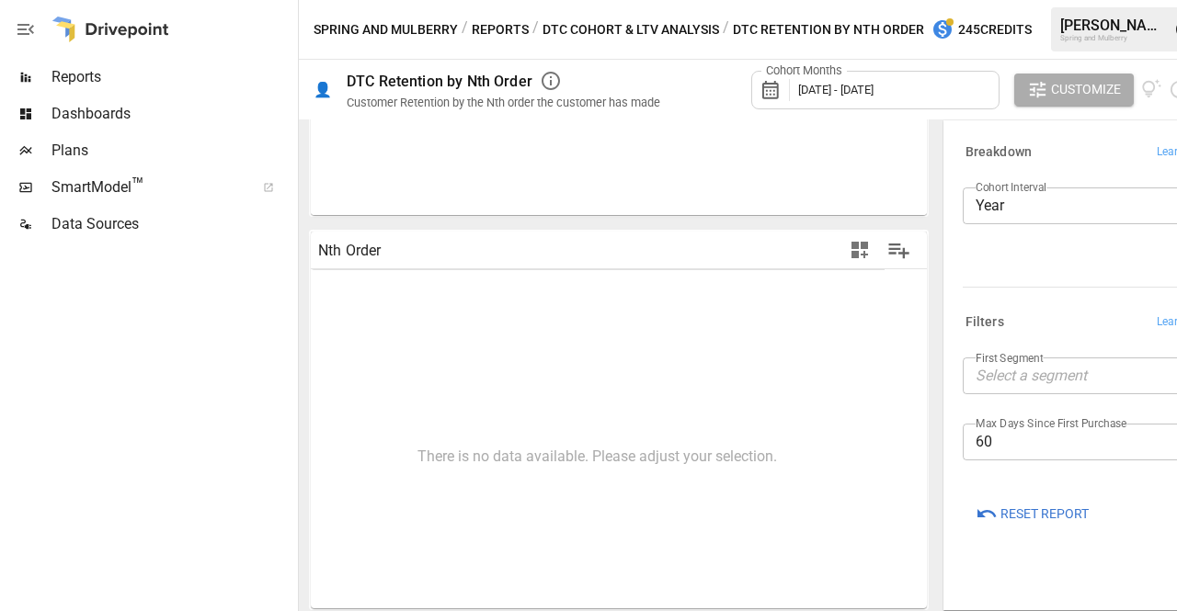
scroll to position [297, 0]
click at [1081, 0] on body "Reports Dashboards Plans SmartModel ™ Data Sources Spring and Mulberry / Report…" at bounding box center [588, 0] width 1177 height 0
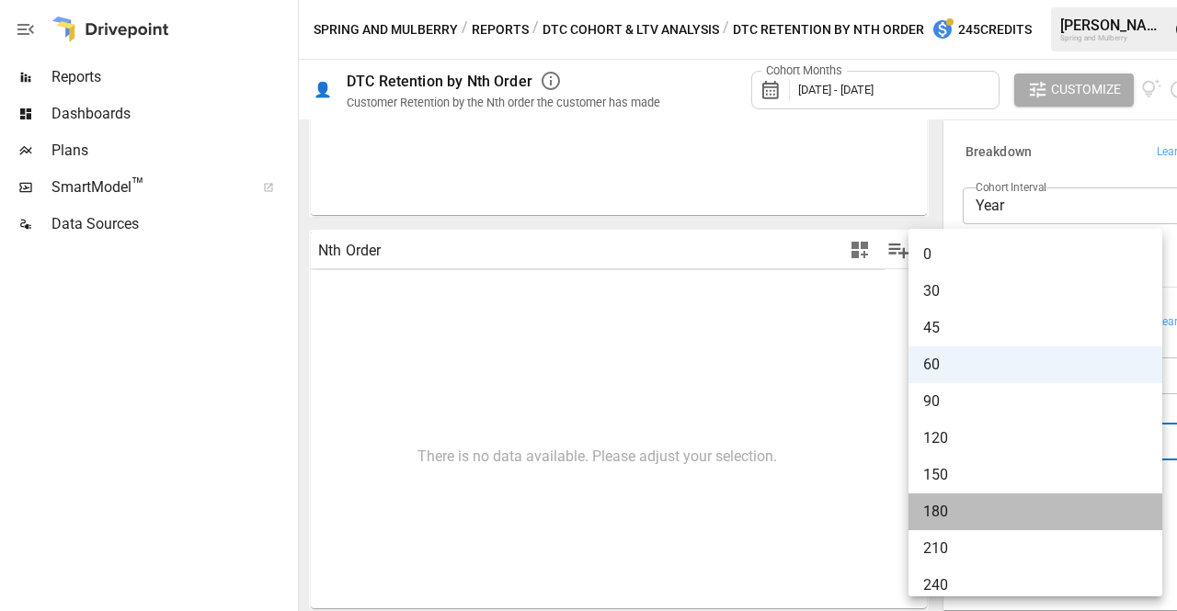
click at [1050, 508] on span "180" at bounding box center [1035, 512] width 224 height 22
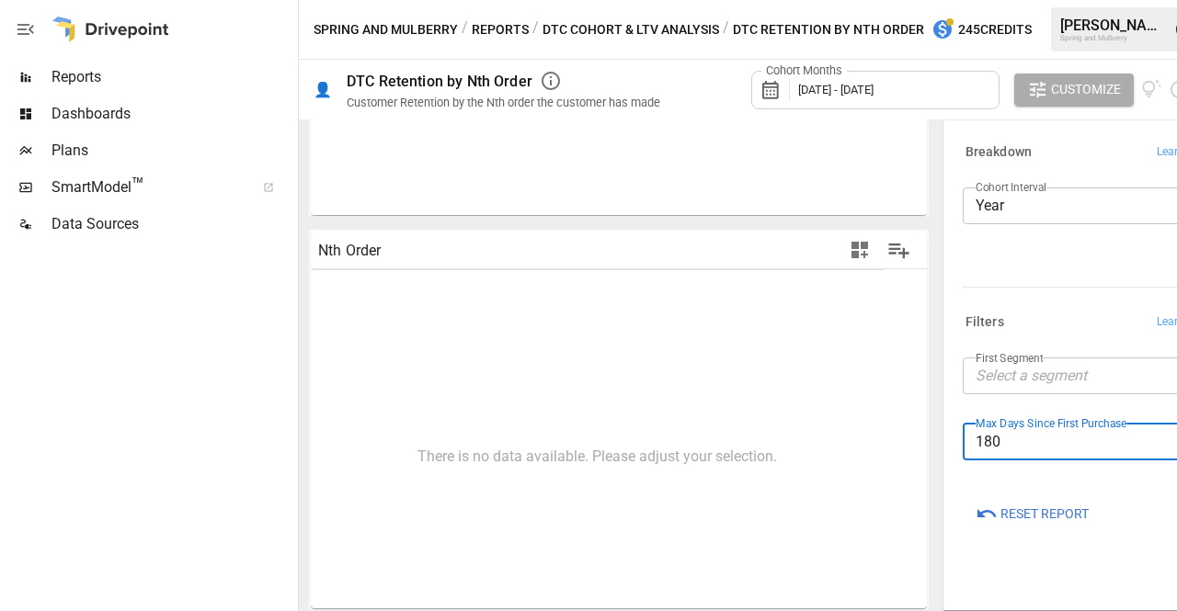
scroll to position [297, 0]
click at [1088, 0] on body "Reports Dashboards Plans SmartModel ™ Data Sources Spring and Mulberry / Report…" at bounding box center [588, 0] width 1177 height 0
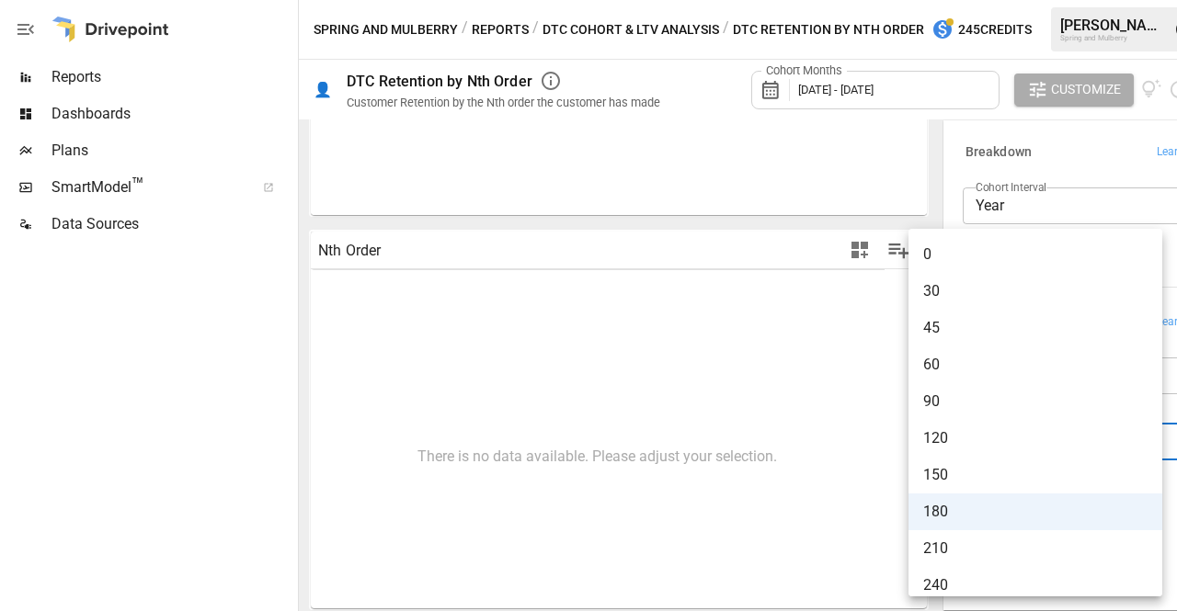
click at [1093, 376] on li "60" at bounding box center [1035, 365] width 254 height 37
type input "**"
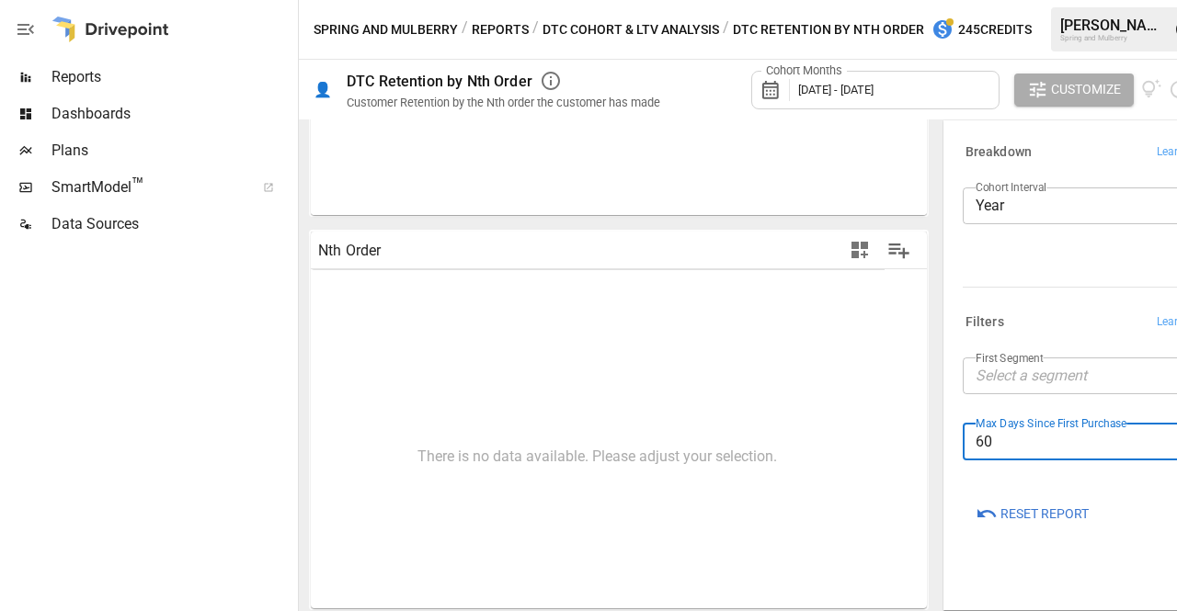
scroll to position [297, 0]
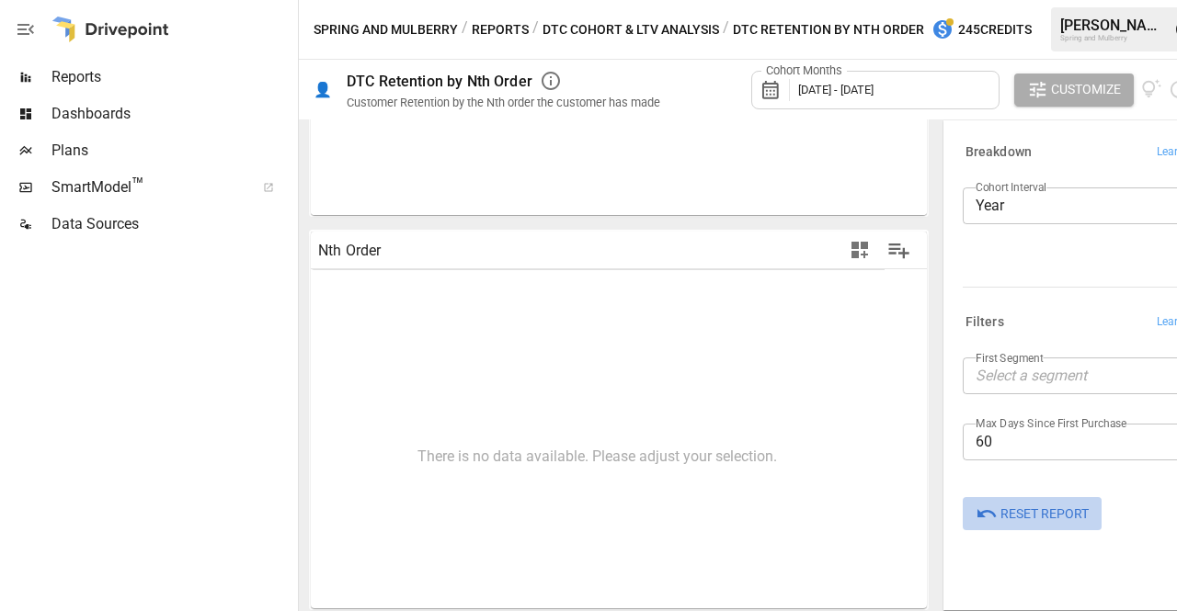
click at [1036, 514] on span "Reset Report" at bounding box center [1044, 514] width 88 height 23
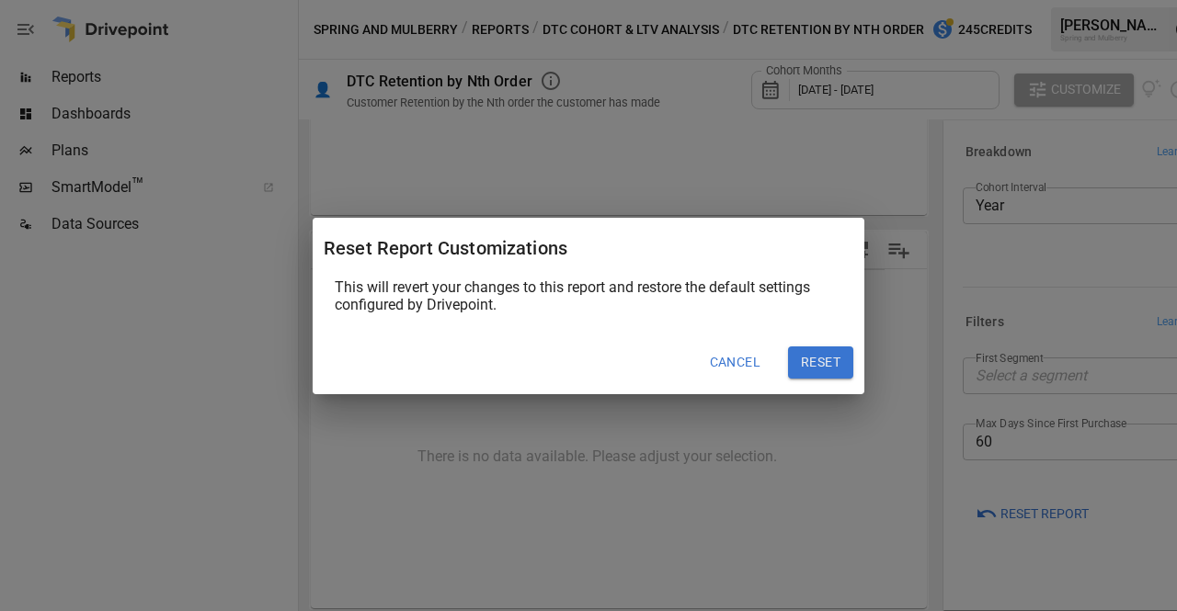
click at [834, 360] on button "Reset" at bounding box center [820, 363] width 65 height 33
type input "*****"
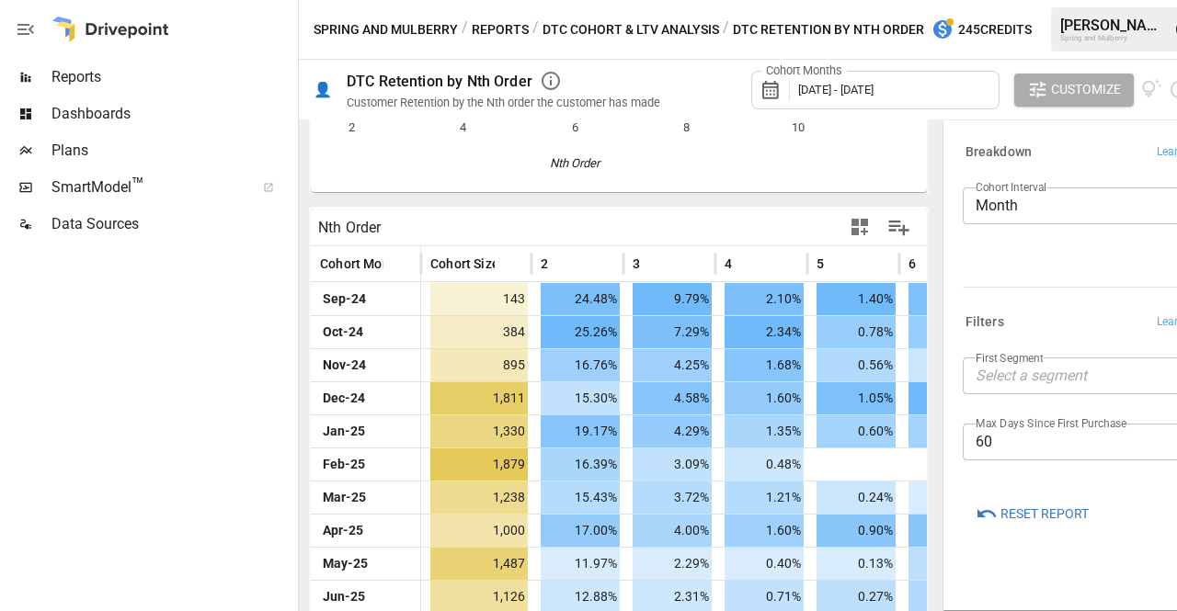
scroll to position [297, 0]
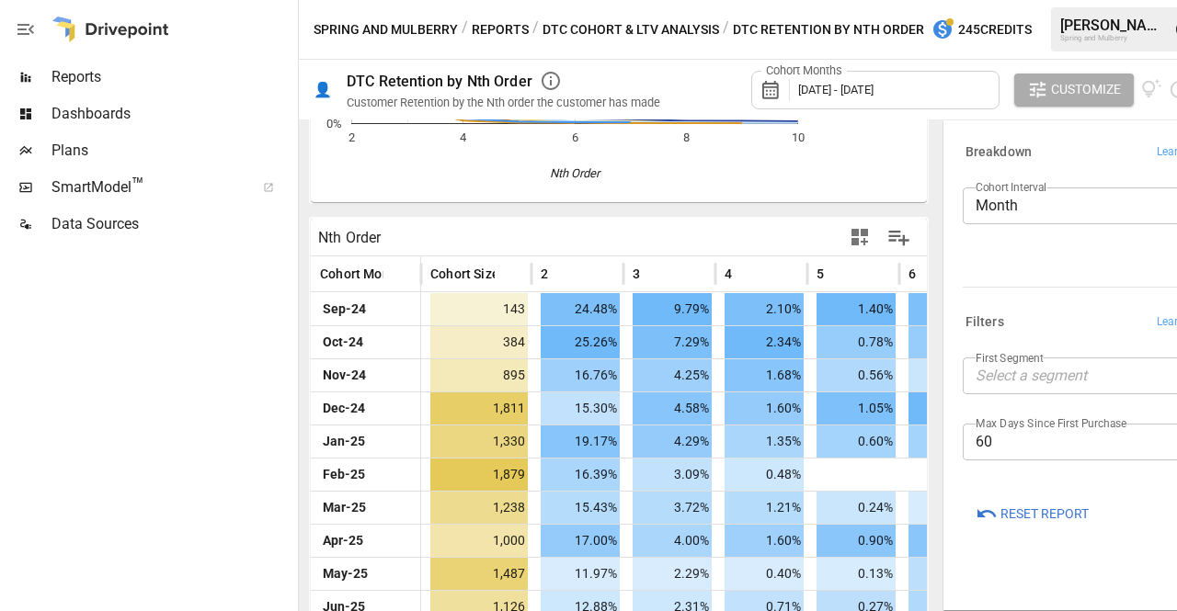
click at [836, 90] on span "[DATE] - [DATE]" at bounding box center [835, 90] width 75 height 14
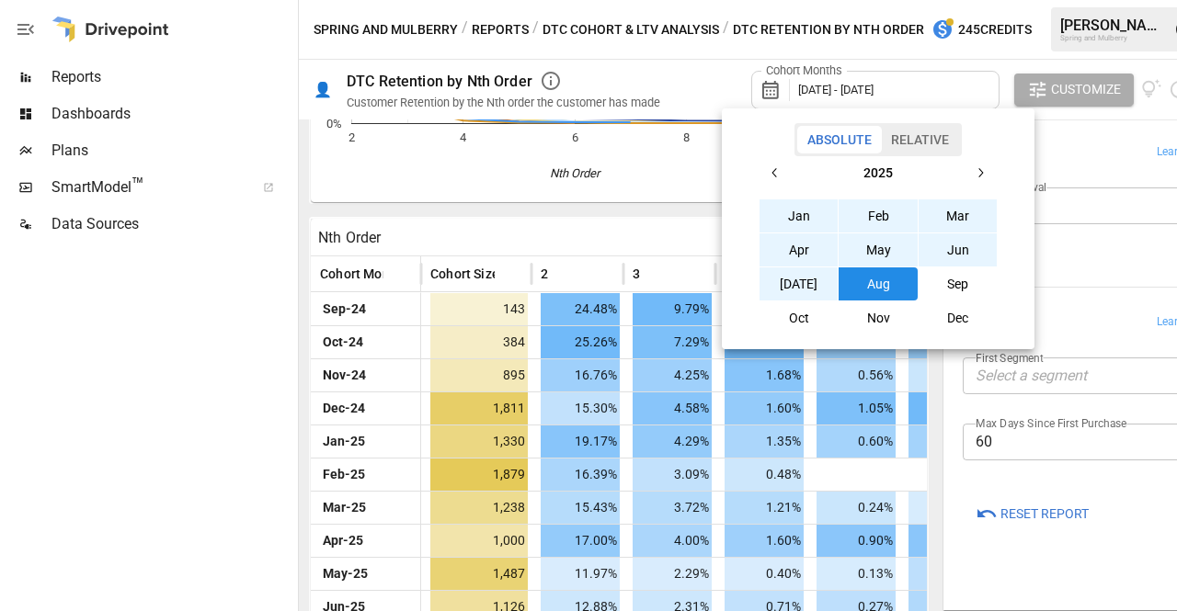
click at [787, 221] on button "Jan" at bounding box center [798, 215] width 79 height 33
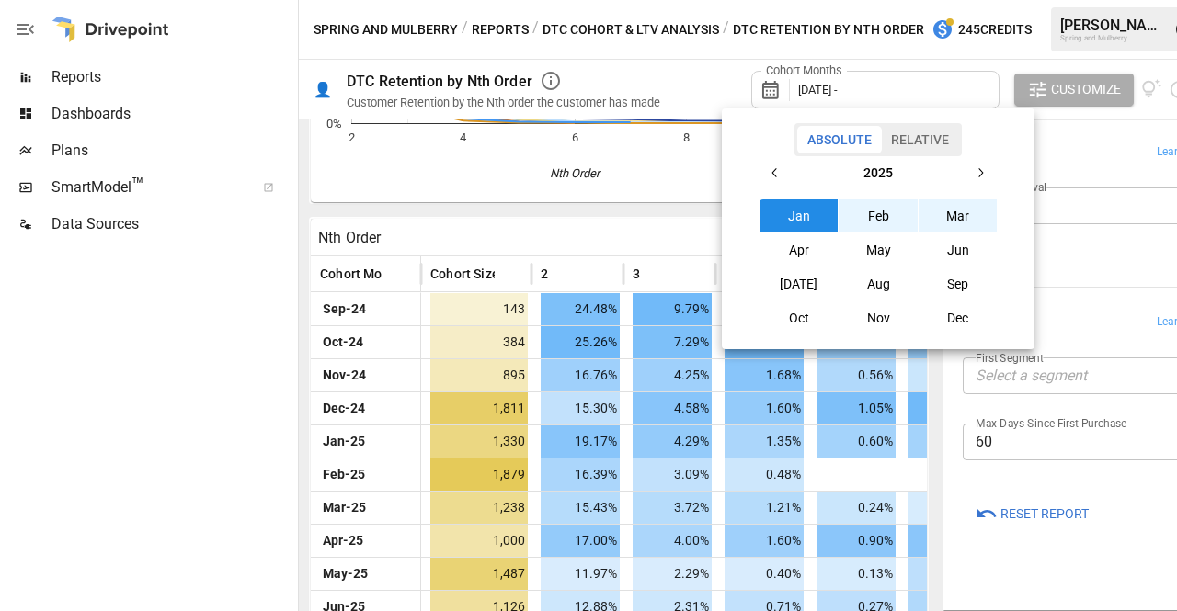
click at [980, 218] on button "Mar" at bounding box center [957, 215] width 79 height 33
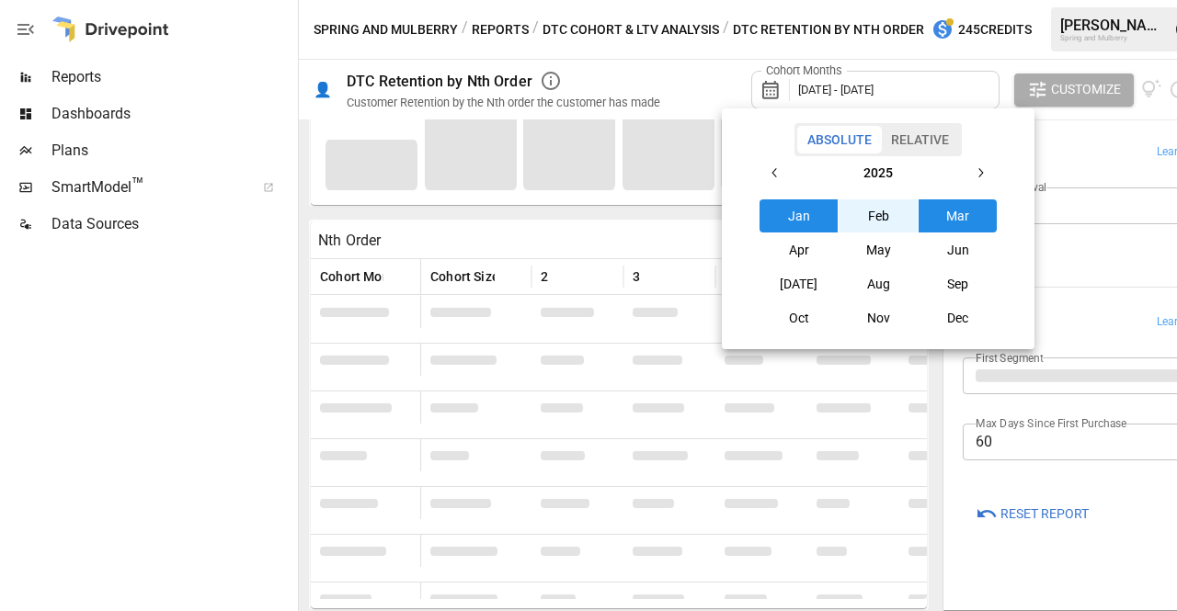
scroll to position [307, 0]
click at [1090, 556] on div at bounding box center [588, 305] width 1177 height 611
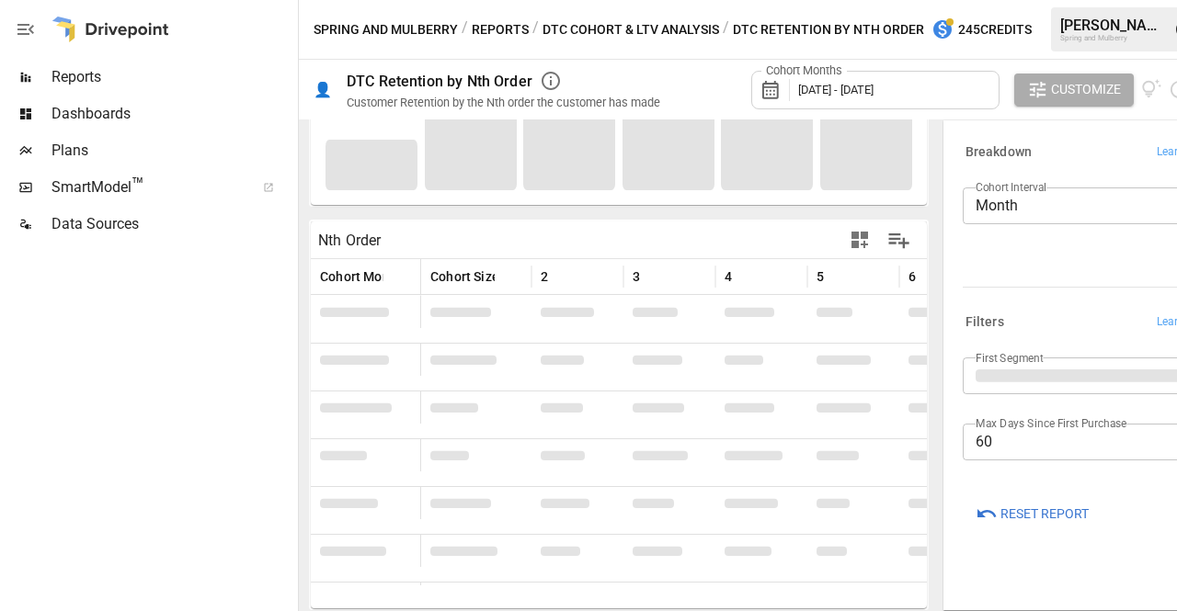
click at [1017, 0] on body "Reports Dashboards Plans SmartModel ™ Data Sources Spring and Mulberry / Report…" at bounding box center [588, 0] width 1177 height 0
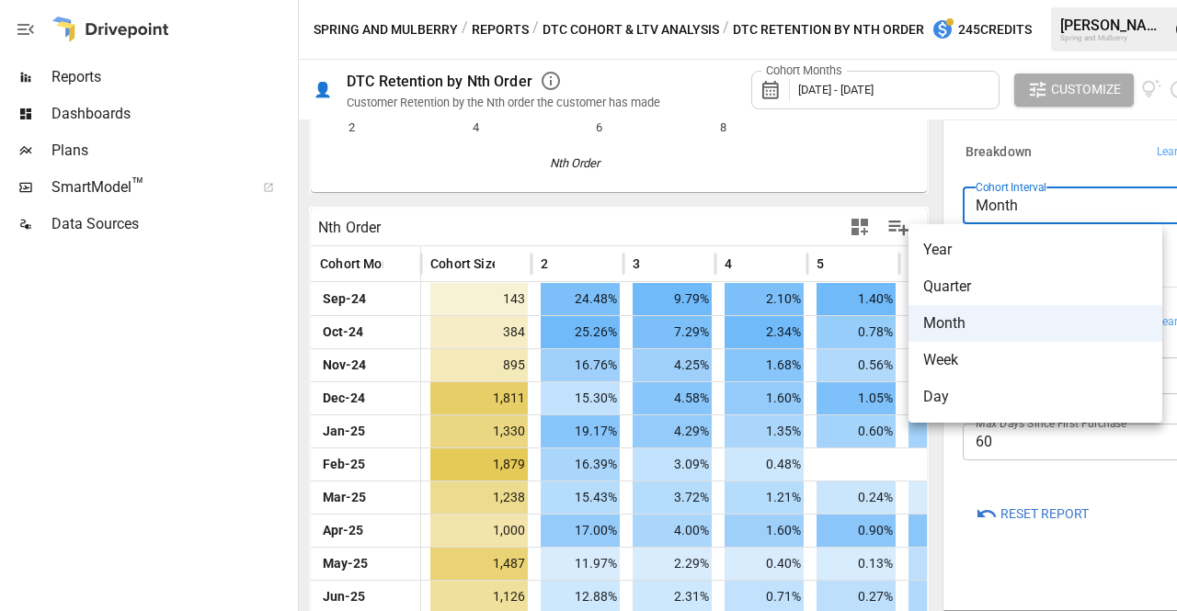
scroll to position [297, 0]
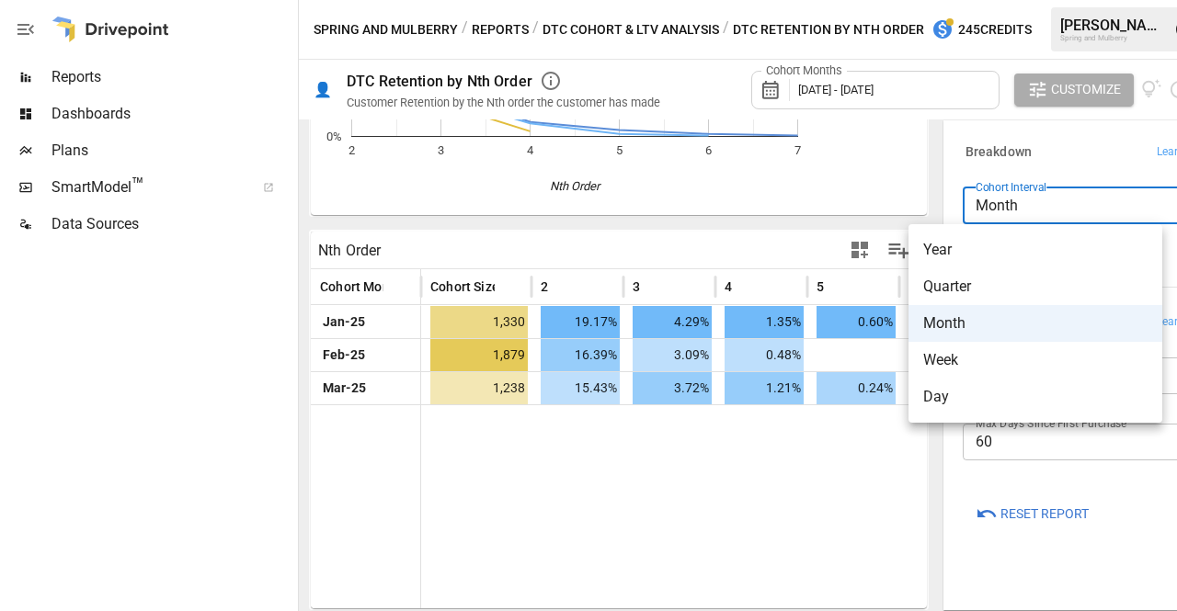
click at [1017, 199] on div at bounding box center [588, 305] width 1177 height 611
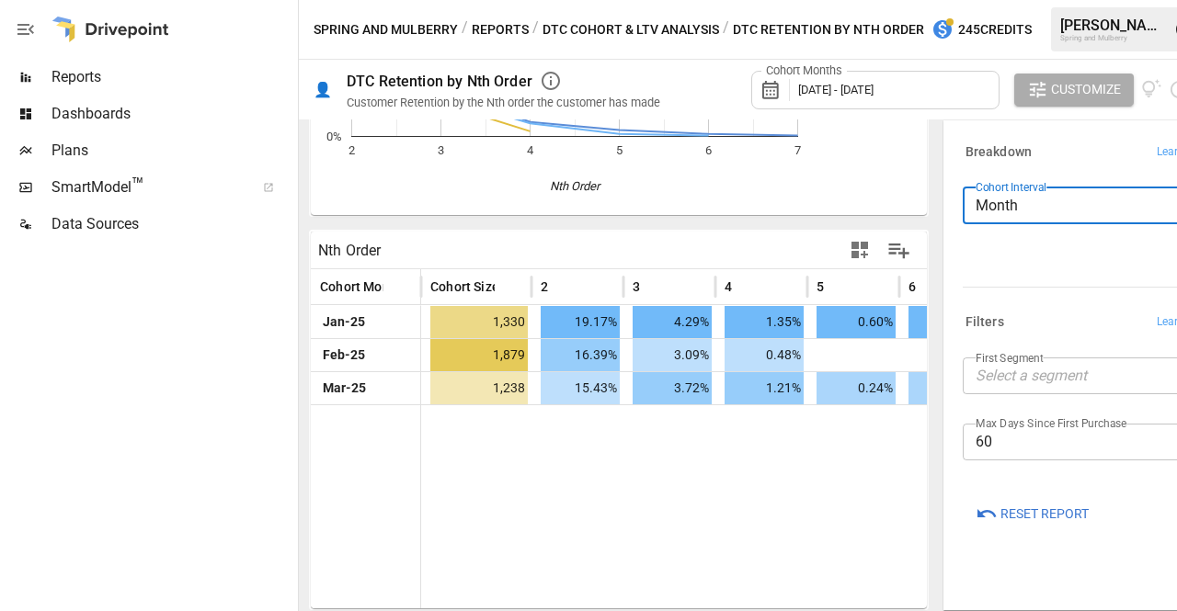
click at [987, 464] on div "Max Days Since First Purchase 60 ** ​" at bounding box center [1089, 449] width 254 height 51
click at [1019, 0] on body "Reports Dashboards Plans SmartModel ™ Data Sources Spring and Mulberry / Report…" at bounding box center [588, 0] width 1177 height 0
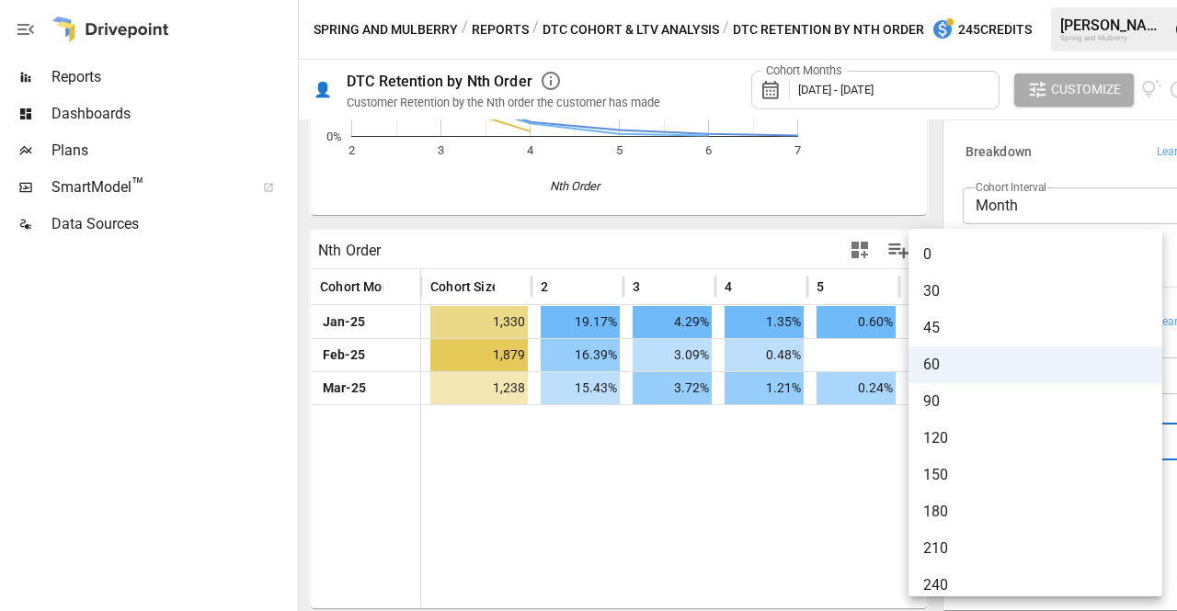
click at [982, 517] on span "180" at bounding box center [1035, 512] width 224 height 22
type input "***"
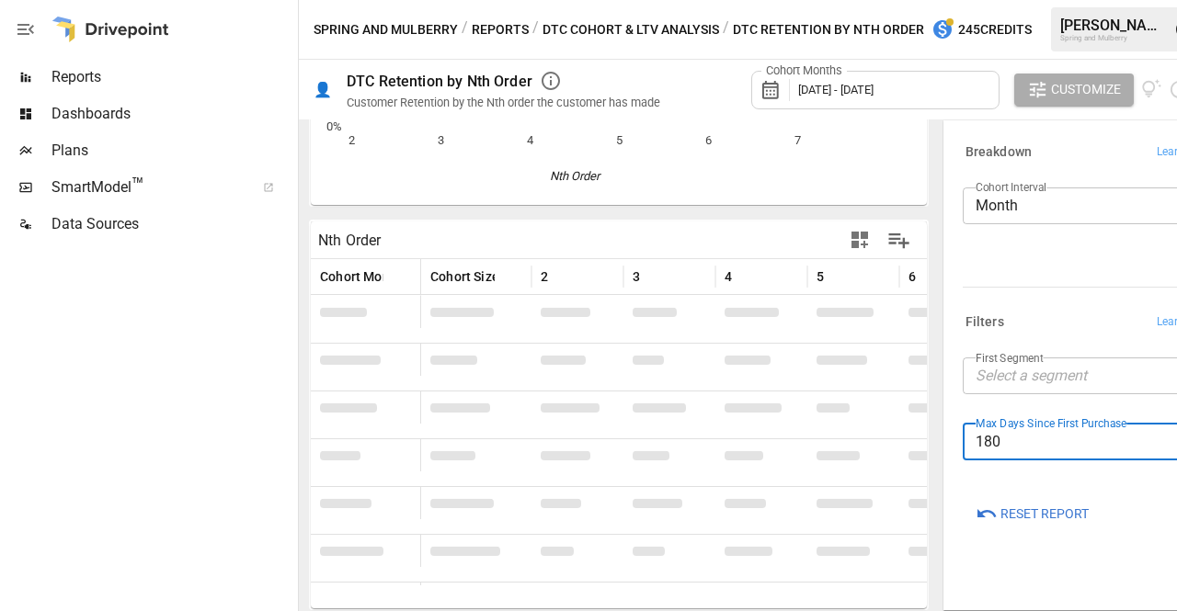
scroll to position [297, 0]
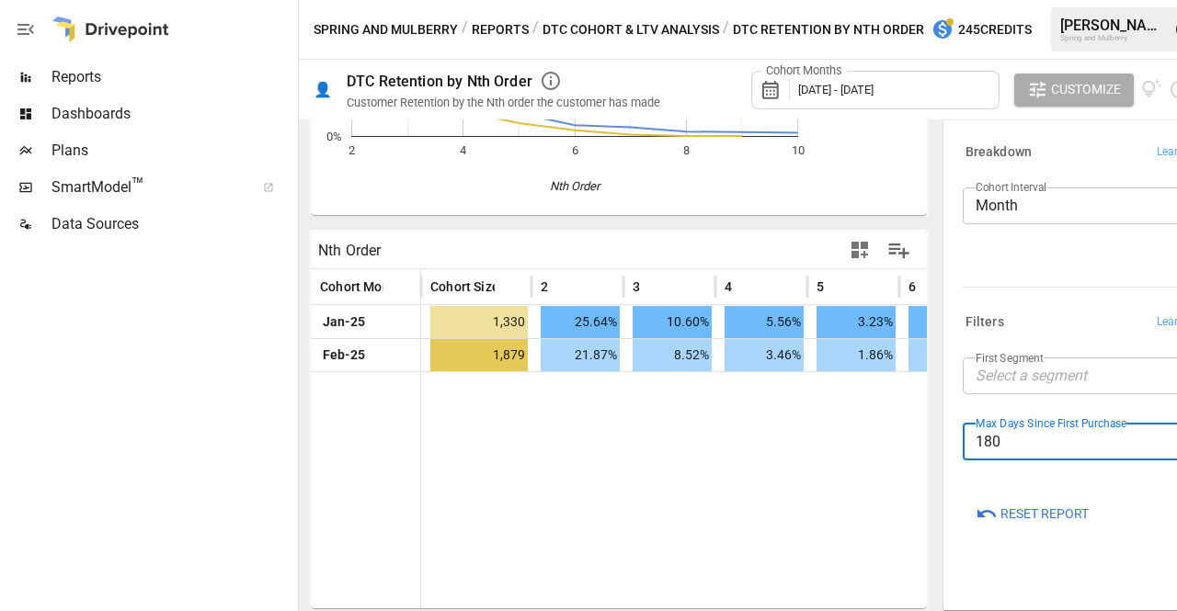
click at [1043, 0] on body "Reports Dashboards Plans SmartModel ™ Data Sources Spring and Mulberry / Report…" at bounding box center [588, 0] width 1177 height 0
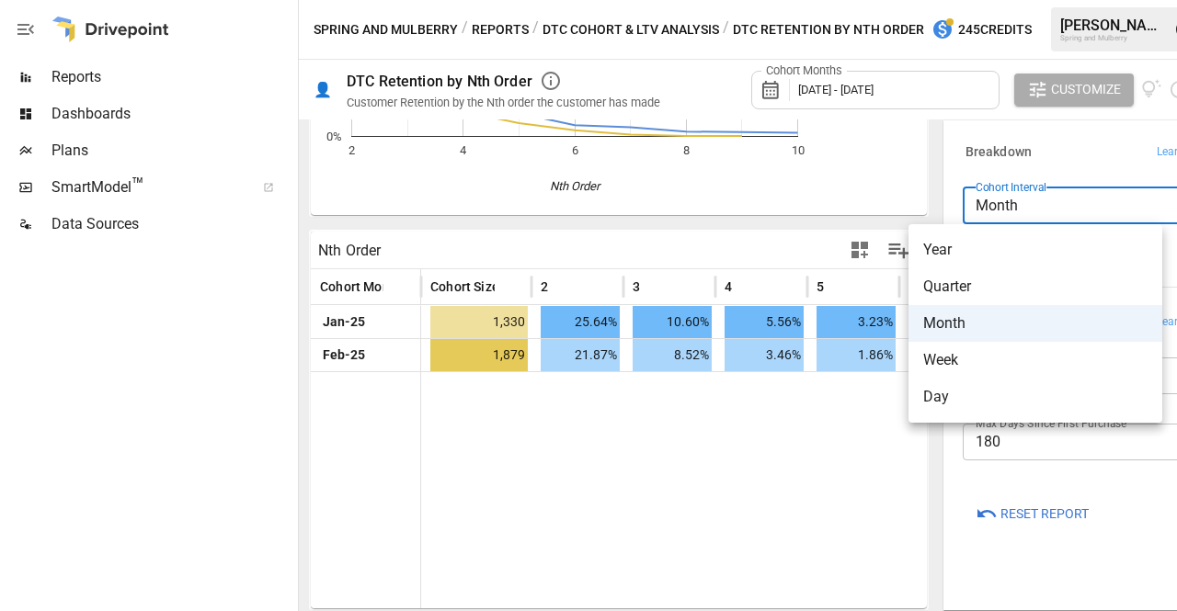
click at [1034, 286] on span "Quarter" at bounding box center [1035, 287] width 224 height 22
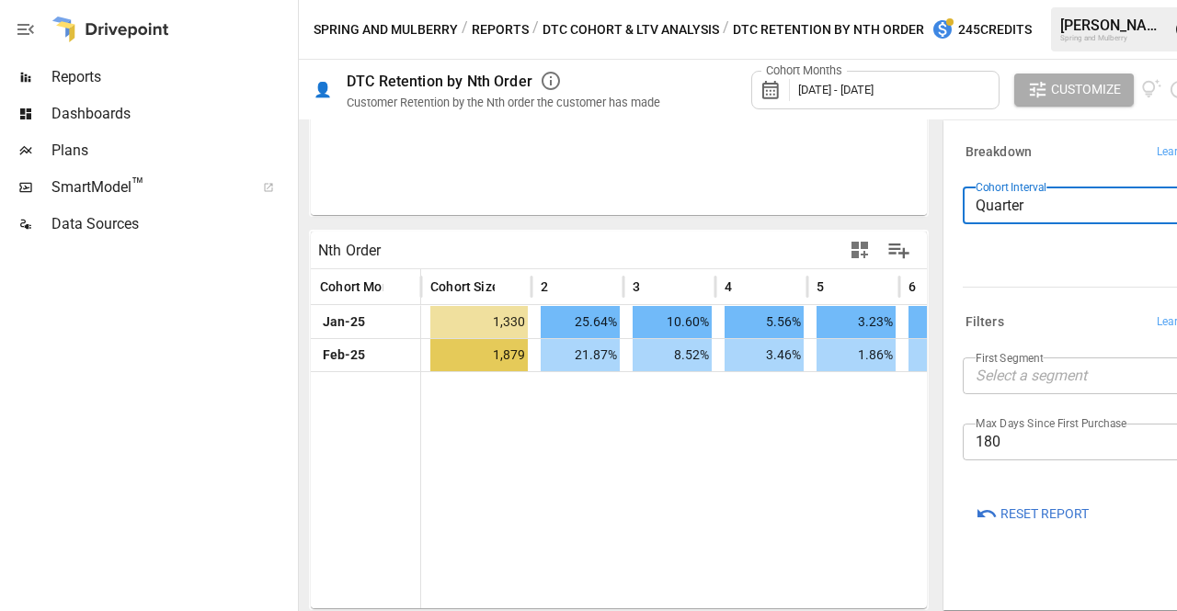
scroll to position [297, 0]
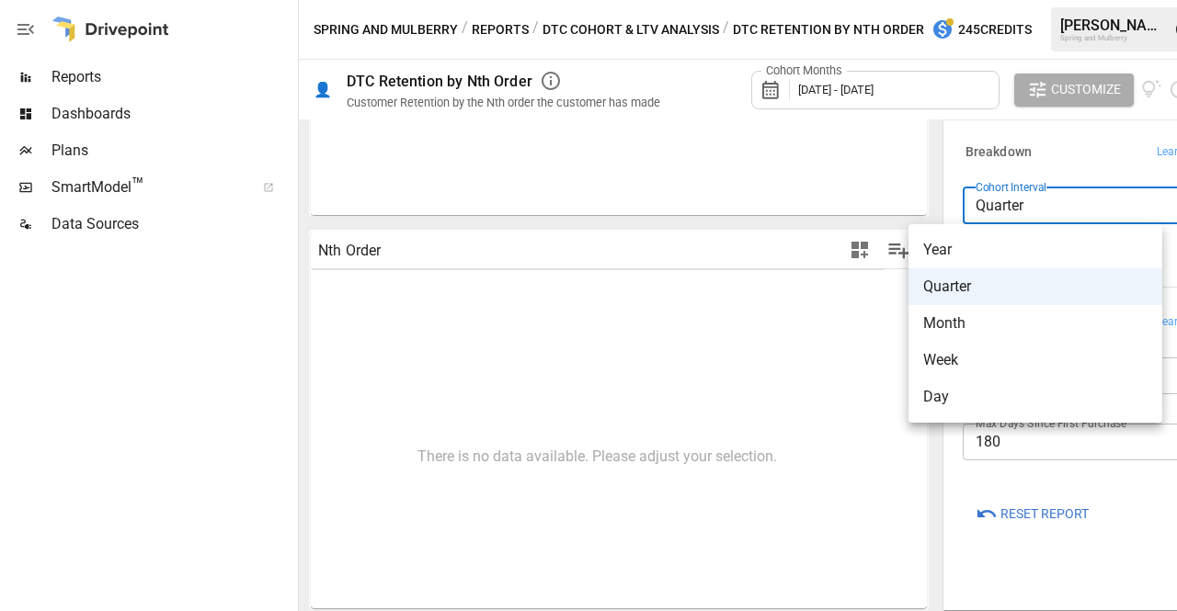
click at [1062, 0] on body "Reports Dashboards Plans SmartModel ™ Data Sources Spring and Mulberry / Report…" at bounding box center [588, 0] width 1177 height 0
click at [996, 336] on li "Month" at bounding box center [1035, 323] width 254 height 37
type input "*****"
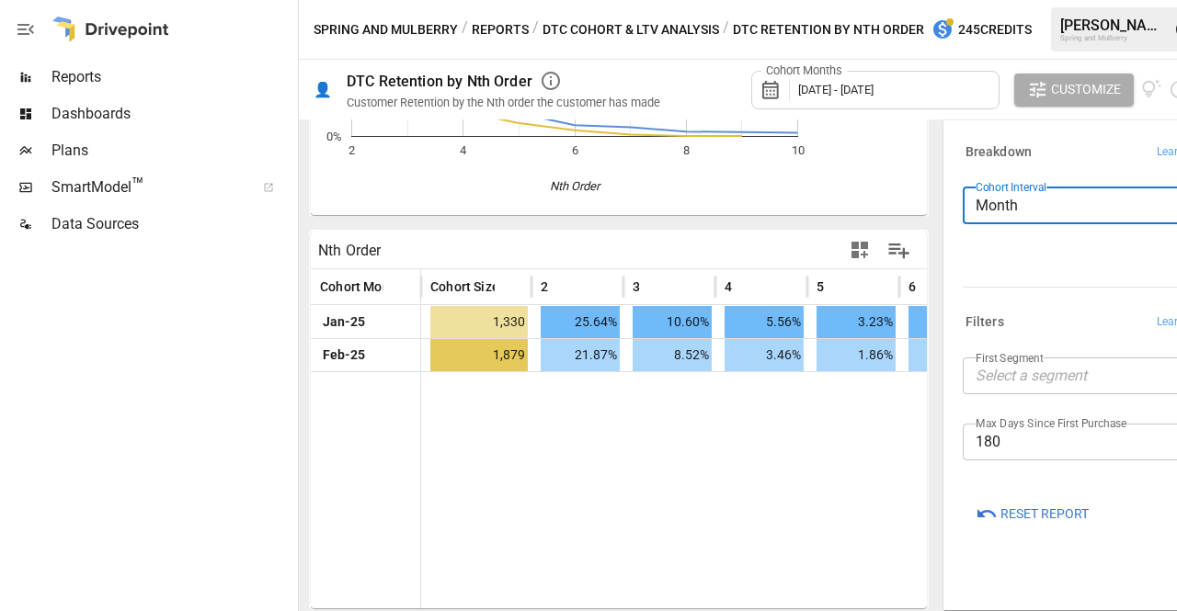
scroll to position [297, 0]
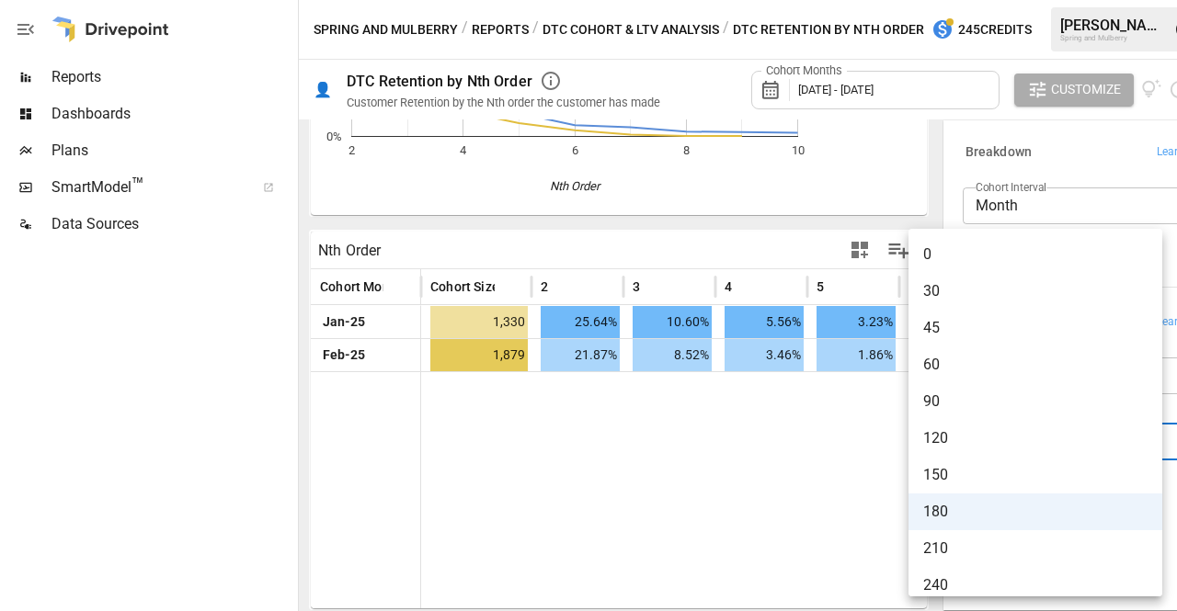
click at [1106, 0] on body "Reports Dashboards Plans SmartModel ™ Data Sources Spring and Mulberry / Report…" at bounding box center [588, 0] width 1177 height 0
click at [1101, 447] on span "120" at bounding box center [1035, 438] width 224 height 22
type input "***"
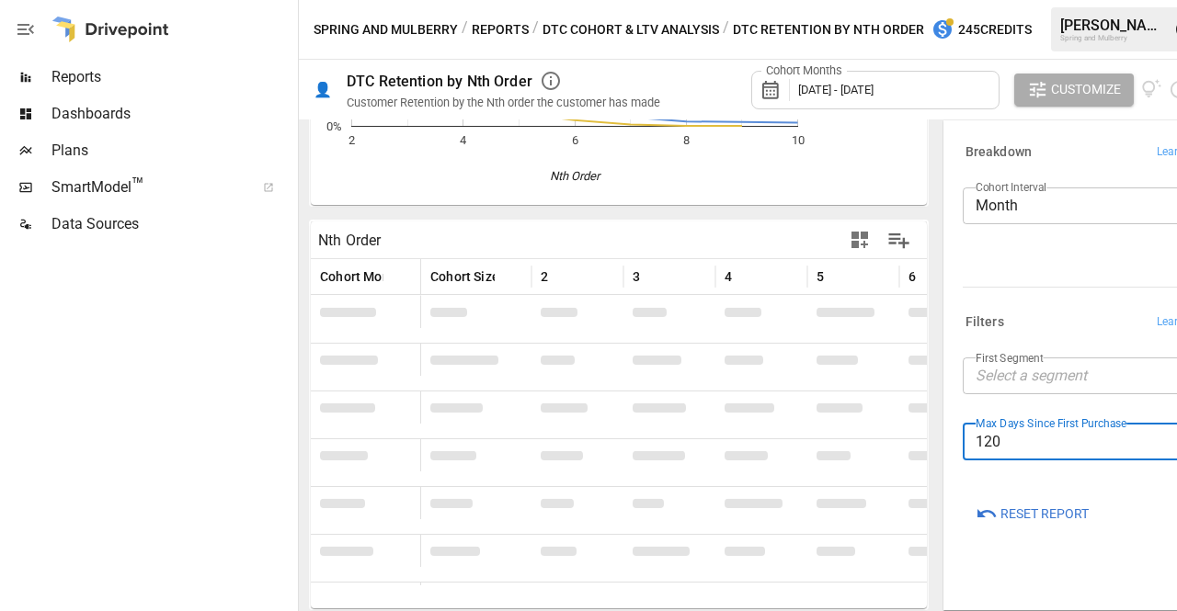
scroll to position [297, 0]
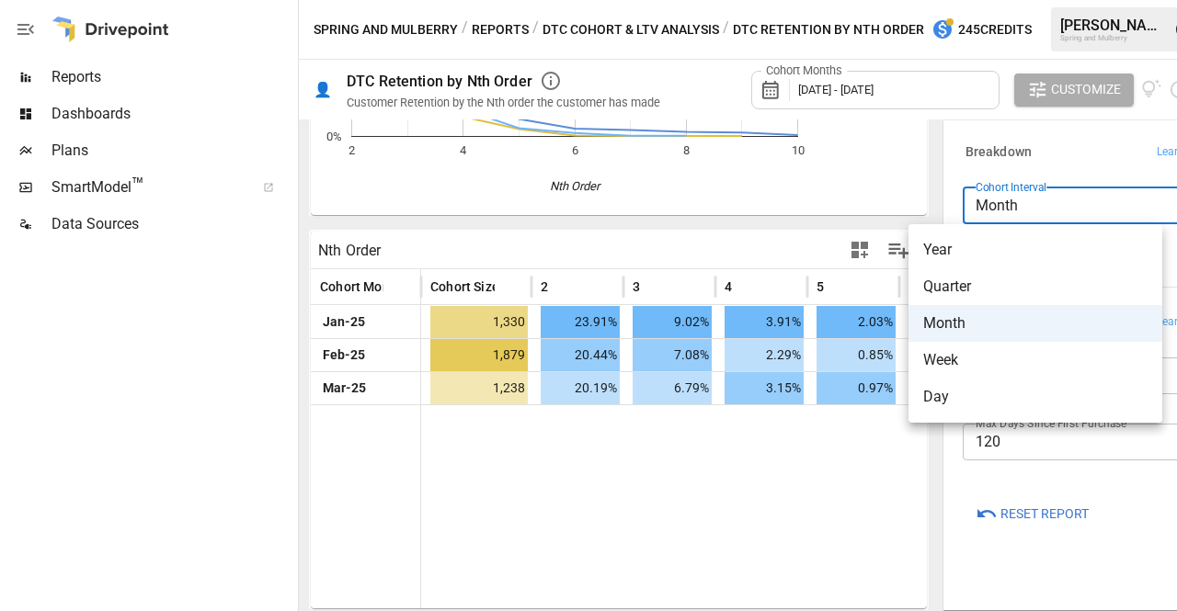
click at [1050, 0] on body "Reports Dashboards Plans SmartModel ™ Data Sources Spring and Mulberry / Report…" at bounding box center [588, 0] width 1177 height 0
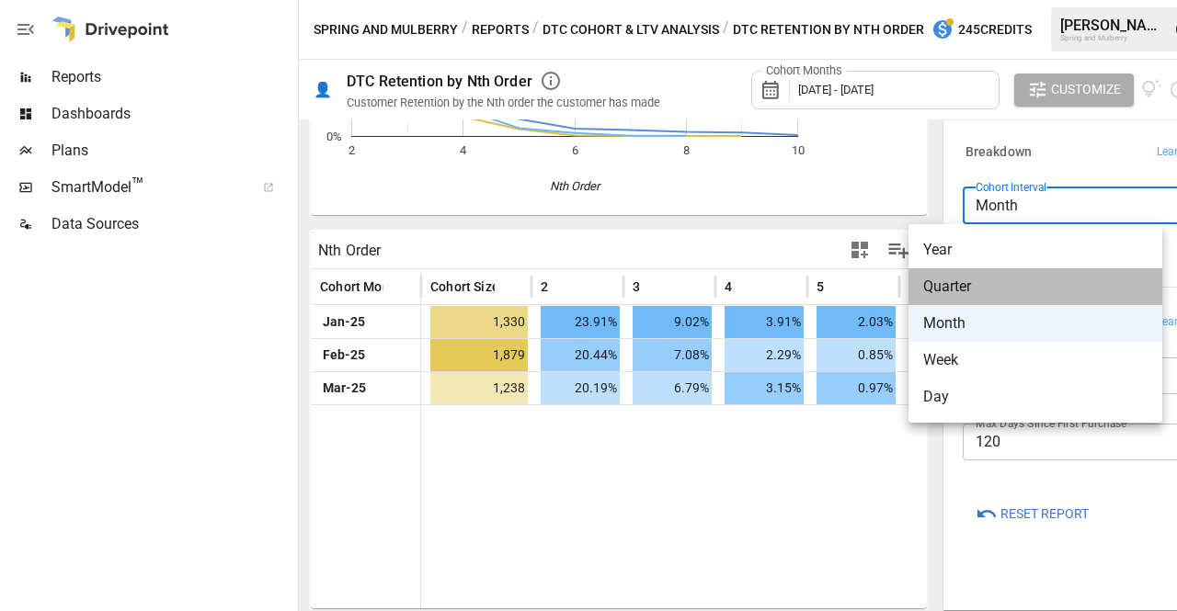
click at [1013, 285] on span "Quarter" at bounding box center [1035, 287] width 224 height 22
type input "*******"
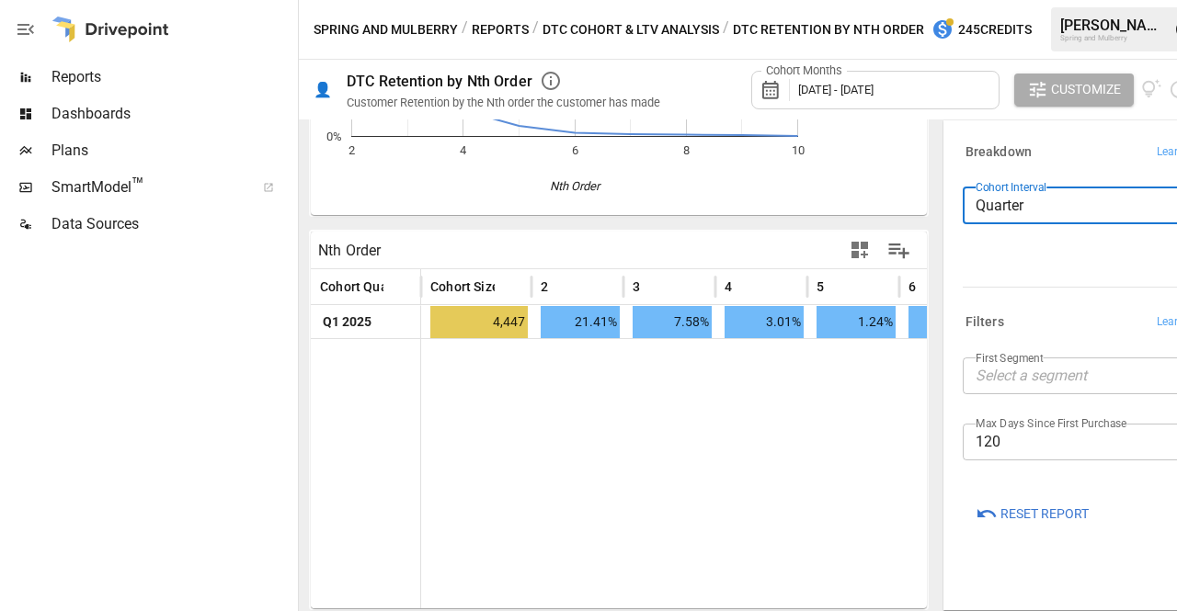
click at [991, 0] on body "Reports Dashboards Plans SmartModel ™ Data Sources Spring and Mulberry / Report…" at bounding box center [588, 0] width 1177 height 0
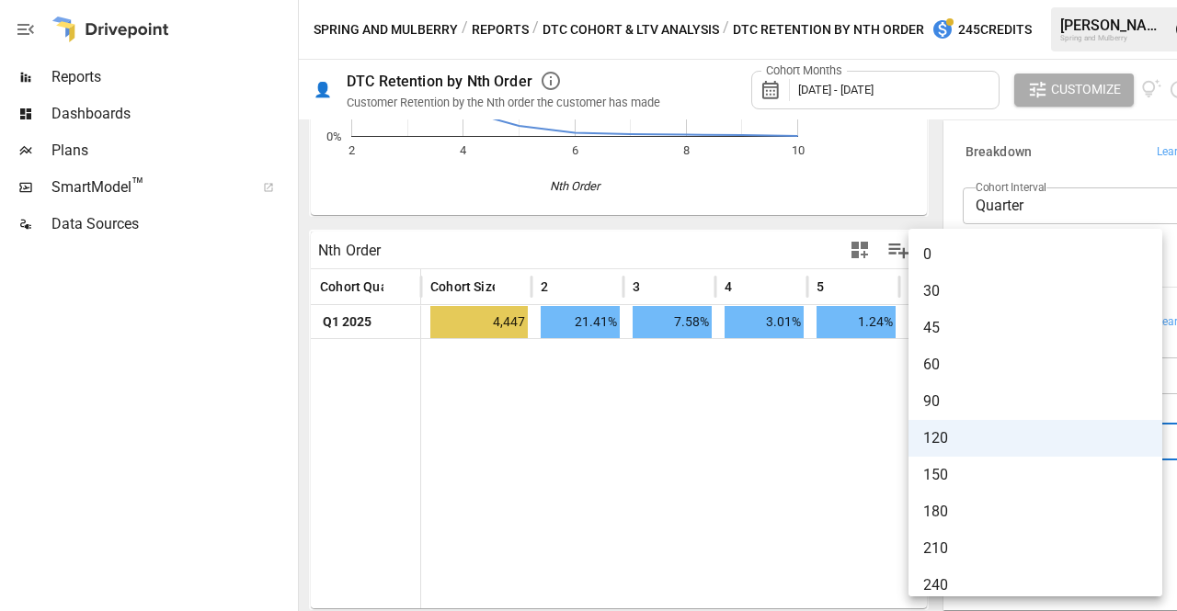
click at [991, 442] on span "120" at bounding box center [1035, 438] width 224 height 22
click at [991, 0] on body "Reports Dashboards Plans SmartModel ™ Data Sources Spring and Mulberry / Report…" at bounding box center [588, 0] width 1177 height 0
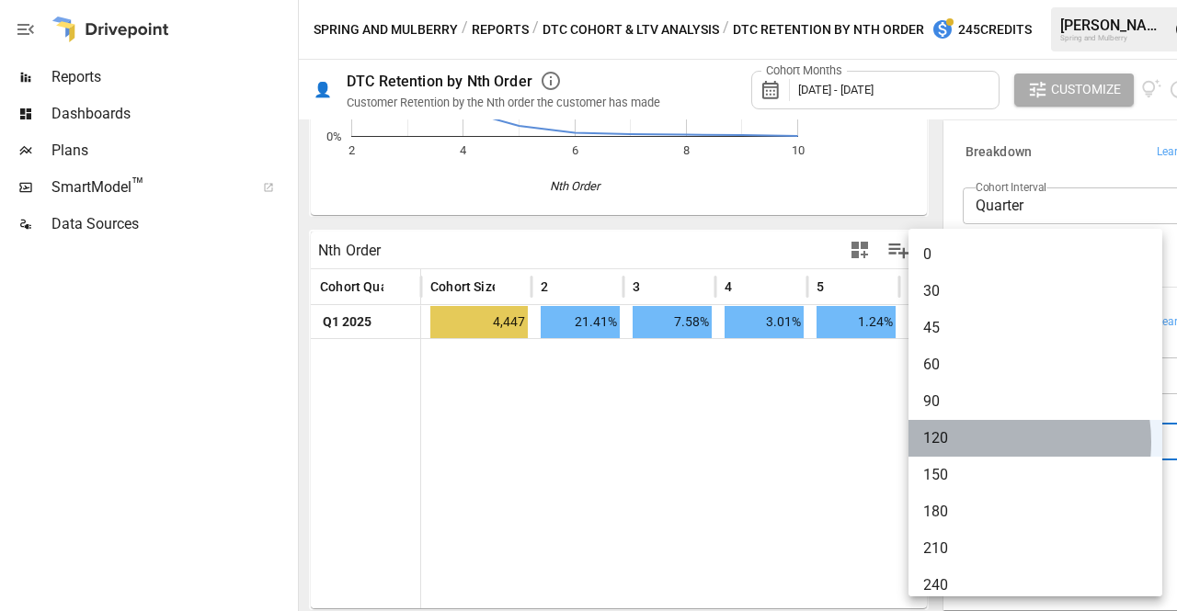
click at [991, 442] on span "120" at bounding box center [1035, 438] width 224 height 22
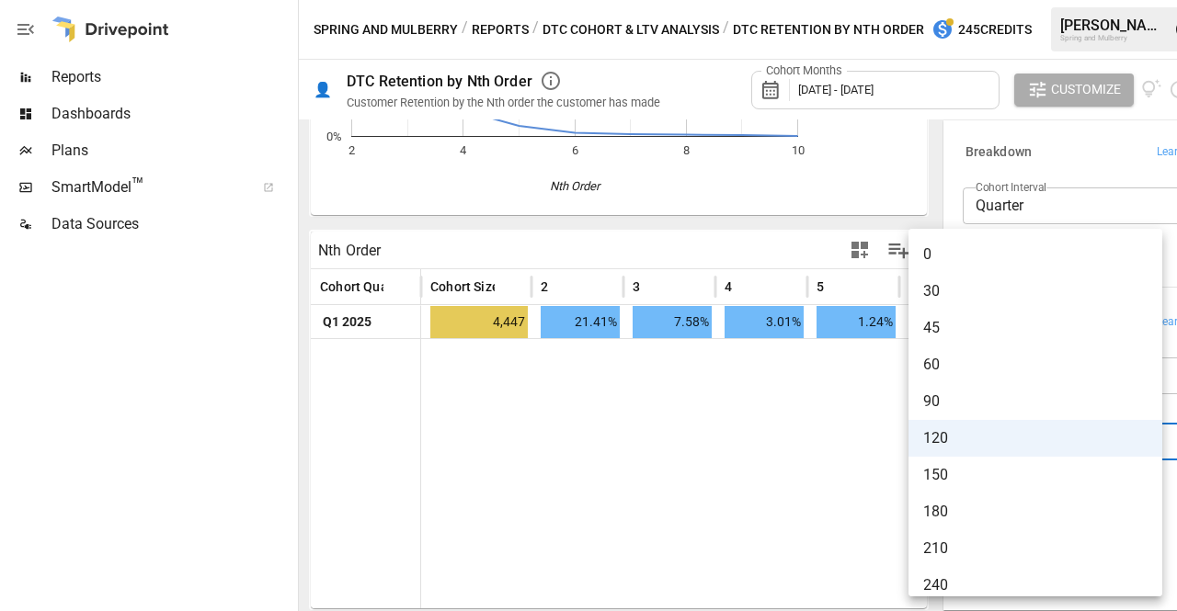
click at [1012, 0] on body "Reports Dashboards Plans SmartModel ™ Data Sources Spring and Mulberry / Report…" at bounding box center [588, 0] width 1177 height 0
